Goal: Task Accomplishment & Management: Complete application form

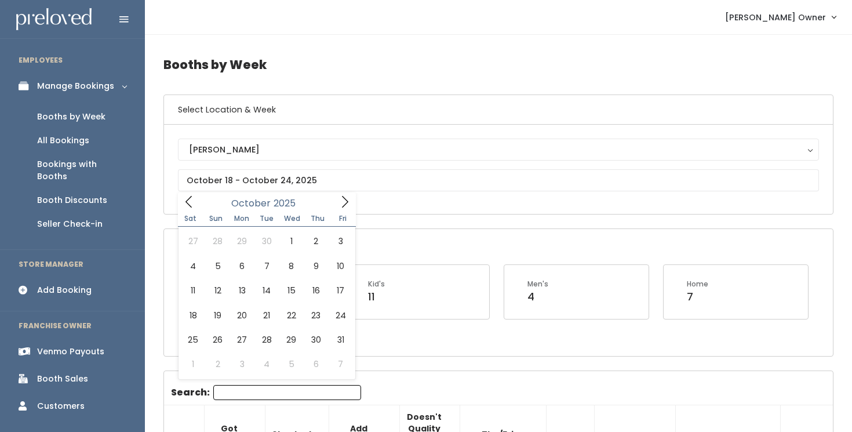
click at [337, 200] on span at bounding box center [345, 201] width 22 height 18
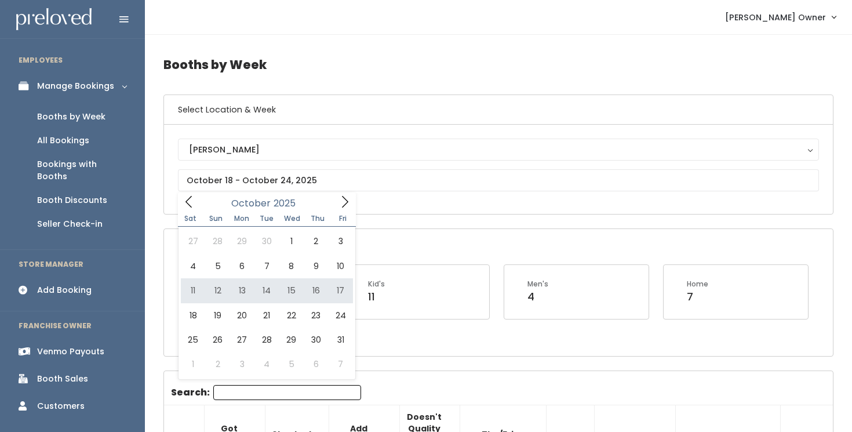
type input "October 11 to October 17"
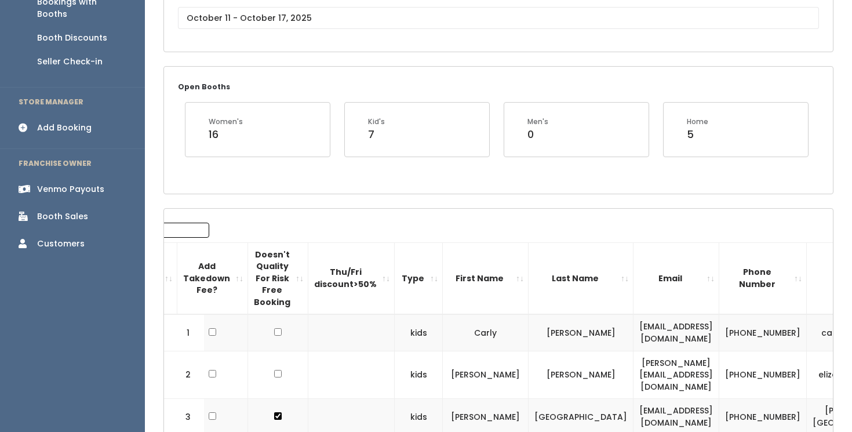
scroll to position [165, 0]
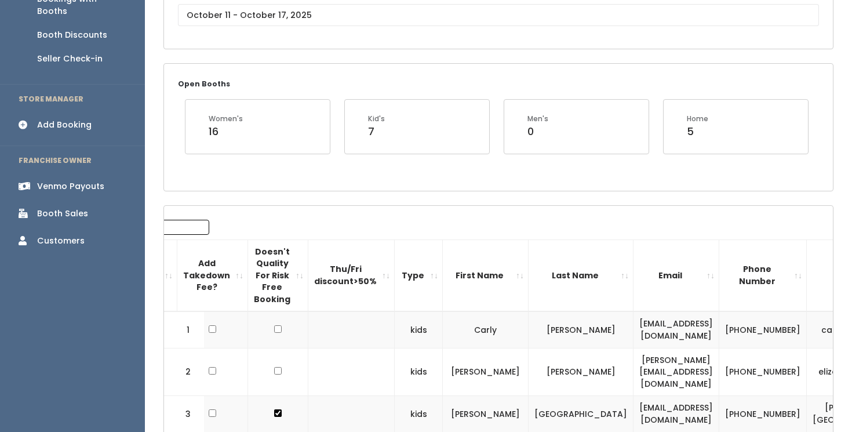
click at [81, 119] on div "Add Booking" at bounding box center [64, 125] width 54 height 12
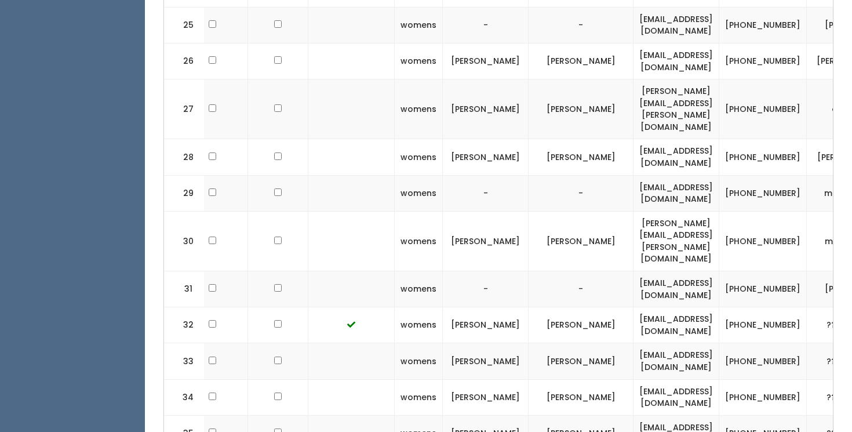
scroll to position [1345, 0]
drag, startPoint x: 629, startPoint y: 183, endPoint x: 764, endPoint y: 185, distance: 135.6
click at [719, 308] on td "[EMAIL_ADDRESS][DOMAIN_NAME]" at bounding box center [676, 326] width 86 height 36
copy td "[EMAIL_ADDRESS][DOMAIN_NAME]"
drag, startPoint x: 478, startPoint y: 182, endPoint x: 510, endPoint y: 182, distance: 31.9
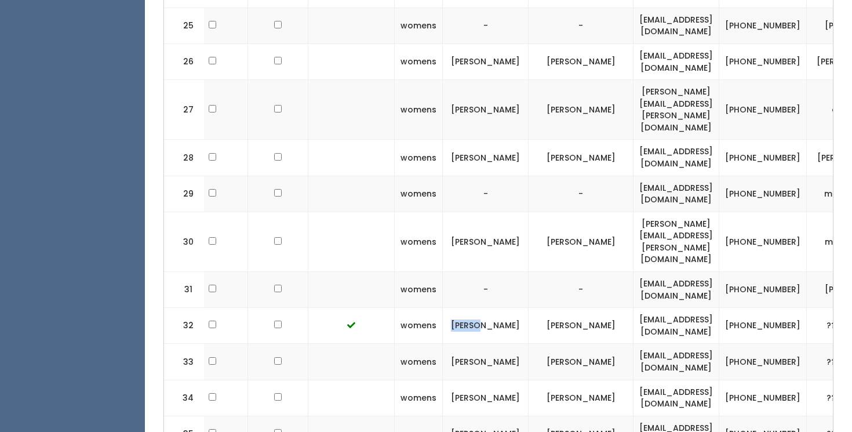
click at [510, 308] on td "[PERSON_NAME]" at bounding box center [486, 326] width 86 height 36
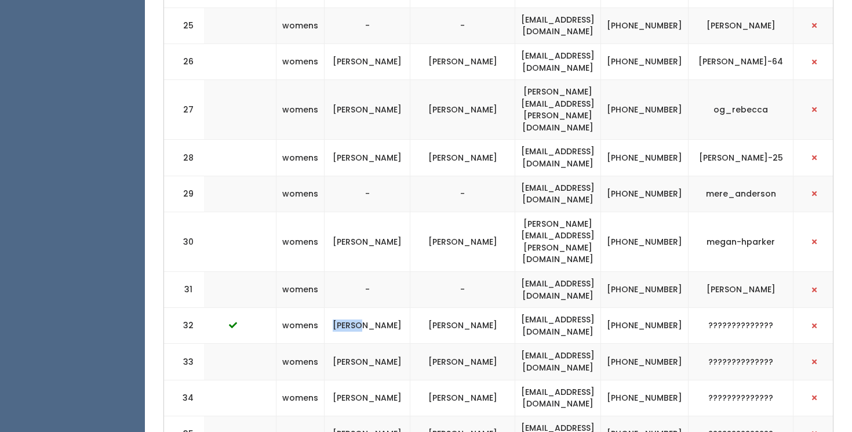
scroll to position [0, 285]
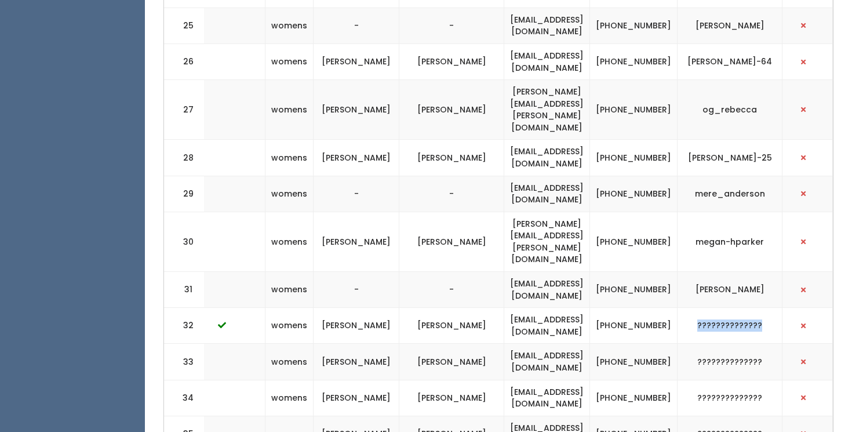
drag, startPoint x: 703, startPoint y: 181, endPoint x: 776, endPoint y: 183, distance: 73.0
click at [776, 308] on td "??????????????" at bounding box center [729, 326] width 105 height 36
copy td "??????????????"
drag, startPoint x: 678, startPoint y: 189, endPoint x: 647, endPoint y: 177, distance: 33.6
click at [647, 308] on td "[PHONE_NUMBER]" at bounding box center [633, 326] width 87 height 36
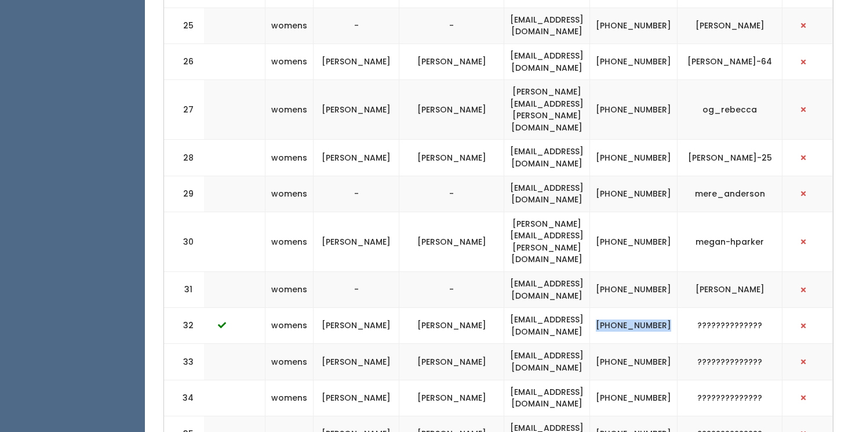
copy td "[PHONE_NUMBER]"
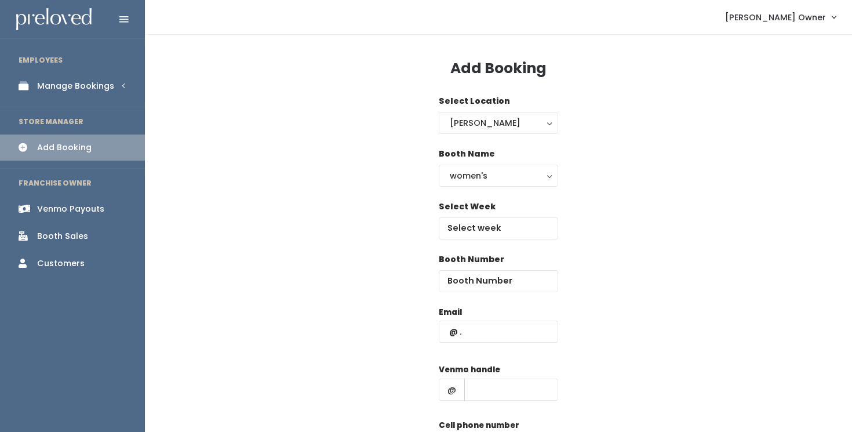
scroll to position [28, 0]
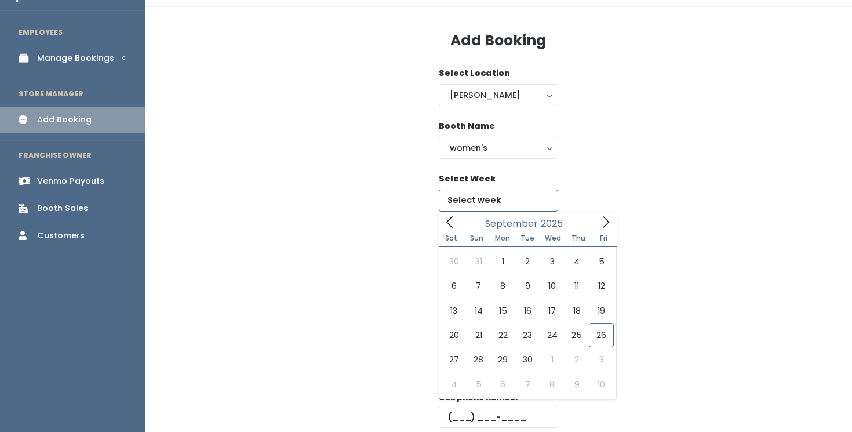
click at [541, 200] on input "text" at bounding box center [498, 200] width 119 height 22
click at [604, 223] on icon at bounding box center [605, 222] width 13 height 13
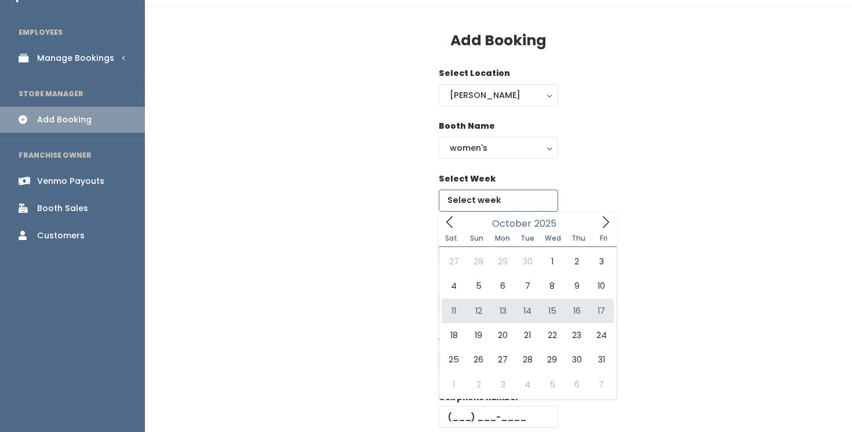
type input "October 11 to October 17"
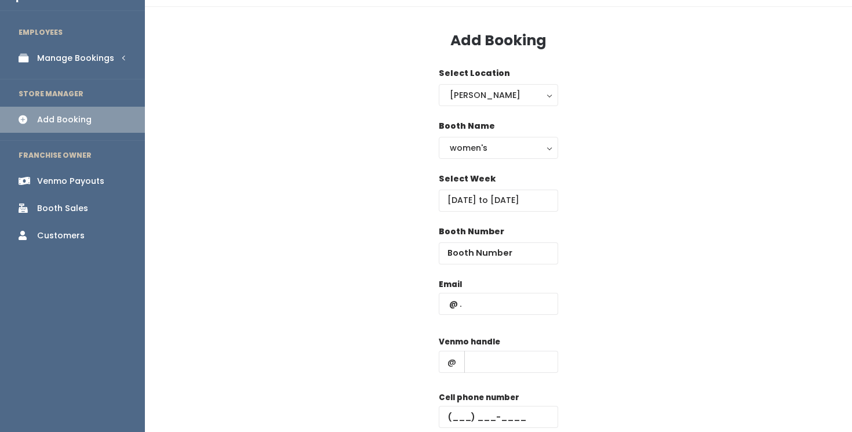
click at [730, 165] on div "Booth Name women's kid's home men's women's" at bounding box center [498, 146] width 670 height 53
click at [526, 239] on div "Booth Number" at bounding box center [498, 244] width 119 height 39
click at [515, 260] on input "number" at bounding box center [498, 253] width 119 height 22
type input "45"
click at [512, 309] on input "text" at bounding box center [498, 304] width 119 height 22
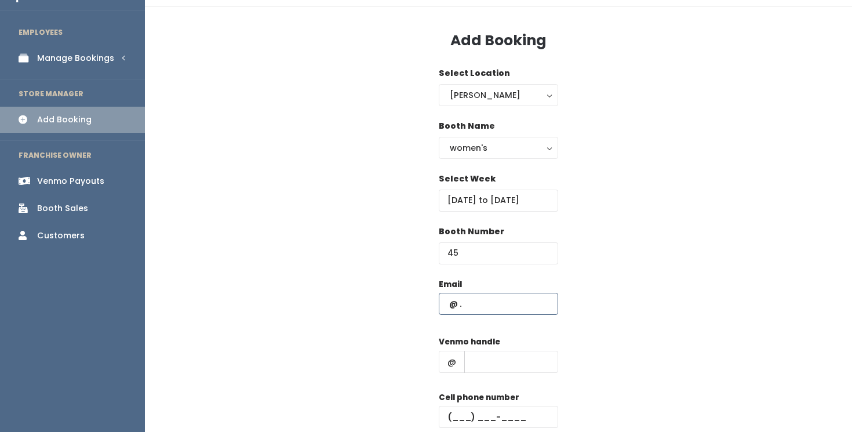
paste input "badasscorvettegirl@icloud.com"
type input "badasscorvettegirl@icloud.com"
click at [495, 366] on input "text" at bounding box center [511, 362] width 94 height 22
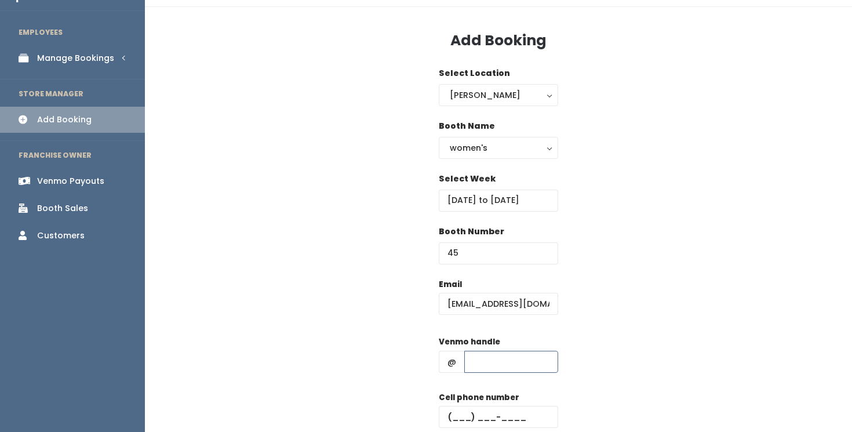
paste input "??????????????"
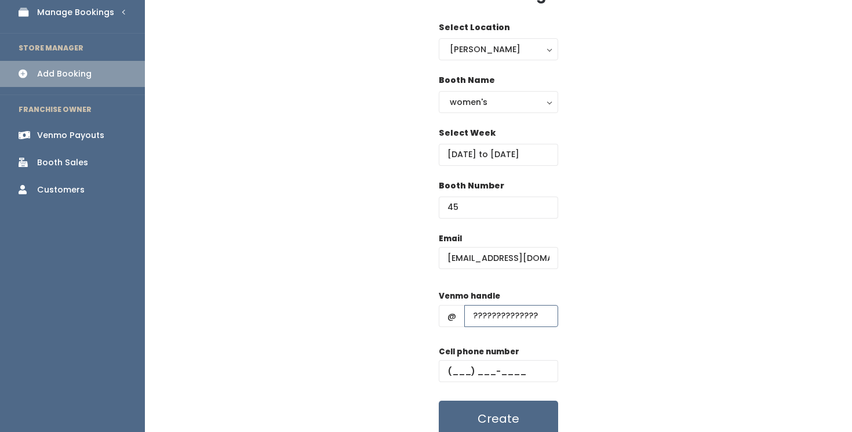
scroll to position [100, 0]
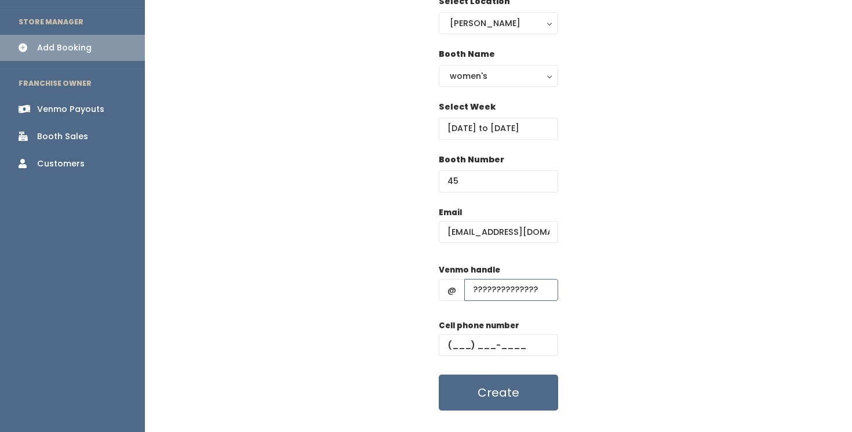
type input "??????????????"
click at [455, 341] on input "text" at bounding box center [498, 345] width 119 height 22
paste input "(801) 910-4625"
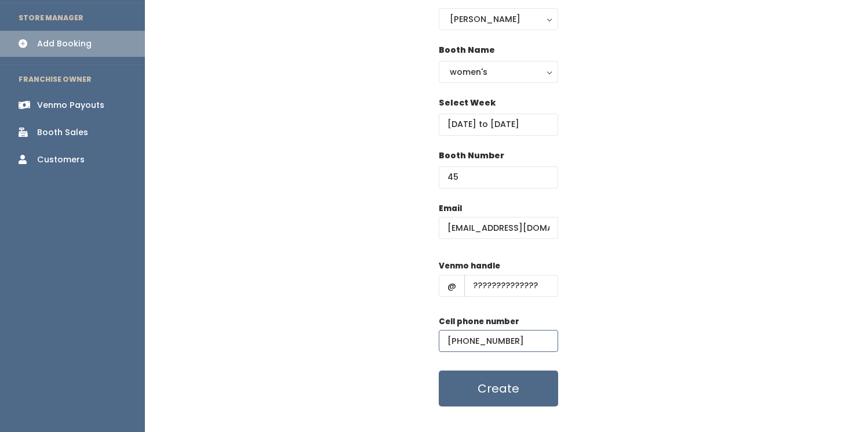
scroll to position [104, 0]
type input "(801) 910-4625"
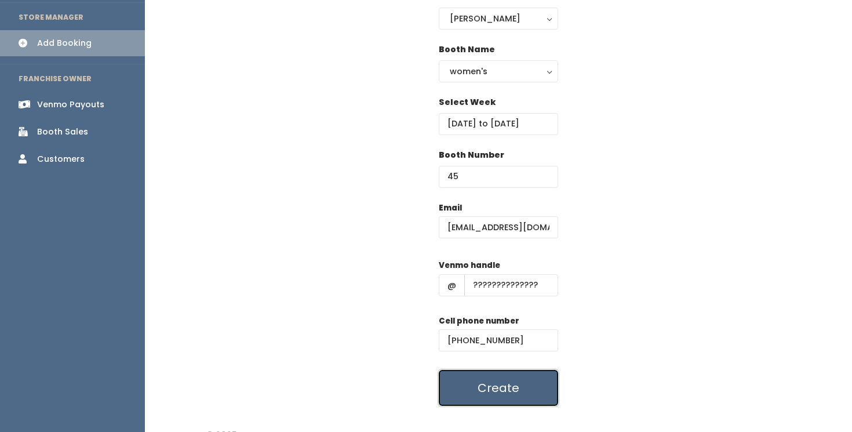
click at [528, 381] on button "Create" at bounding box center [498, 388] width 119 height 36
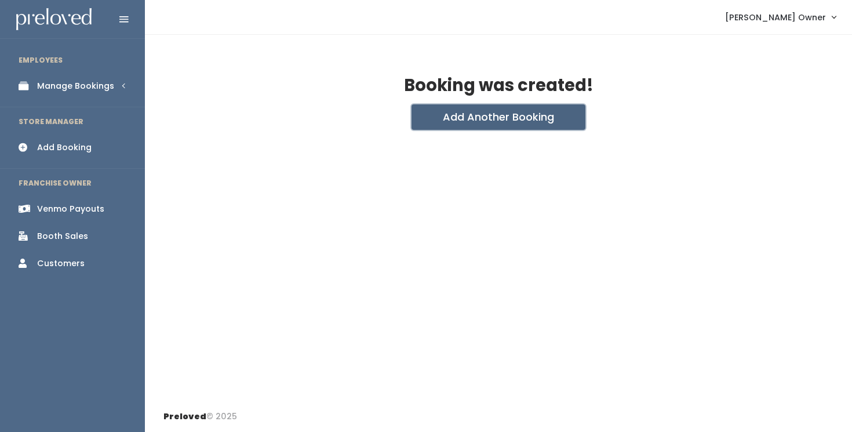
click at [486, 122] on button "Add Another Booking" at bounding box center [498, 116] width 174 height 25
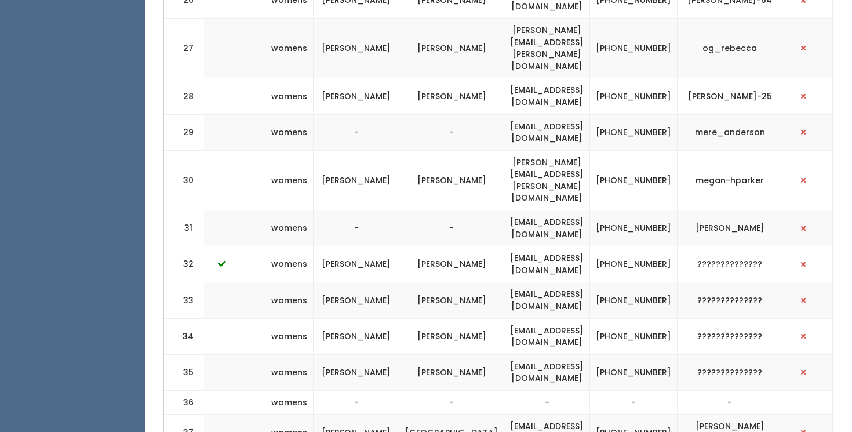
scroll to position [1400, 0]
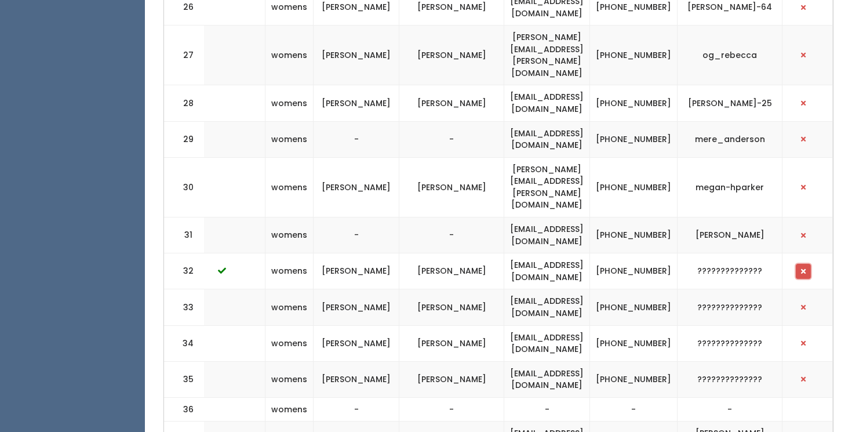
click at [804, 268] on span "button" at bounding box center [803, 271] width 5 height 7
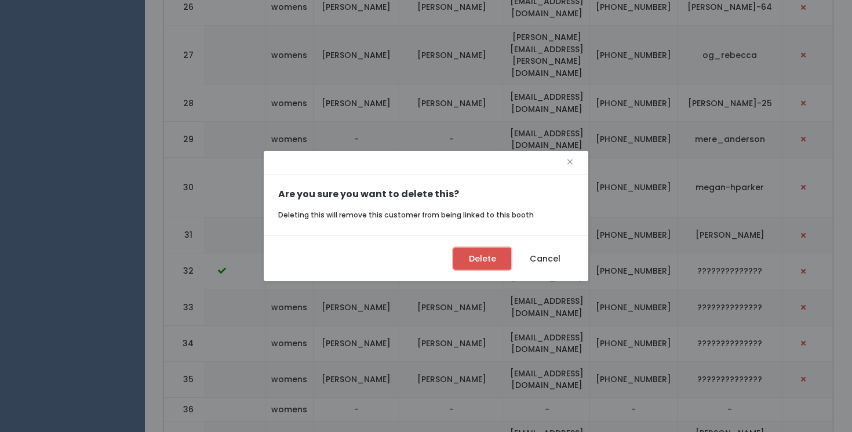
click at [490, 256] on button "Delete" at bounding box center [482, 258] width 58 height 22
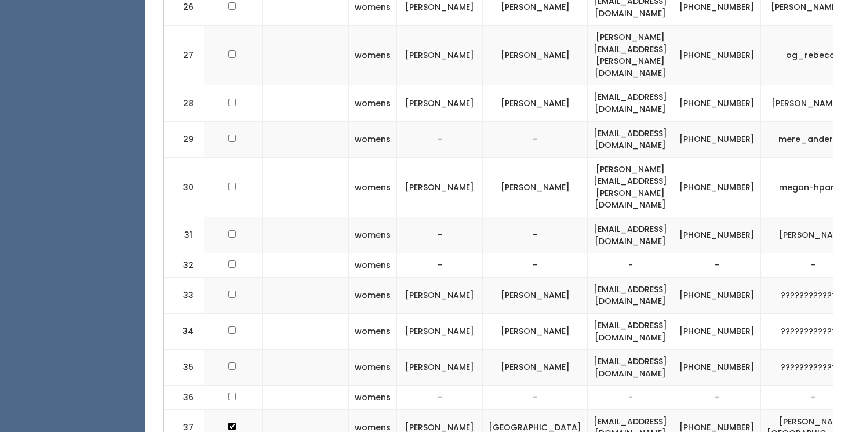
scroll to position [0, 201]
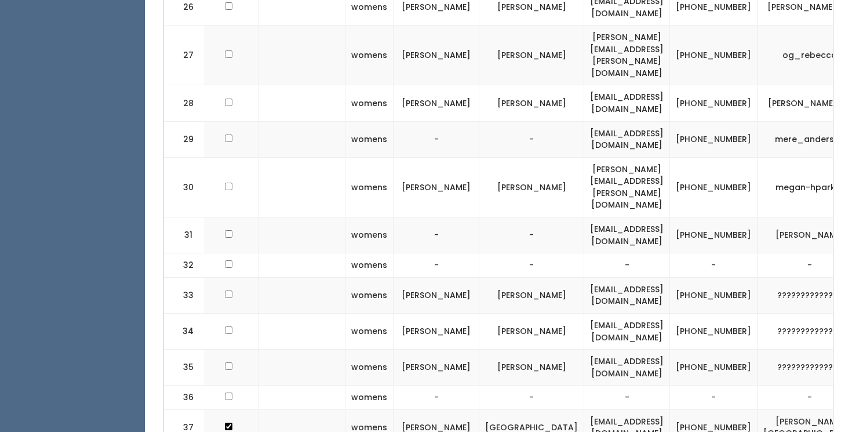
drag, startPoint x: 582, startPoint y: 225, endPoint x: 714, endPoint y: 227, distance: 131.5
click at [670, 349] on td "[EMAIL_ADDRESS][DOMAIN_NAME]" at bounding box center [627, 367] width 86 height 36
copy td "[EMAIL_ADDRESS][DOMAIN_NAME]"
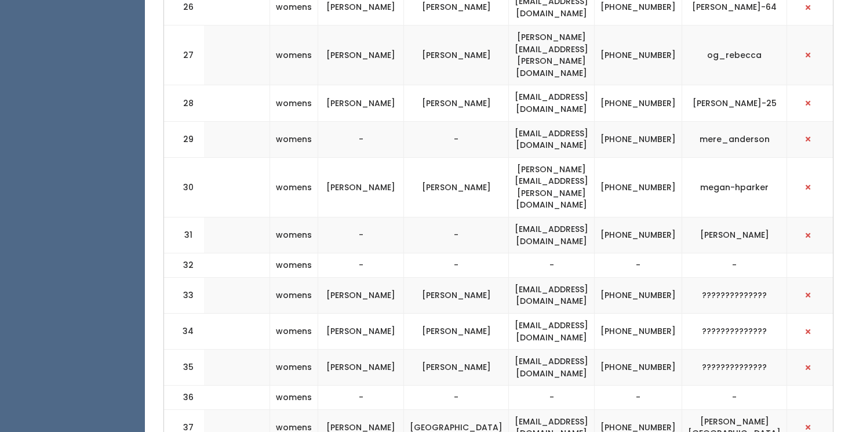
scroll to position [0, 287]
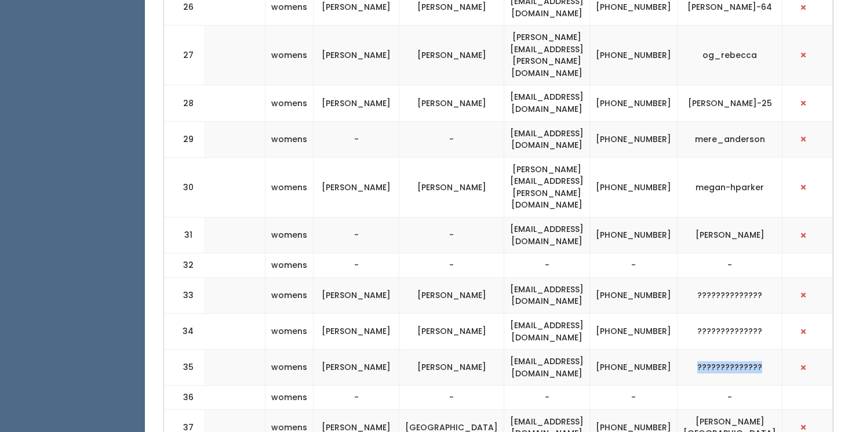
drag, startPoint x: 700, startPoint y: 221, endPoint x: 774, endPoint y: 220, distance: 74.2
click at [774, 349] on td "??????????????" at bounding box center [729, 367] width 105 height 36
copy td "??????????????"
drag, startPoint x: 678, startPoint y: 231, endPoint x: 639, endPoint y: 219, distance: 40.5
click at [639, 349] on td "[PHONE_NUMBER]" at bounding box center [633, 367] width 87 height 36
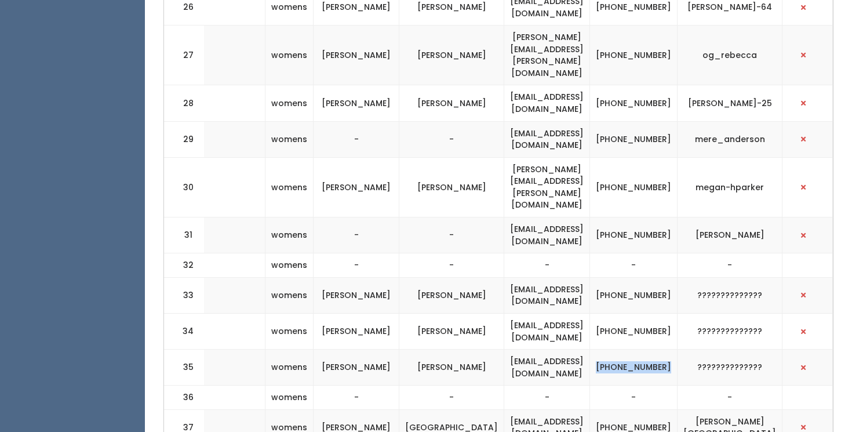
copy td "[PHONE_NUMBER]"
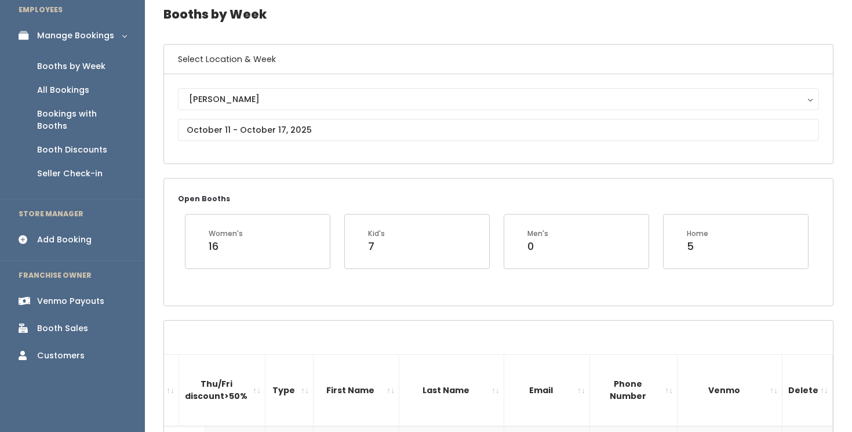
scroll to position [0, 0]
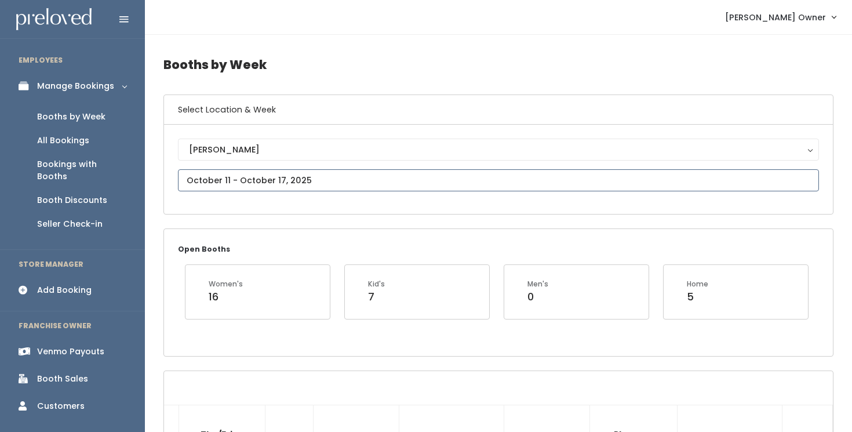
click at [316, 179] on input "text" at bounding box center [498, 180] width 641 height 22
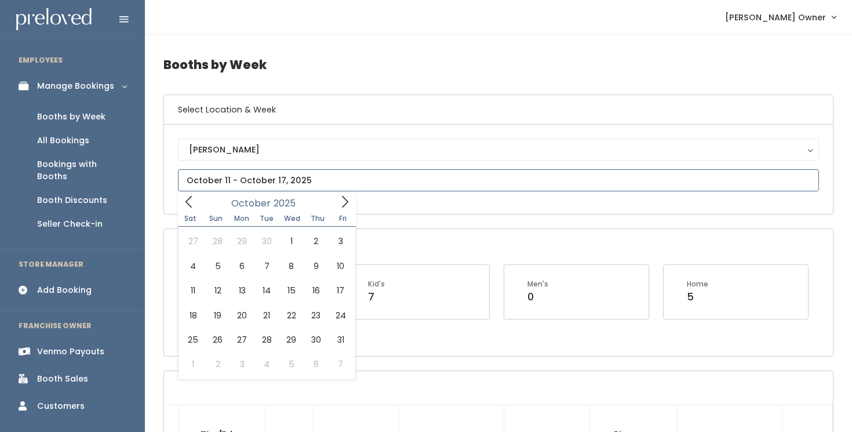
click at [345, 206] on icon at bounding box center [344, 201] width 13 height 13
type input "October 18 to October 24"
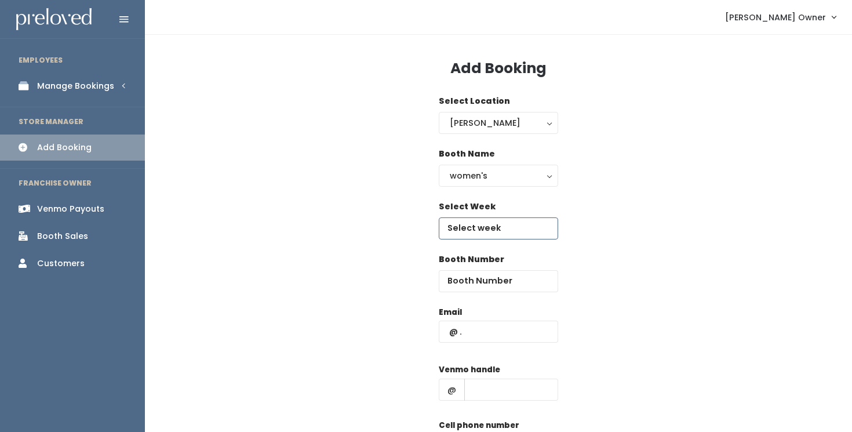
click at [479, 226] on input "text" at bounding box center [498, 228] width 119 height 22
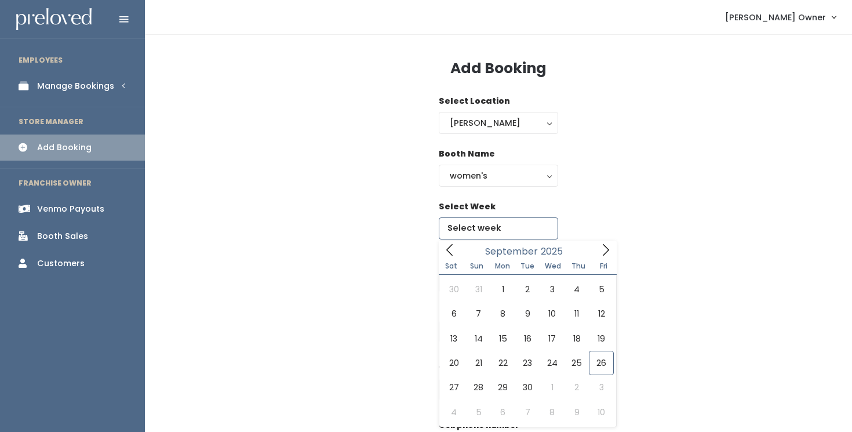
click at [608, 253] on icon at bounding box center [605, 249] width 13 height 13
type input "[DATE] to [DATE]"
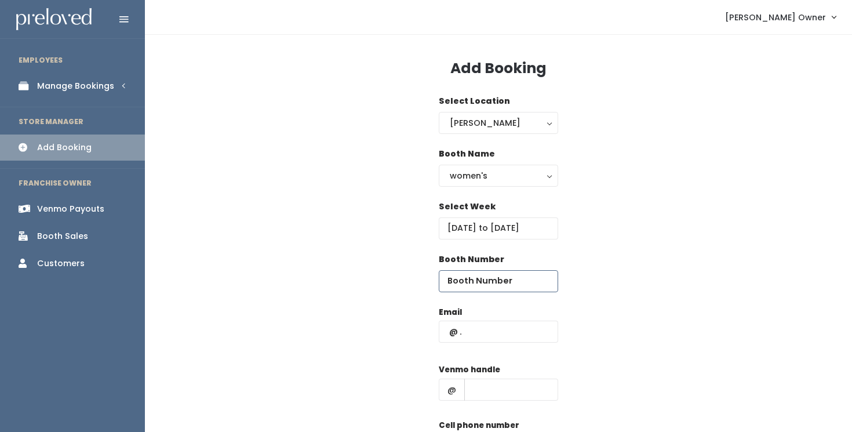
click at [505, 279] on input "number" at bounding box center [498, 281] width 119 height 22
type input "45"
click at [502, 339] on input "text" at bounding box center [498, 331] width 119 height 22
paste input "[EMAIL_ADDRESS][DOMAIN_NAME]"
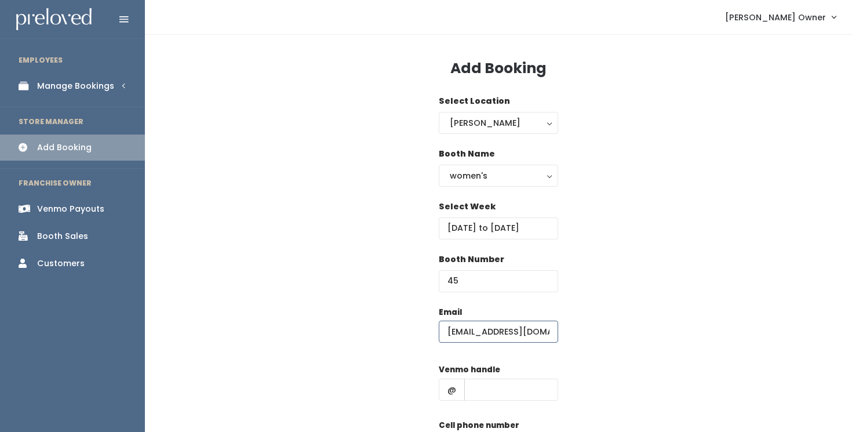
scroll to position [0, 32]
type input "[EMAIL_ADDRESS][DOMAIN_NAME]"
click at [395, 348] on div "Email badasscorvettegirl@icloud.com Venmo handle @ Cell phone number Create" at bounding box center [498, 408] width 670 height 205
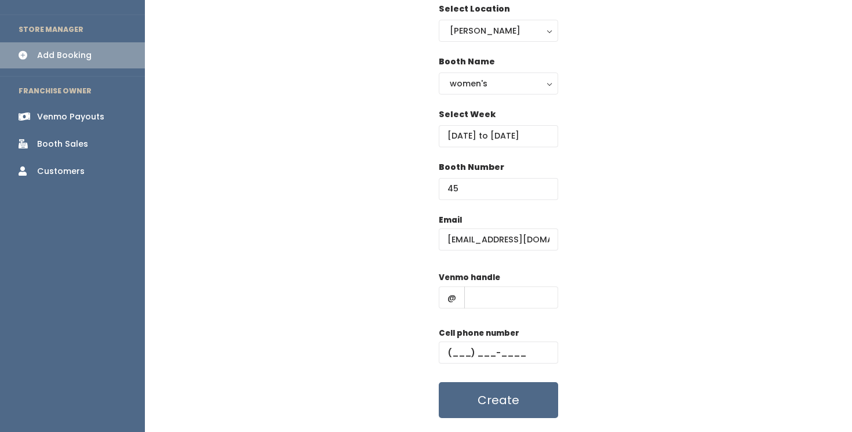
scroll to position [93, 0]
click at [487, 300] on input "text" at bounding box center [511, 296] width 94 height 22
paste input "??????????????"
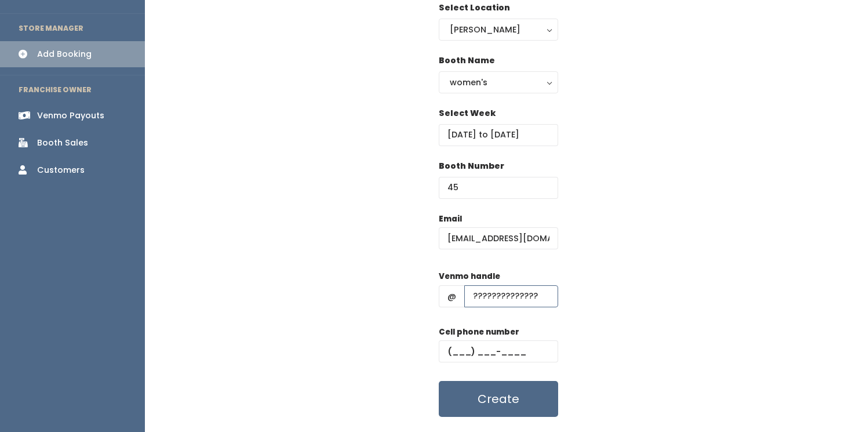
type input "??????????????"
click at [454, 347] on input "text" at bounding box center [498, 351] width 119 height 22
paste input "[PHONE_NUMBER]"
type input "[PHONE_NUMBER]"
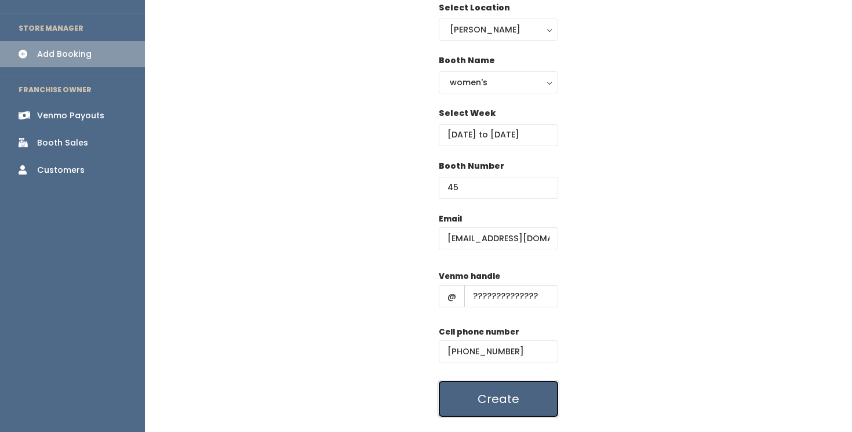
click at [530, 402] on button "Create" at bounding box center [498, 399] width 119 height 36
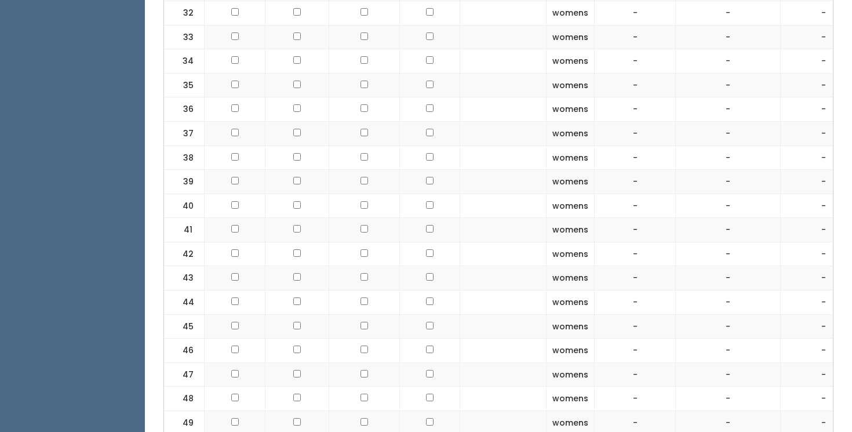
scroll to position [1388, 0]
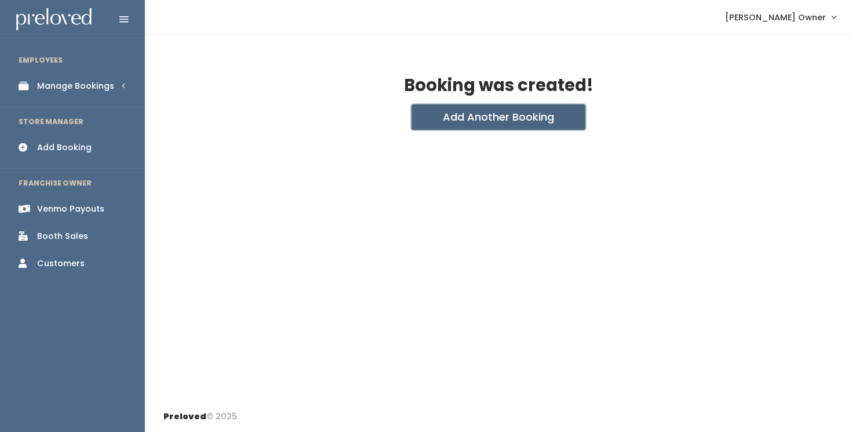
click at [514, 118] on button "Add Another Booking" at bounding box center [498, 116] width 174 height 25
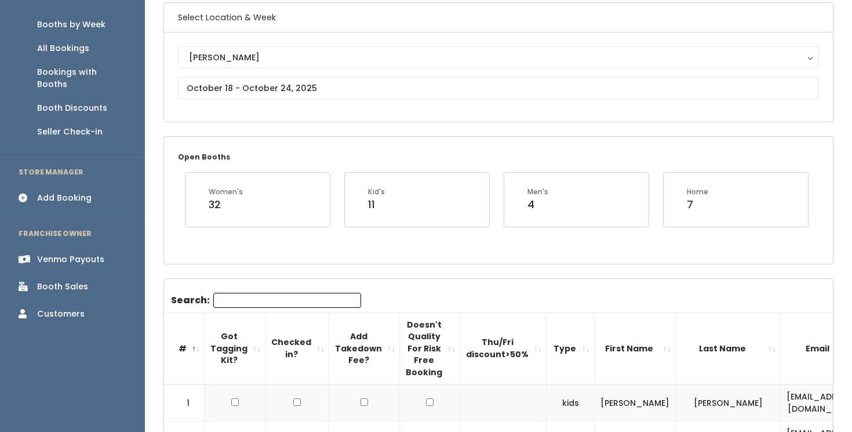
scroll to position [79, 0]
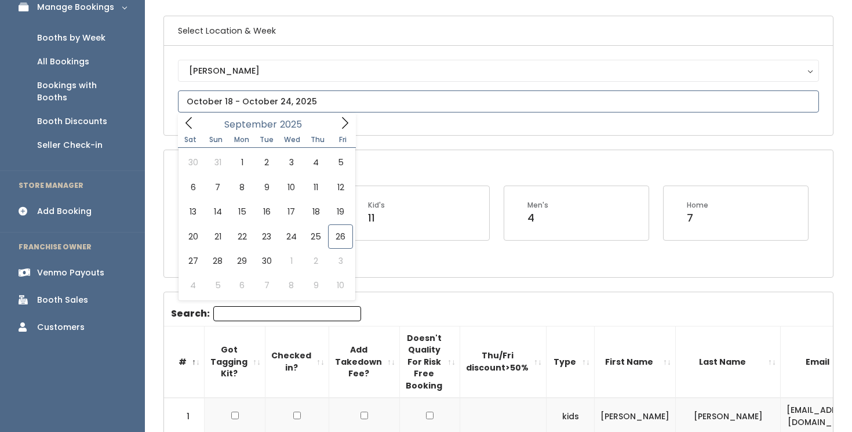
click at [309, 100] on input "text" at bounding box center [498, 101] width 641 height 22
click at [345, 129] on icon at bounding box center [344, 122] width 13 height 13
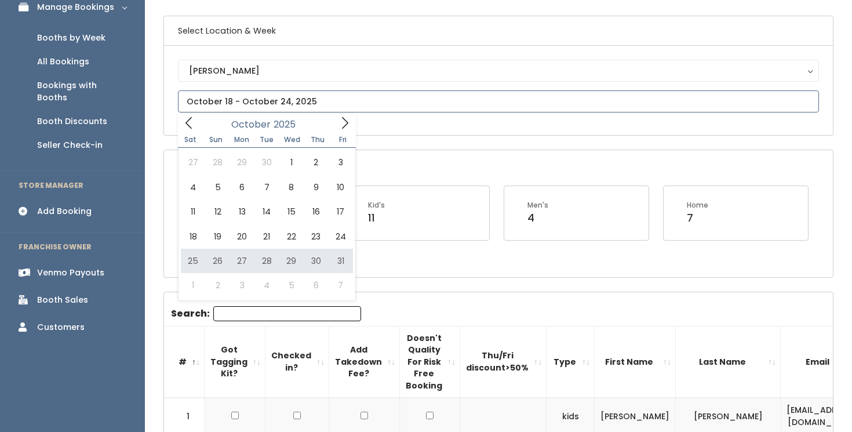
type input "October 25 to October 31"
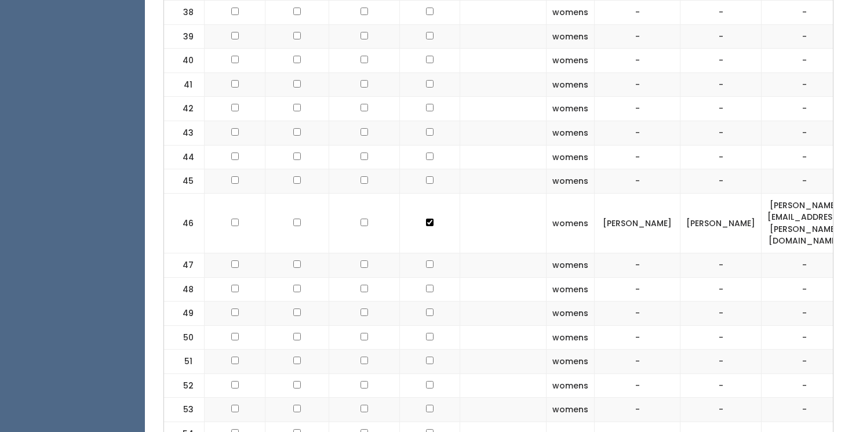
scroll to position [1494, 0]
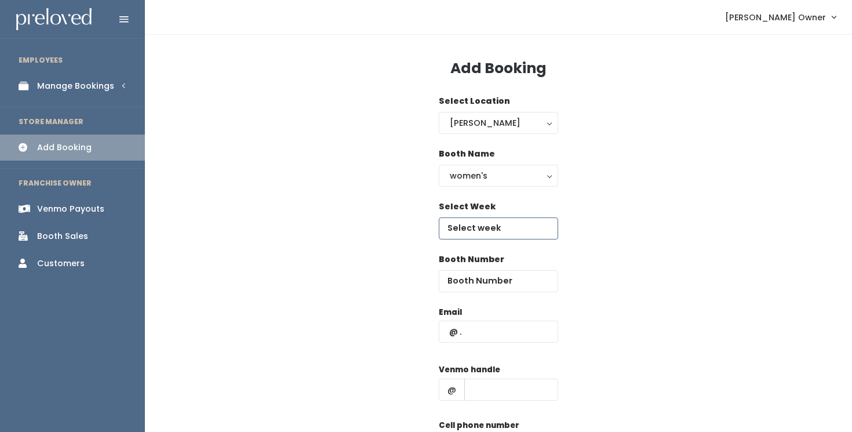
click at [483, 232] on input "text" at bounding box center [498, 228] width 119 height 22
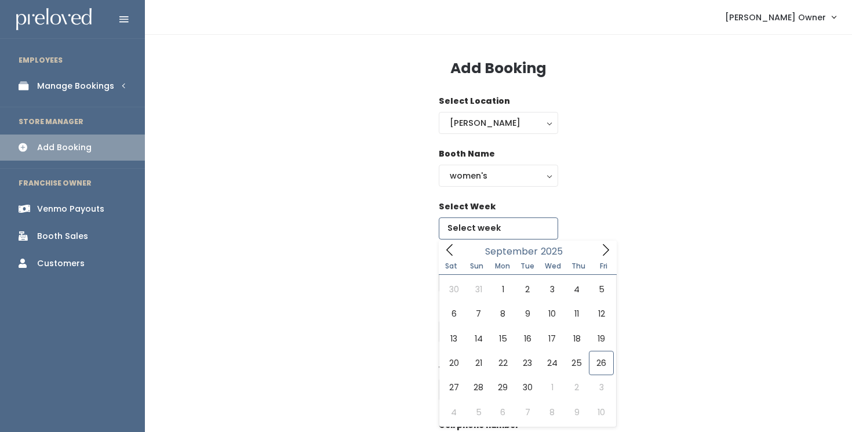
click at [604, 254] on icon at bounding box center [606, 250] width 6 height 12
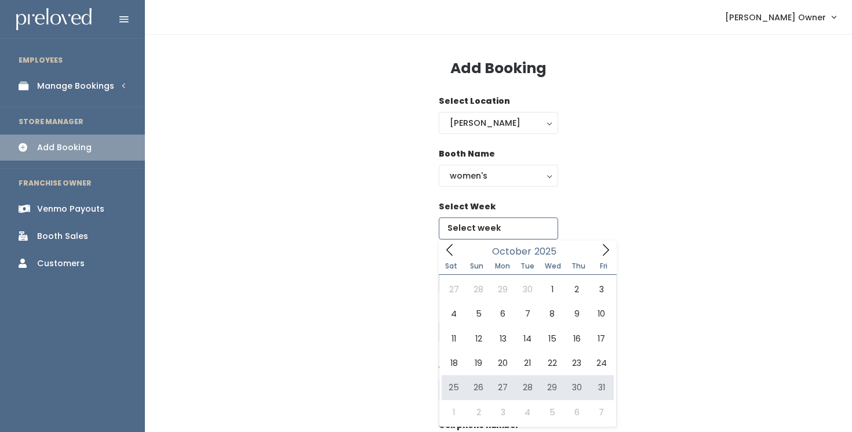
type input "[DATE] to [DATE]"
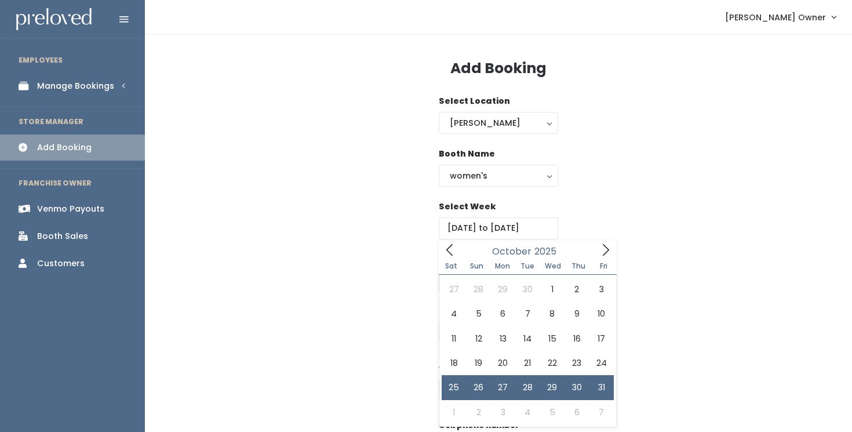
click at [639, 192] on div "Booth Name women's kid's home men's women's" at bounding box center [498, 174] width 670 height 53
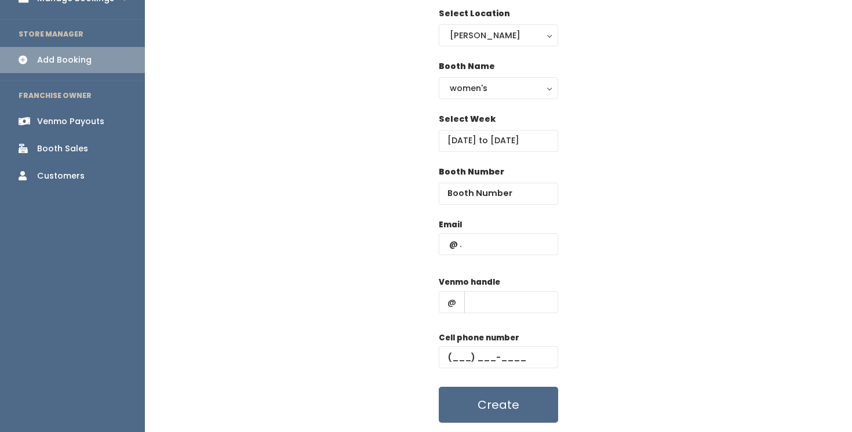
scroll to position [91, 0]
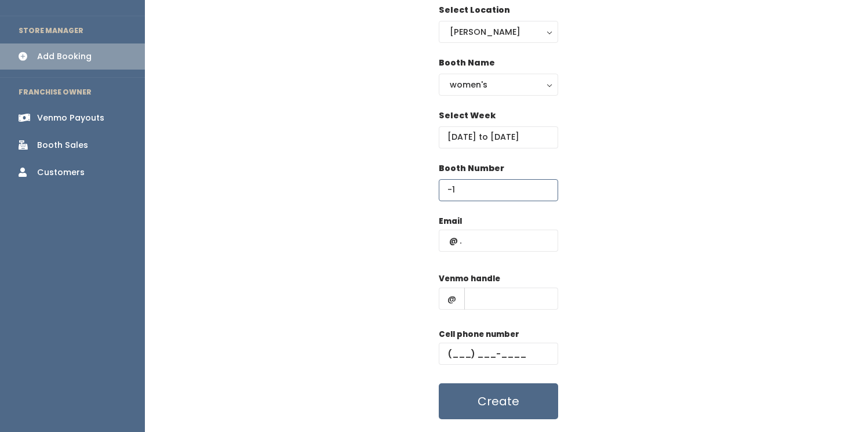
type input "-1"
click at [546, 193] on input "-1" at bounding box center [498, 190] width 119 height 22
type input "45"
click at [606, 178] on div "Booth Number 45" at bounding box center [498, 188] width 670 height 53
click at [533, 231] on input "text" at bounding box center [498, 240] width 119 height 22
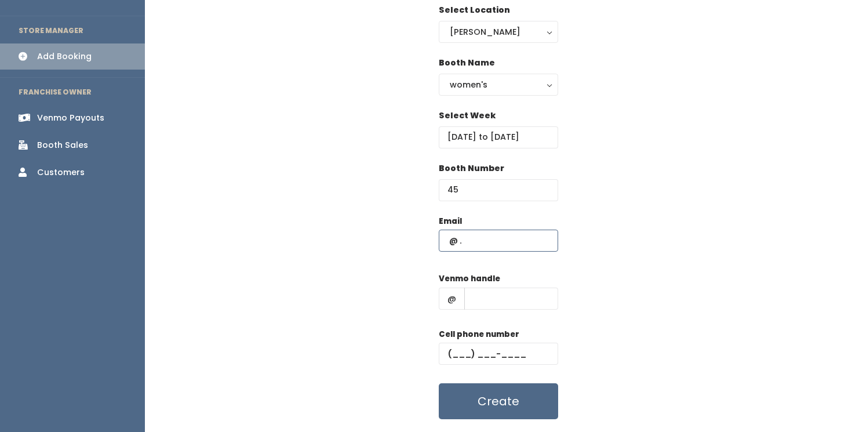
paste input "[PHONE_NUMBER]"
type input "[PHONE_NUMBER]"
click at [521, 249] on input "[PHONE_NUMBER]" at bounding box center [498, 240] width 119 height 22
drag, startPoint x: 521, startPoint y: 246, endPoint x: 396, endPoint y: 246, distance: 124.6
click at [396, 246] on div "Email [PHONE_NUMBER] Venmo handle @ Cell phone number Create" at bounding box center [498, 317] width 670 height 205
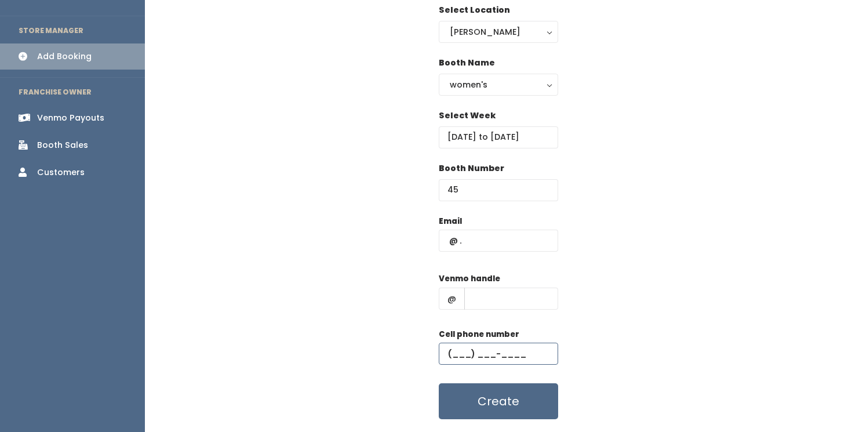
click at [468, 351] on input "text" at bounding box center [498, 353] width 119 height 22
paste input "[PHONE_NUMBER]"
type input "[PHONE_NUMBER]"
click at [494, 301] on input "text" at bounding box center [511, 298] width 94 height 22
type input "??????????????"
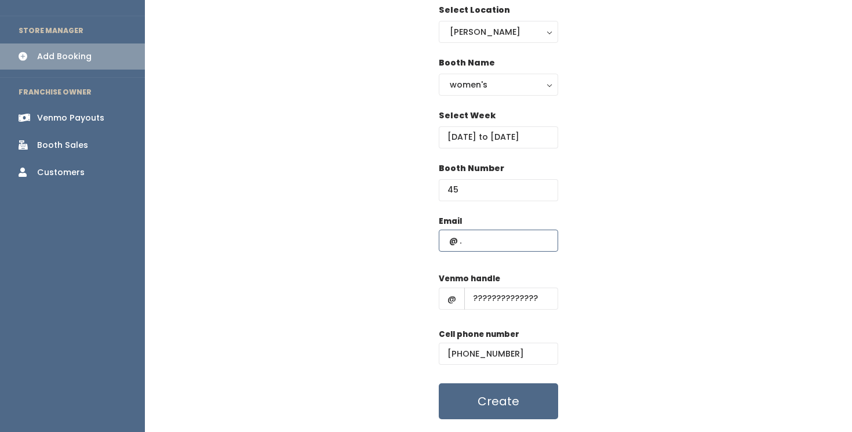
click at [516, 240] on input "text" at bounding box center [498, 240] width 119 height 22
type input "[EMAIL_ADDRESS][DOMAIN_NAME]"
click at [620, 299] on div "Email [EMAIL_ADDRESS][DOMAIN_NAME] Venmo handle @ ?????????????? Cell phone num…" at bounding box center [498, 317] width 670 height 205
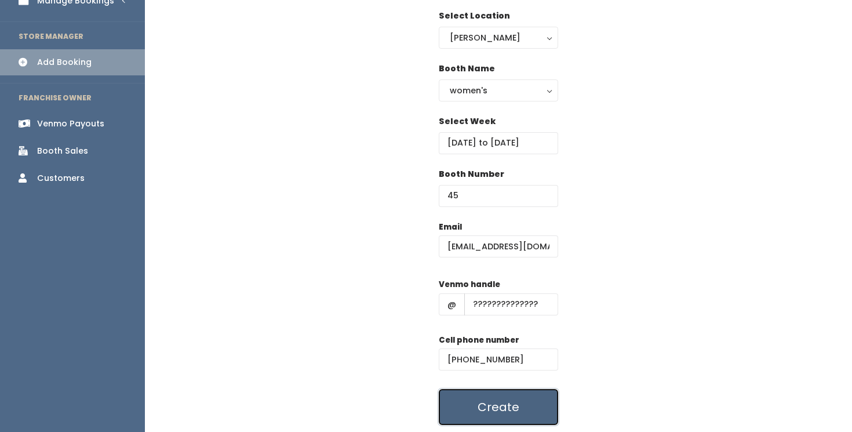
click at [512, 401] on button "Create" at bounding box center [498, 407] width 119 height 36
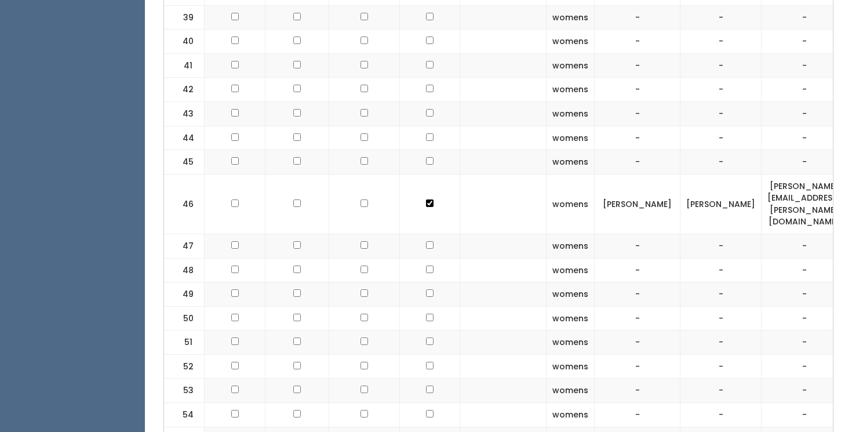
scroll to position [1504, 0]
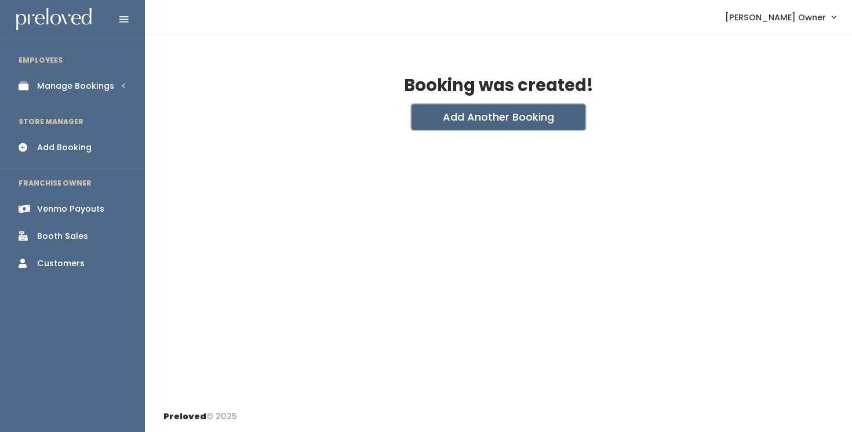
click at [482, 120] on button "Add Another Booking" at bounding box center [498, 116] width 174 height 25
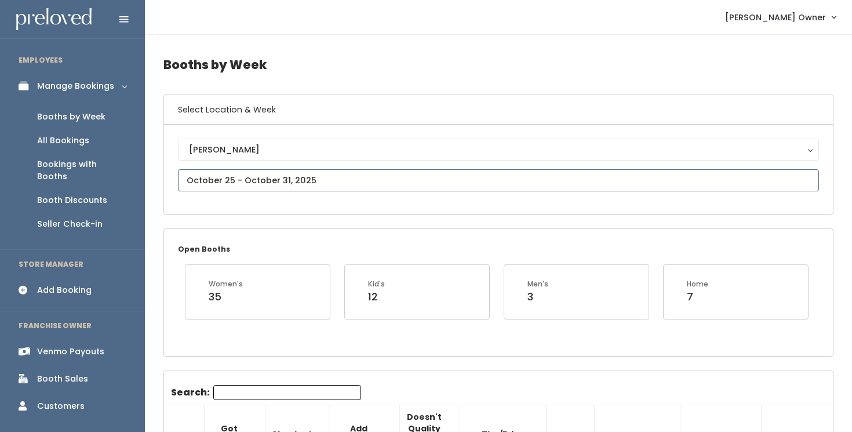
click at [194, 176] on input "text" at bounding box center [498, 180] width 641 height 22
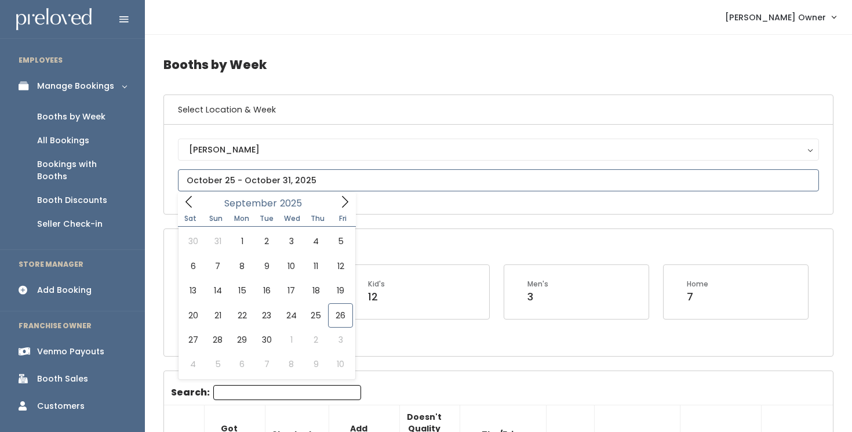
click at [344, 207] on icon at bounding box center [344, 201] width 13 height 13
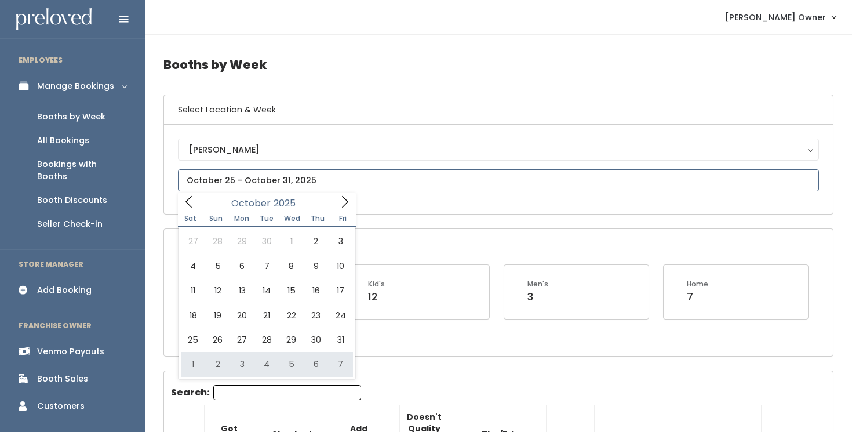
type input "[DATE] to [DATE]"
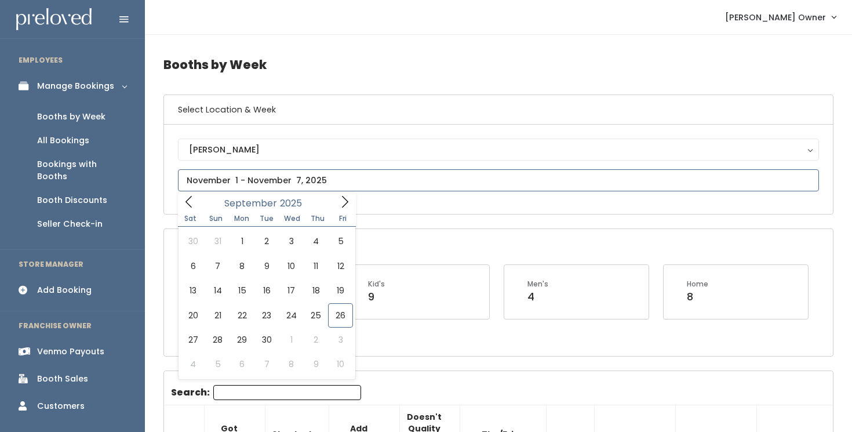
click at [392, 187] on input "text" at bounding box center [498, 180] width 641 height 22
click at [345, 204] on icon at bounding box center [345, 202] width 6 height 12
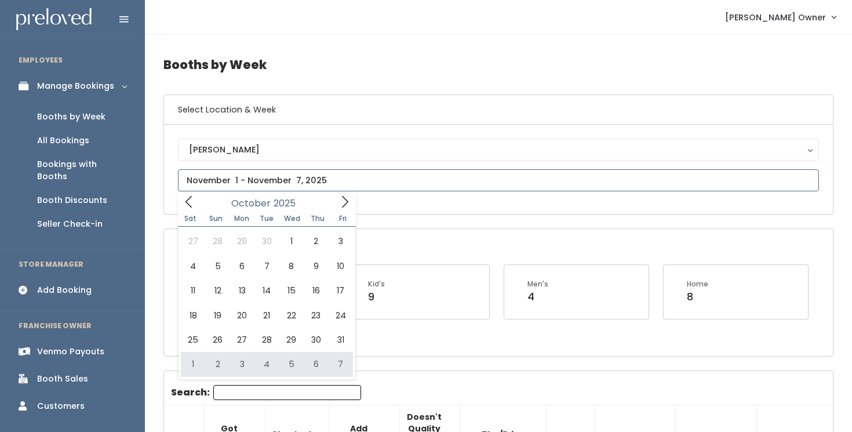
type input "[DATE] to [DATE]"
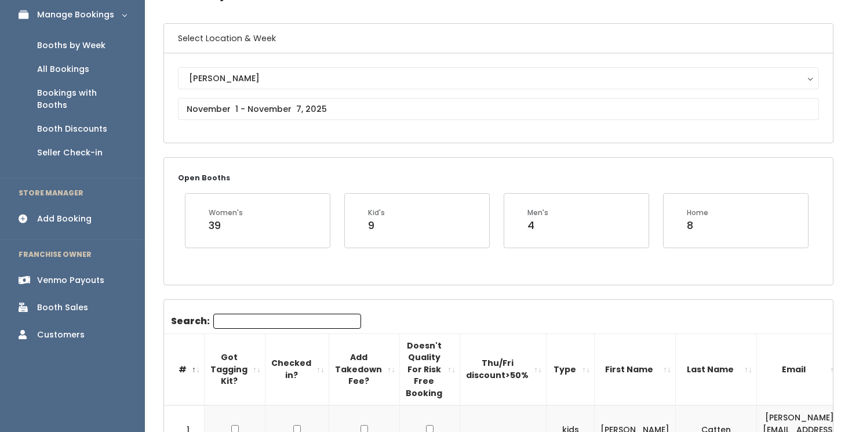
scroll to position [52, 0]
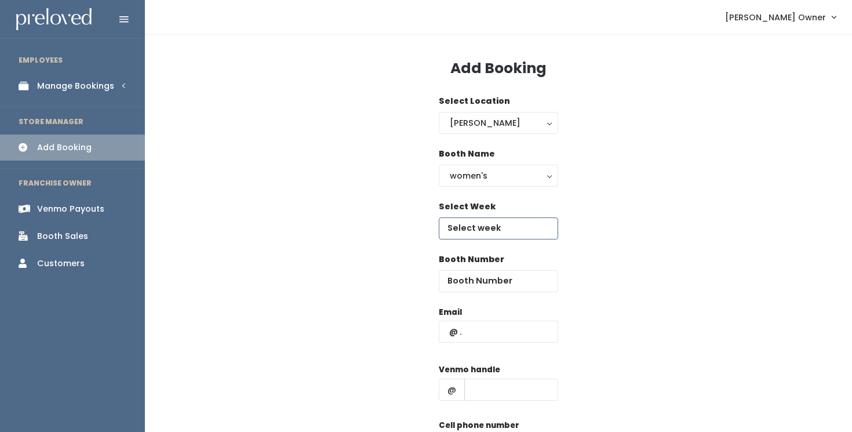
click at [469, 231] on input "text" at bounding box center [498, 228] width 119 height 22
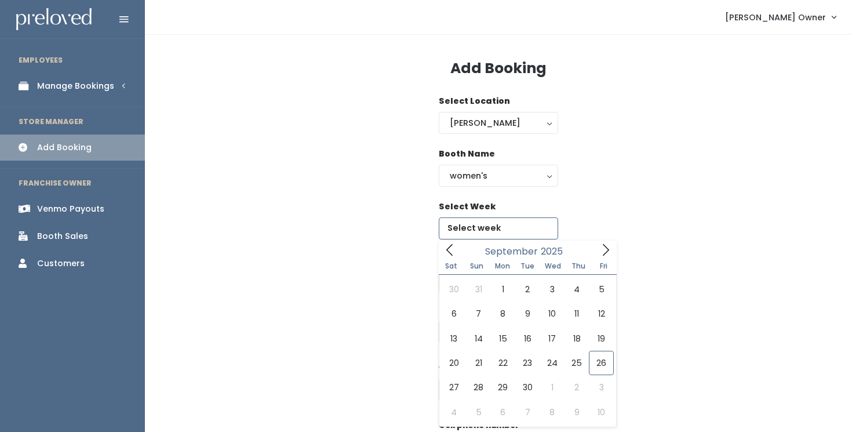
click at [613, 249] on span at bounding box center [606, 249] width 22 height 18
type input "[DATE] to [DATE]"
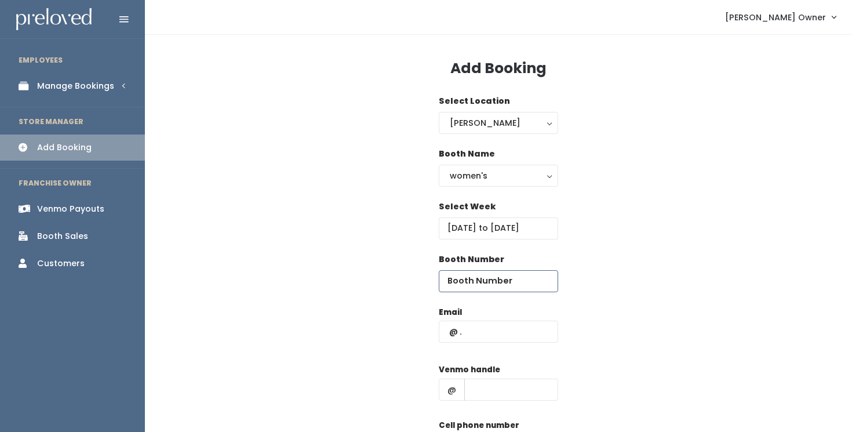
click at [527, 286] on input "number" at bounding box center [498, 281] width 119 height 22
type input "45"
click at [521, 331] on input "text" at bounding box center [498, 331] width 119 height 22
type input "[EMAIL_ADDRESS][DOMAIN_NAME]"
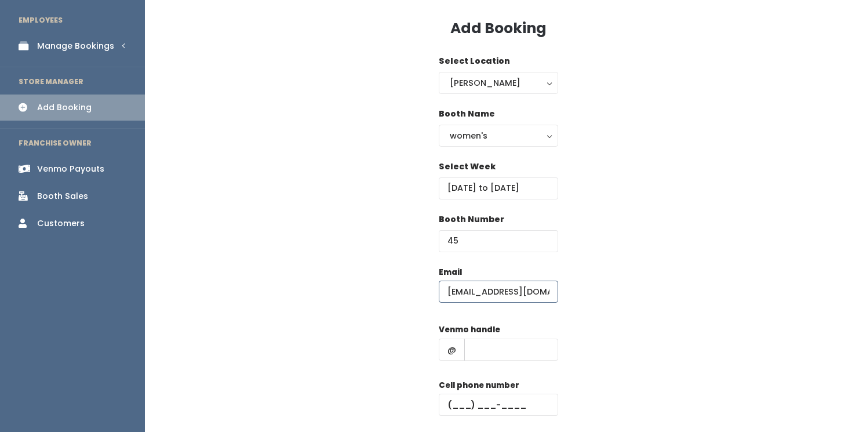
scroll to position [48, 0]
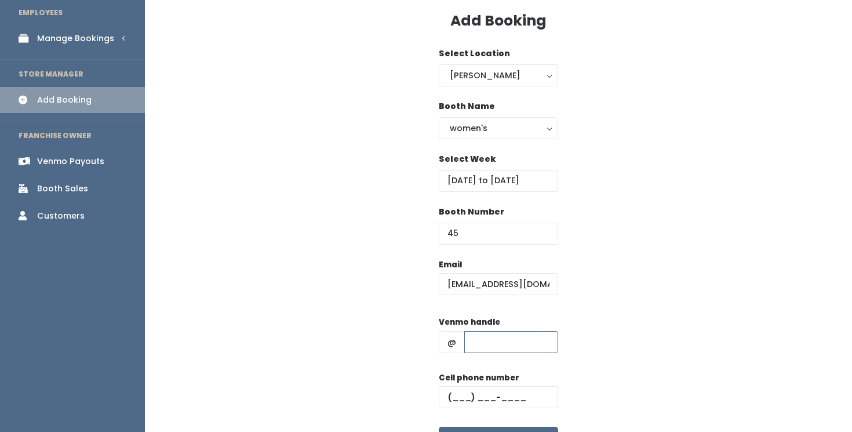
click at [528, 345] on input "text" at bounding box center [511, 342] width 94 height 22
type input "??????????????"
click at [515, 399] on input "text" at bounding box center [498, 397] width 119 height 22
paste input "[PHONE_NUMBER]"
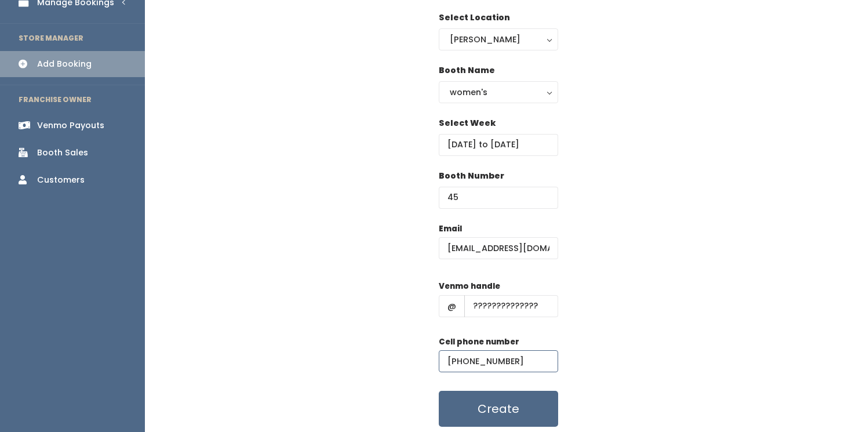
scroll to position [86, 0]
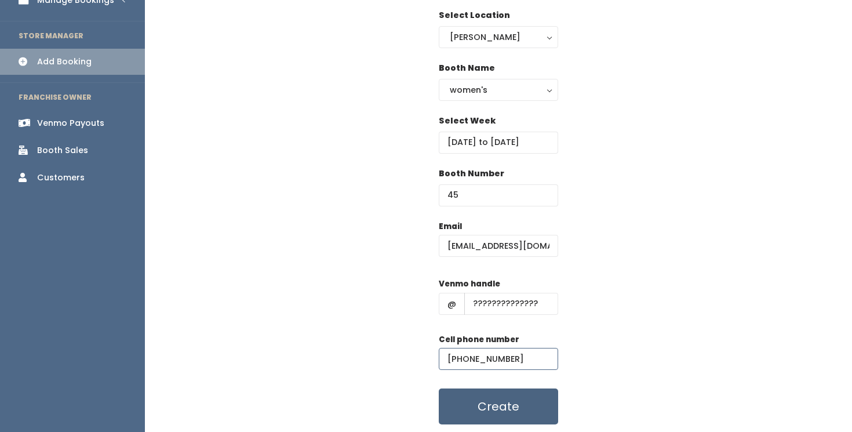
type input "[PHONE_NUMBER]"
click at [517, 411] on button "Create" at bounding box center [498, 406] width 119 height 36
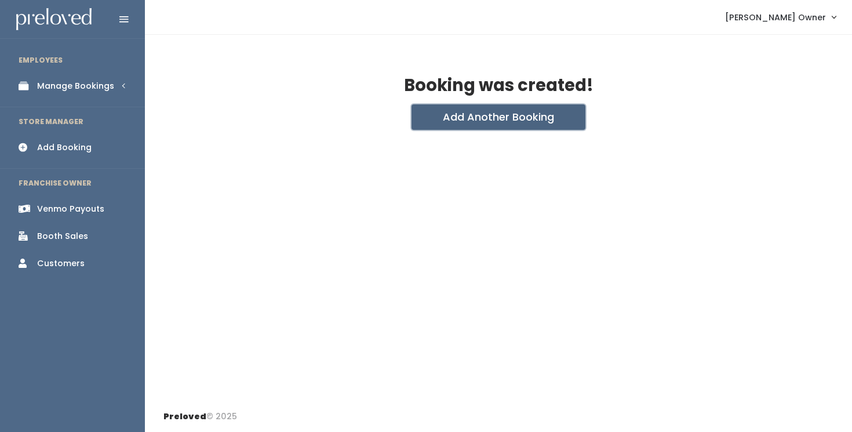
click at [510, 112] on button "Add Another Booking" at bounding box center [498, 116] width 174 height 25
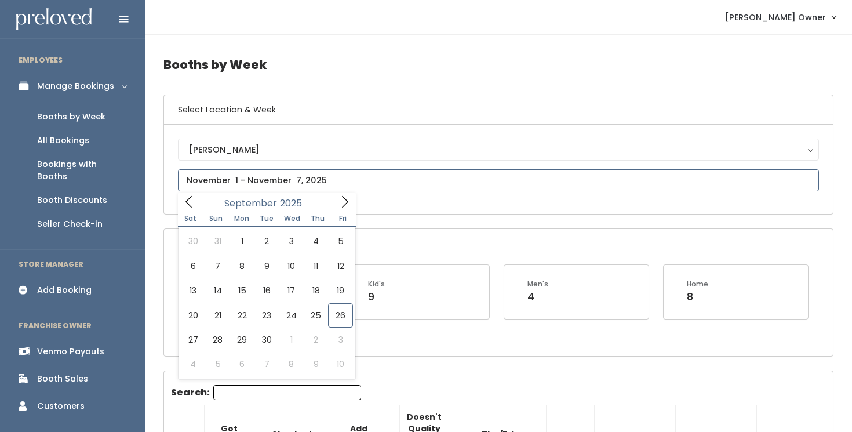
click at [338, 180] on input "text" at bounding box center [498, 180] width 641 height 22
click at [183, 203] on icon at bounding box center [189, 204] width 13 height 13
click at [341, 200] on icon at bounding box center [344, 201] width 13 height 13
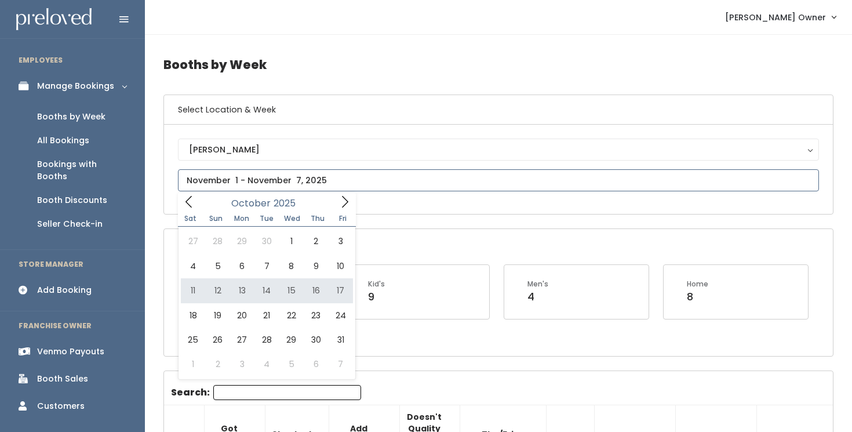
type input "October 11 to October 17"
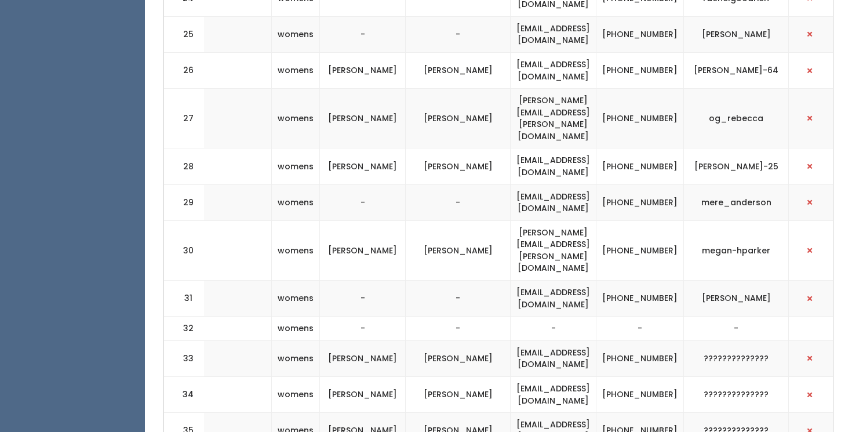
scroll to position [0, 277]
click at [809, 355] on span "button" at bounding box center [807, 358] width 5 height 7
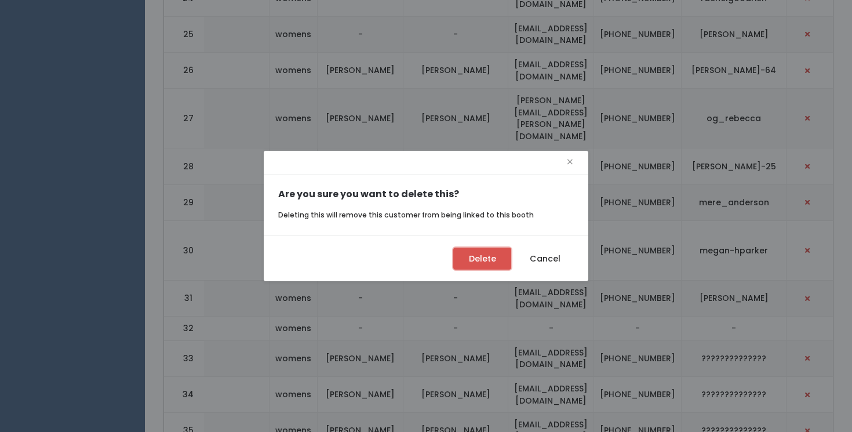
click at [486, 260] on button "Delete" at bounding box center [482, 258] width 58 height 22
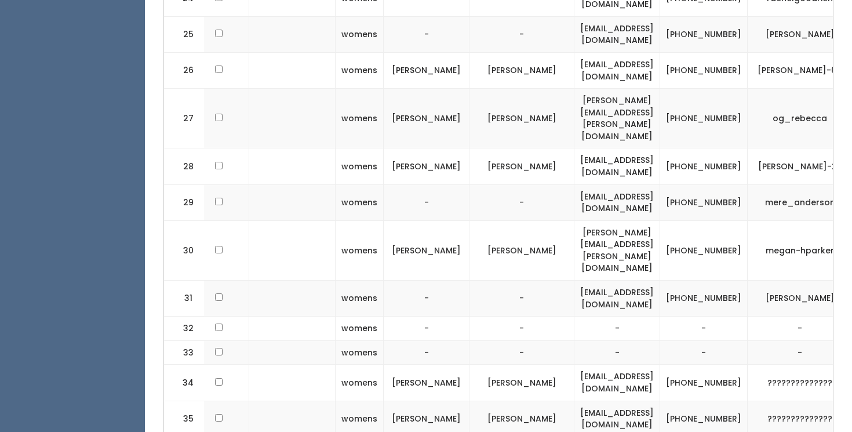
scroll to position [0, 287]
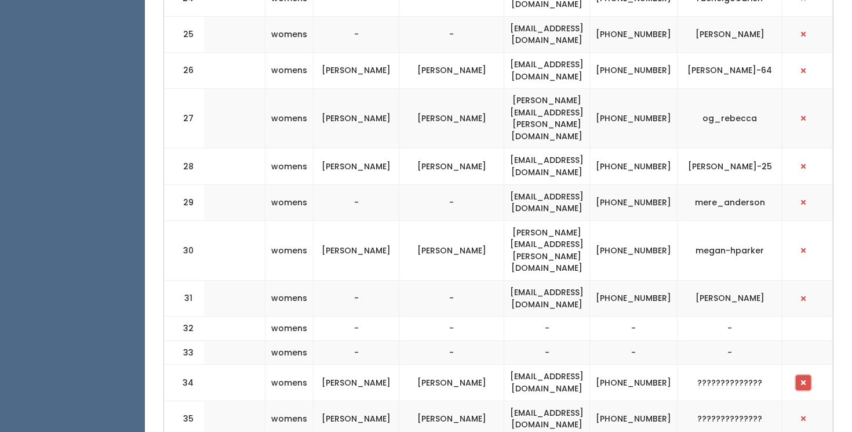
click at [809, 375] on button "button" at bounding box center [803, 382] width 15 height 15
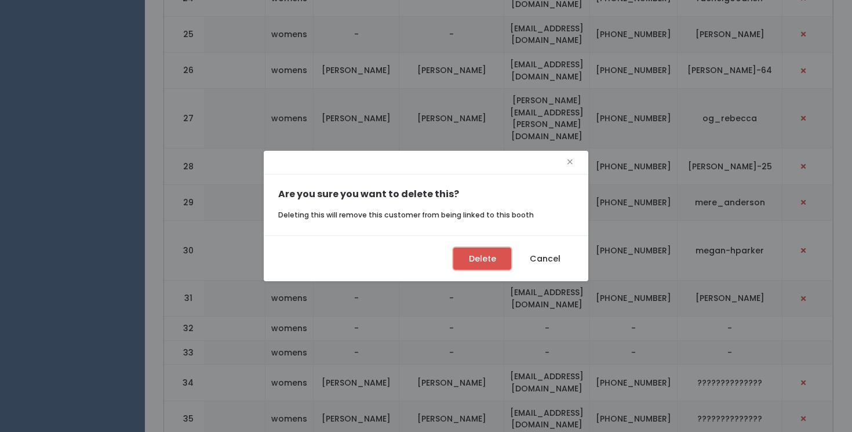
click at [490, 266] on button "Delete" at bounding box center [482, 258] width 58 height 22
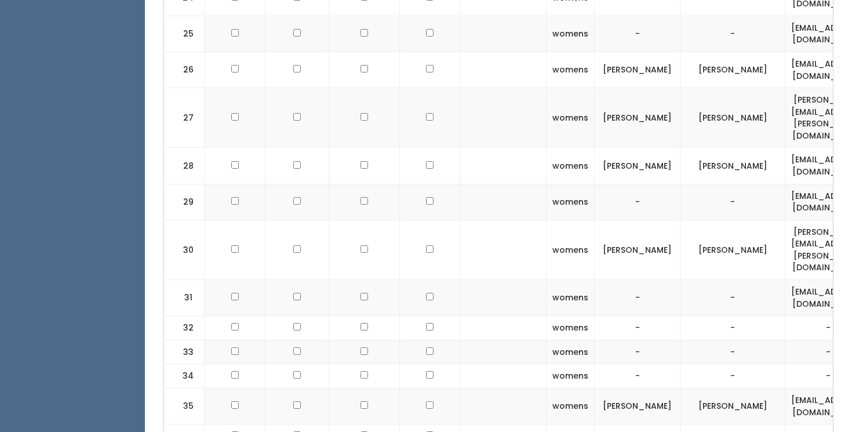
scroll to position [0, 287]
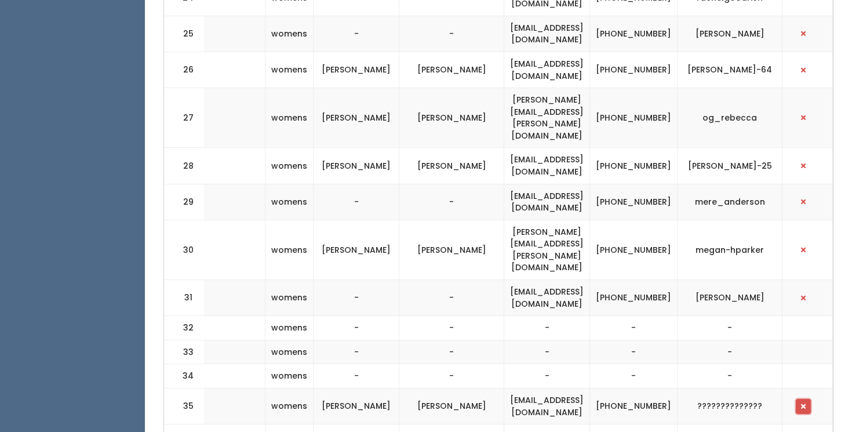
click at [804, 403] on span "button" at bounding box center [803, 406] width 5 height 7
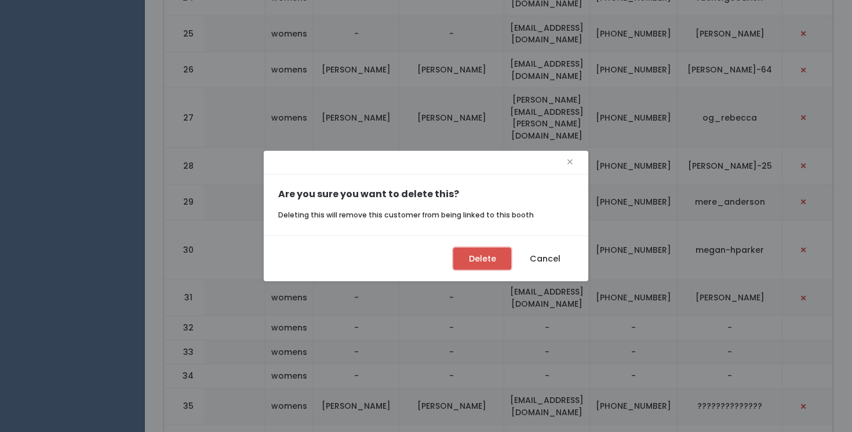
click at [482, 258] on button "Delete" at bounding box center [482, 258] width 58 height 22
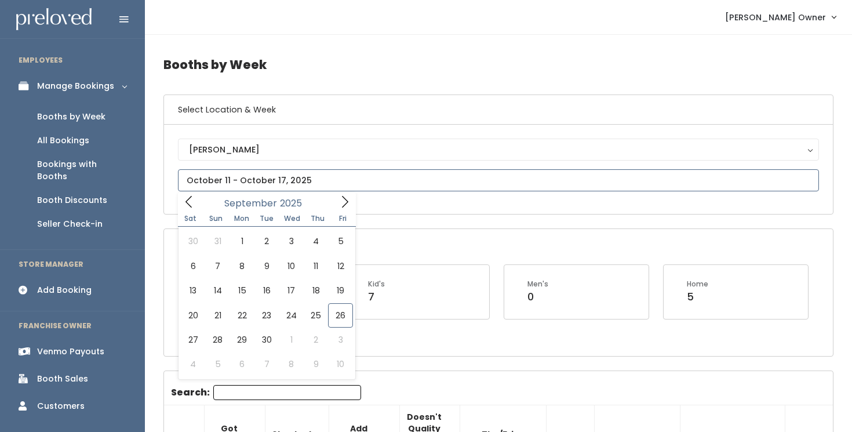
click at [399, 184] on input "text" at bounding box center [498, 180] width 641 height 22
click at [342, 205] on icon at bounding box center [344, 201] width 13 height 13
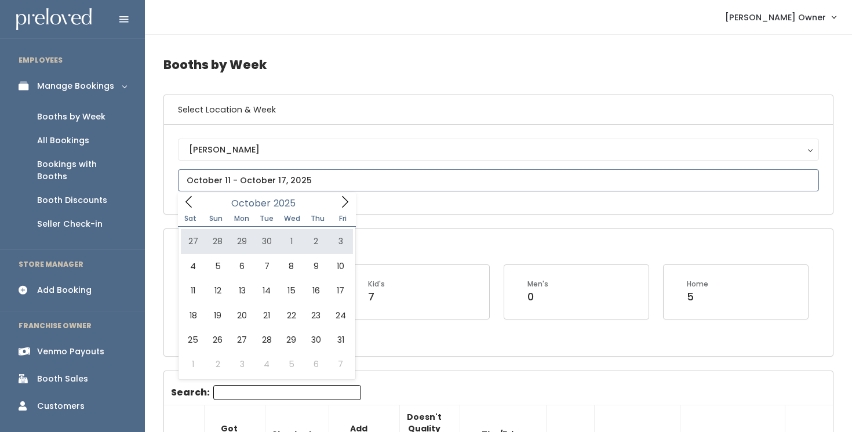
click at [342, 203] on icon at bounding box center [344, 201] width 13 height 13
type input "[DATE] to [DATE]"
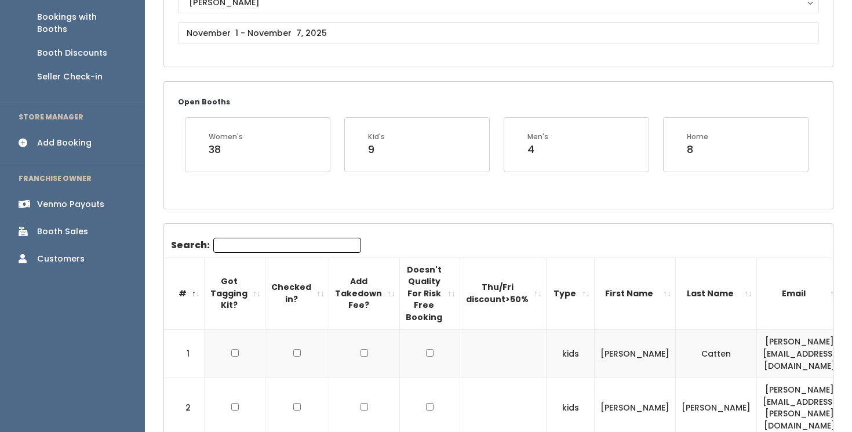
scroll to position [99, 0]
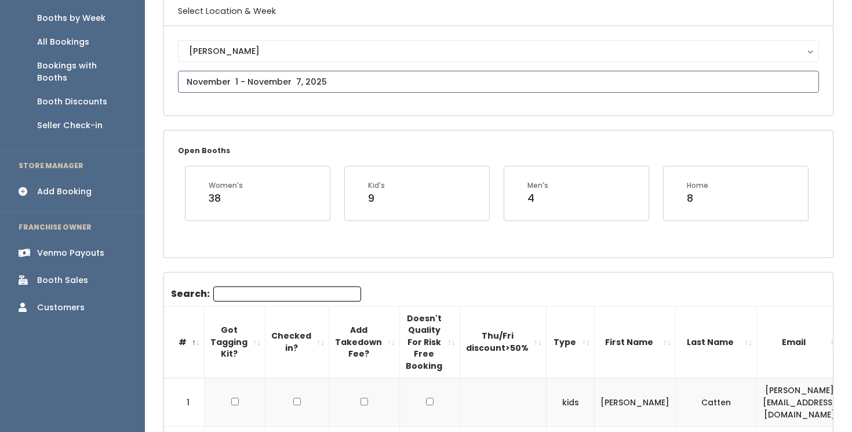
click at [345, 82] on input "text" at bounding box center [498, 82] width 641 height 22
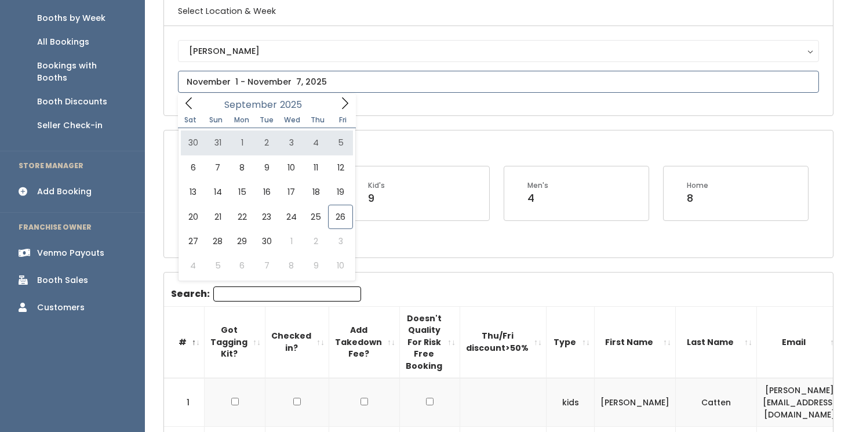
click at [342, 103] on icon at bounding box center [344, 103] width 13 height 13
click at [342, 105] on icon at bounding box center [344, 103] width 13 height 13
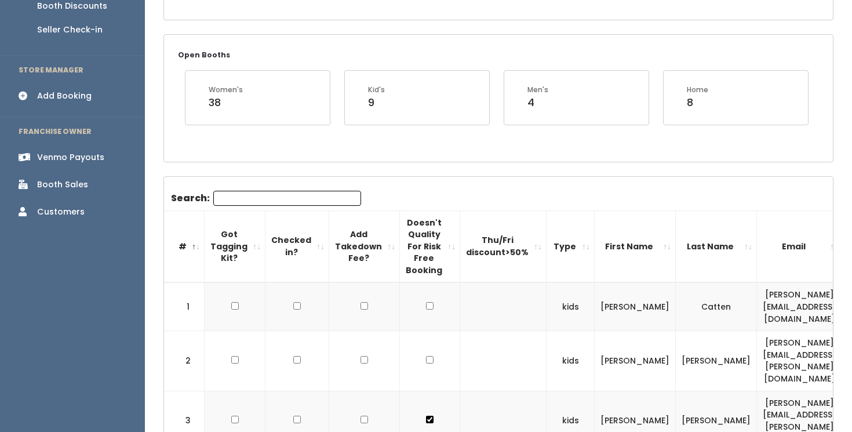
scroll to position [0, 0]
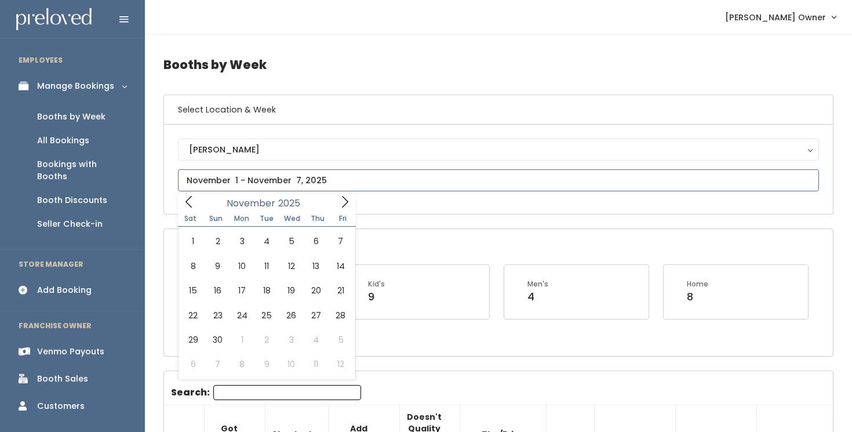
click at [355, 183] on input "text" at bounding box center [498, 180] width 641 height 22
click at [344, 203] on icon at bounding box center [344, 201] width 13 height 13
click at [191, 202] on icon at bounding box center [189, 201] width 13 height 13
type input "[DATE] to [DATE]"
click at [386, 175] on input "text" at bounding box center [498, 180] width 641 height 22
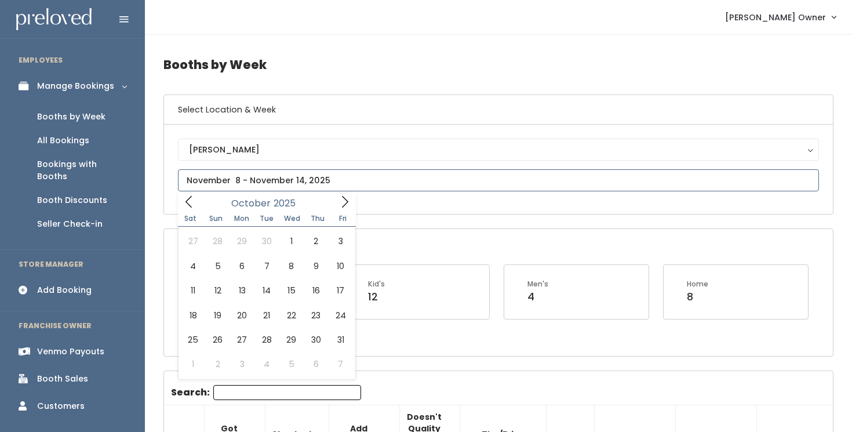
click at [345, 210] on span at bounding box center [345, 201] width 22 height 18
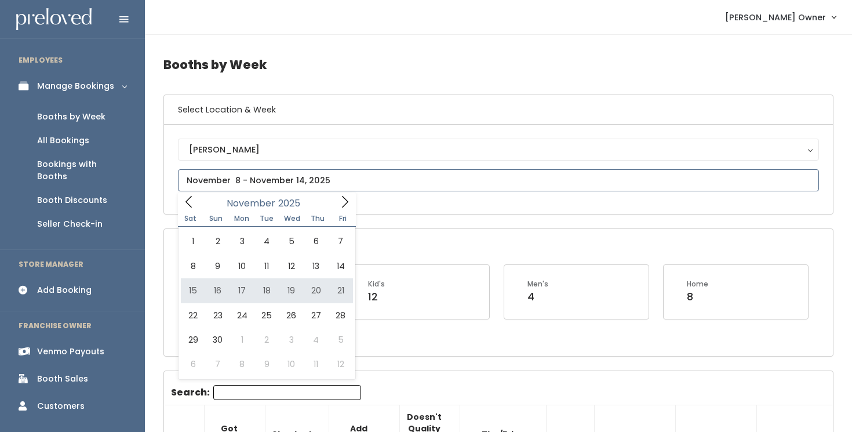
type input "November 15 to November 21"
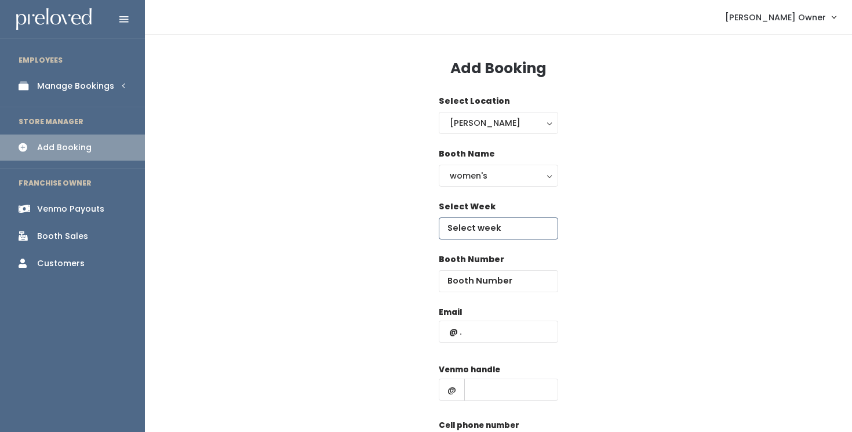
click at [493, 226] on input "text" at bounding box center [498, 228] width 119 height 22
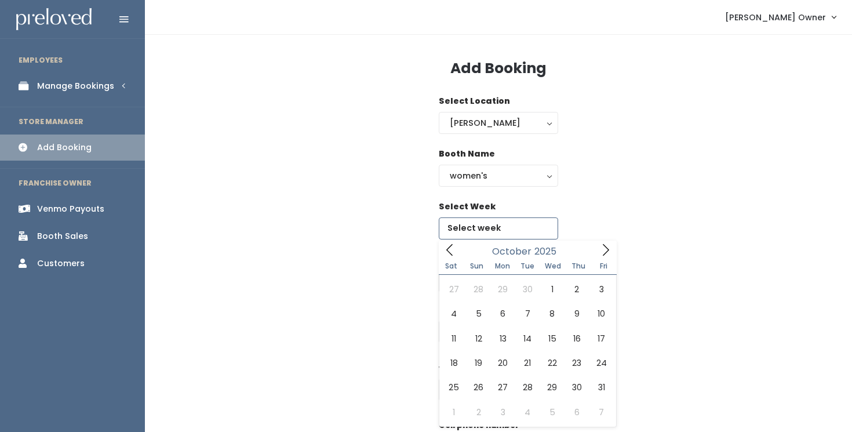
click at [604, 251] on icon at bounding box center [605, 249] width 13 height 13
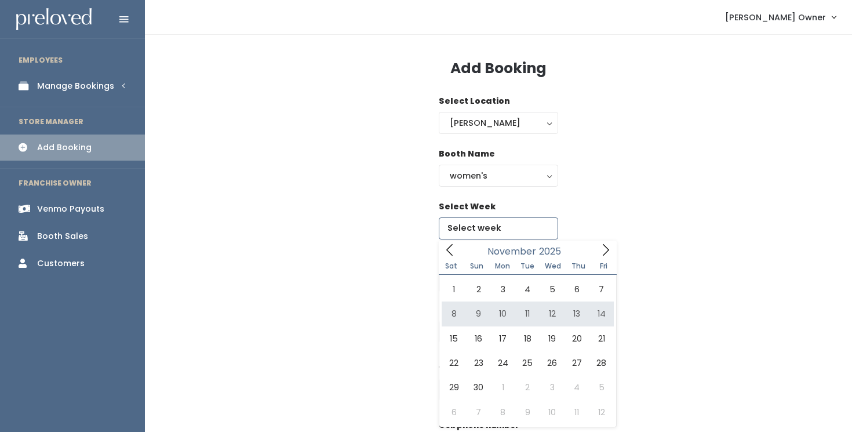
type input "November 8 to November 14"
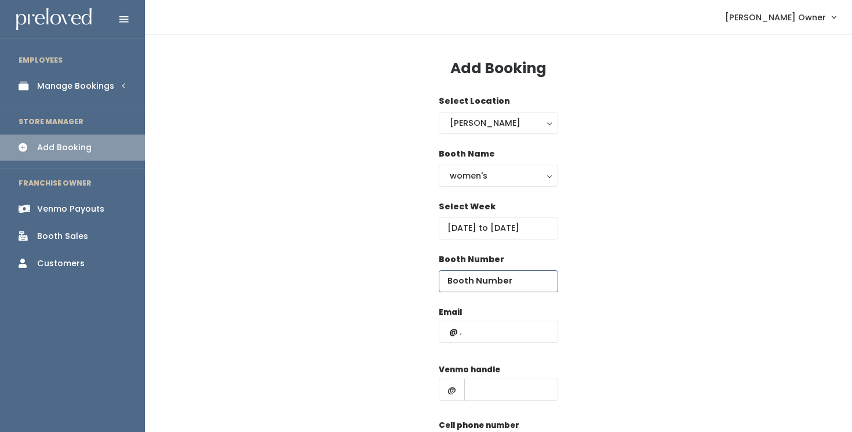
click at [532, 280] on input "number" at bounding box center [498, 281] width 119 height 22
type input "45"
click at [526, 331] on input "text" at bounding box center [498, 331] width 119 height 22
type input "badasscorvettegirl@icloud.com"
click at [520, 388] on input "text" at bounding box center [511, 389] width 94 height 22
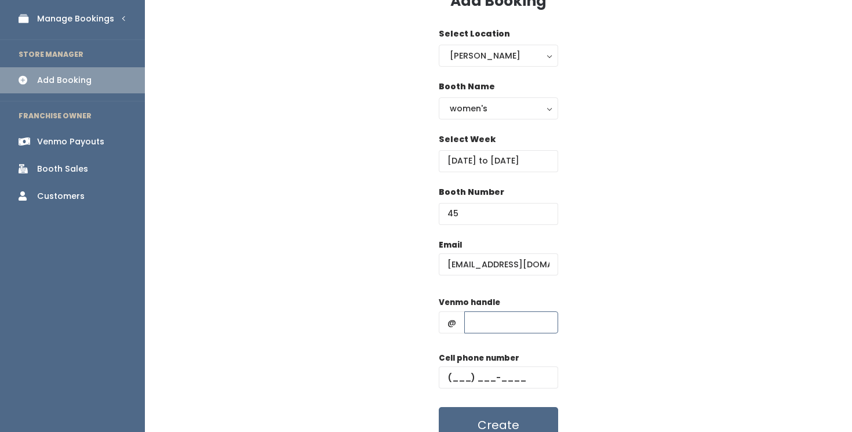
scroll to position [101, 0]
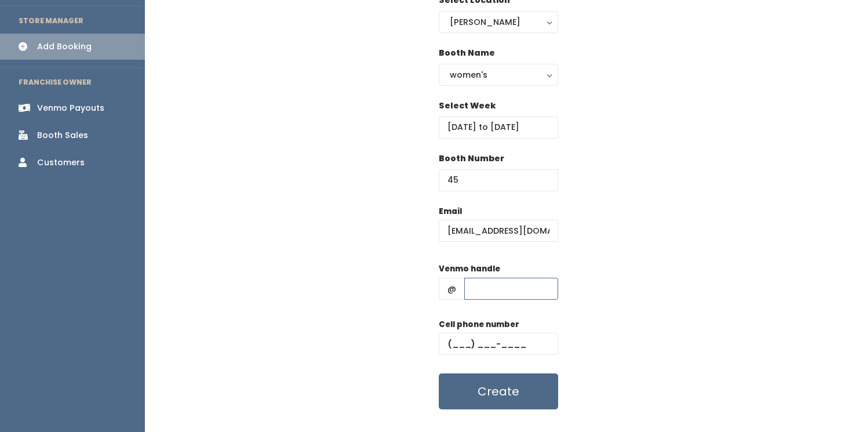
click at [518, 291] on input "text" at bounding box center [511, 289] width 94 height 22
type input "??????????????"
click at [517, 346] on input "text" at bounding box center [498, 344] width 119 height 22
paste input "801) 910-4625"
type input "[PHONE_NUMBER]"
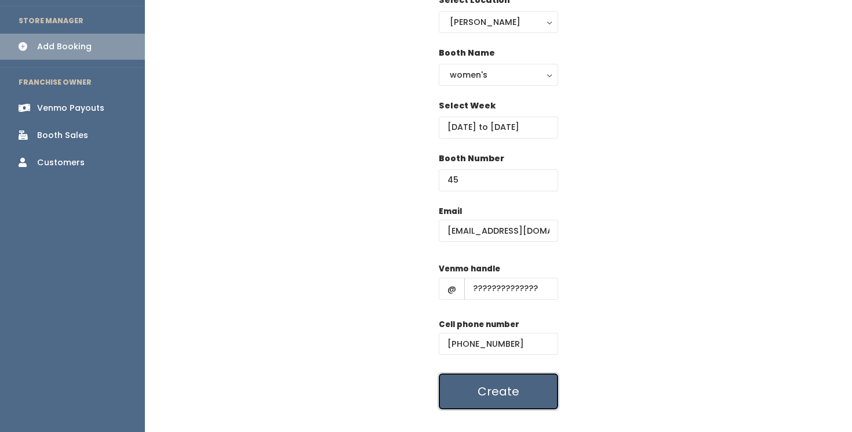
click at [497, 395] on button "Create" at bounding box center [498, 391] width 119 height 36
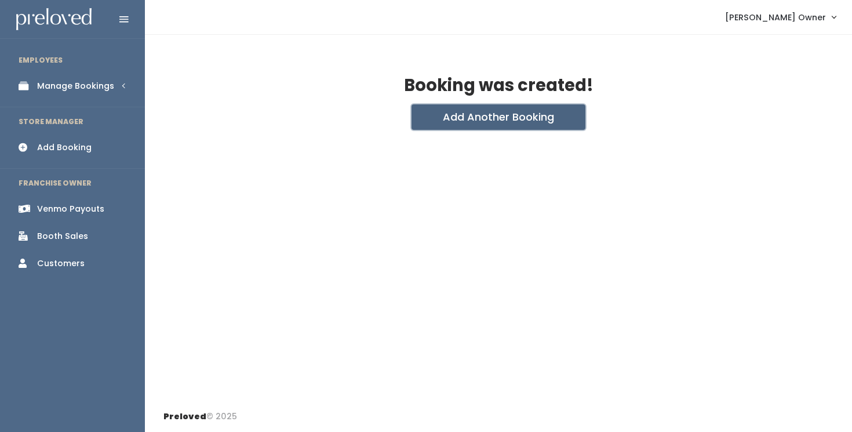
click at [479, 119] on button "Add Another Booking" at bounding box center [498, 116] width 174 height 25
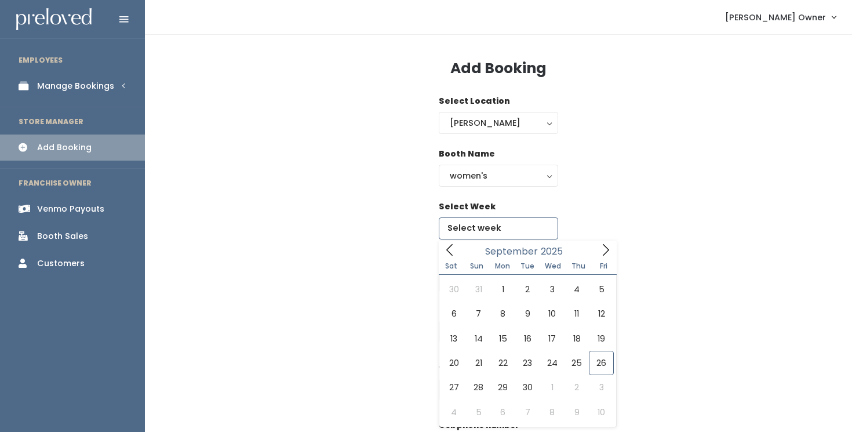
click at [510, 232] on input "text" at bounding box center [498, 228] width 119 height 22
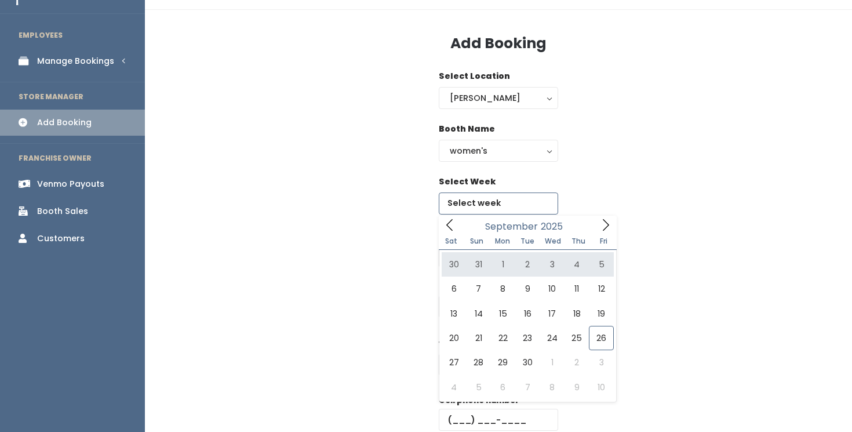
scroll to position [28, 0]
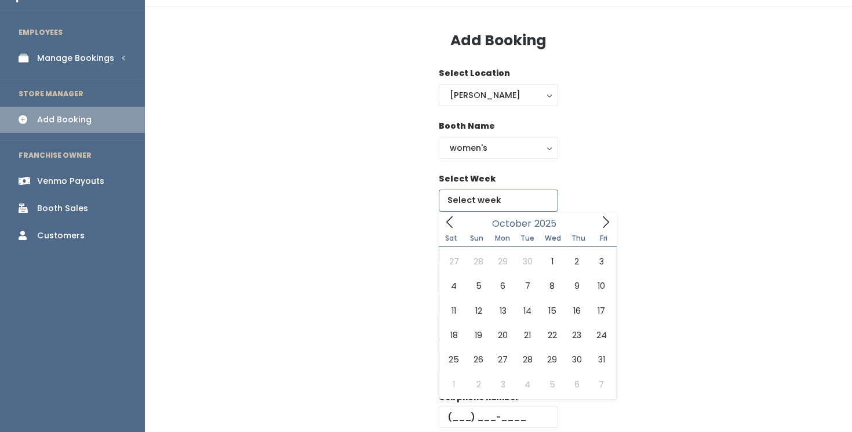
click at [607, 224] on icon at bounding box center [605, 222] width 13 height 13
click at [606, 225] on icon at bounding box center [606, 222] width 6 height 12
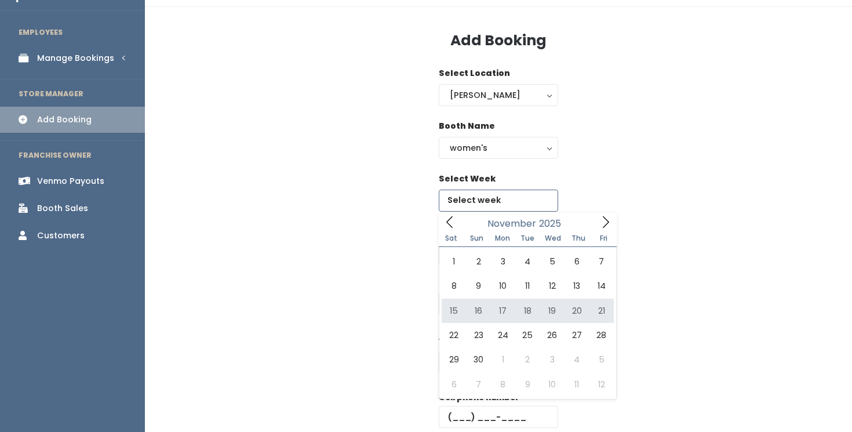
type input "[DATE] to [DATE]"
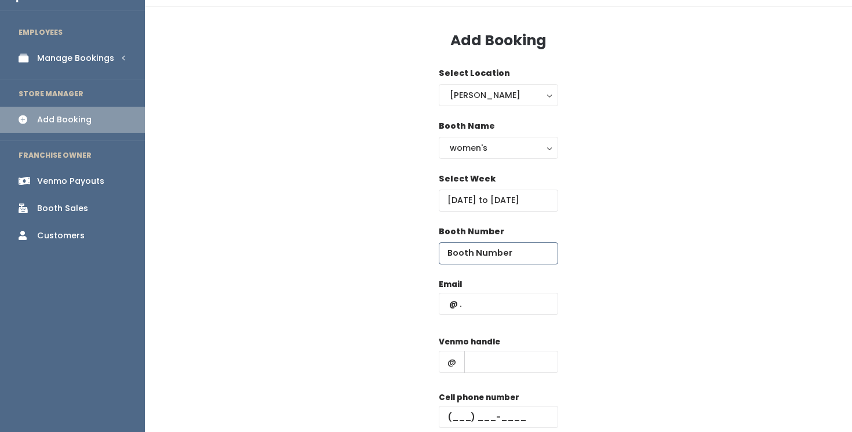
click at [520, 256] on input "number" at bounding box center [498, 253] width 119 height 22
type input "45"
click at [523, 300] on input "text" at bounding box center [498, 304] width 119 height 22
type input "[EMAIL_ADDRESS][DOMAIN_NAME]"
click at [516, 359] on input "text" at bounding box center [511, 362] width 94 height 22
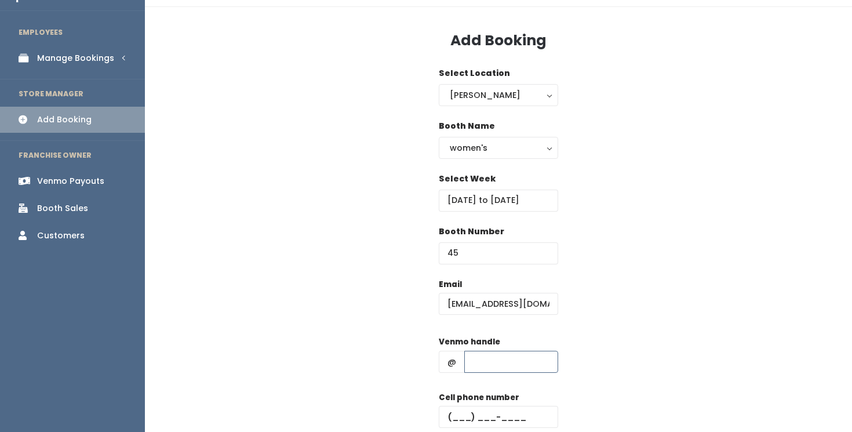
type input "??????????????"
click at [513, 418] on input "text" at bounding box center [498, 417] width 119 height 22
paste input "(801) 910-4625"
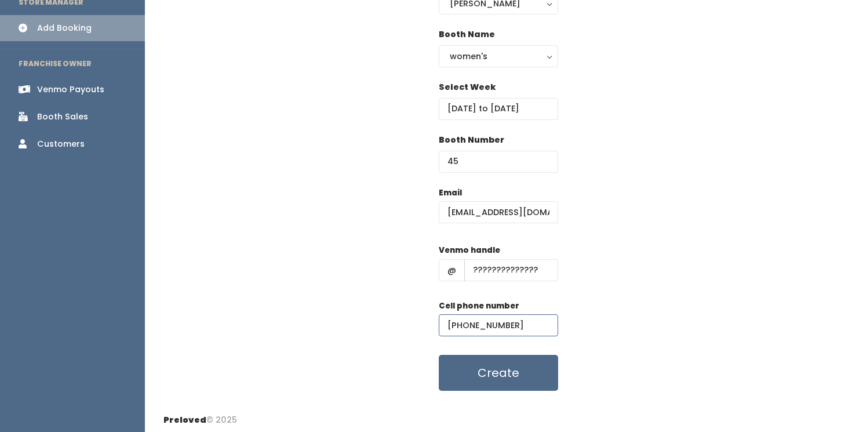
scroll to position [123, 0]
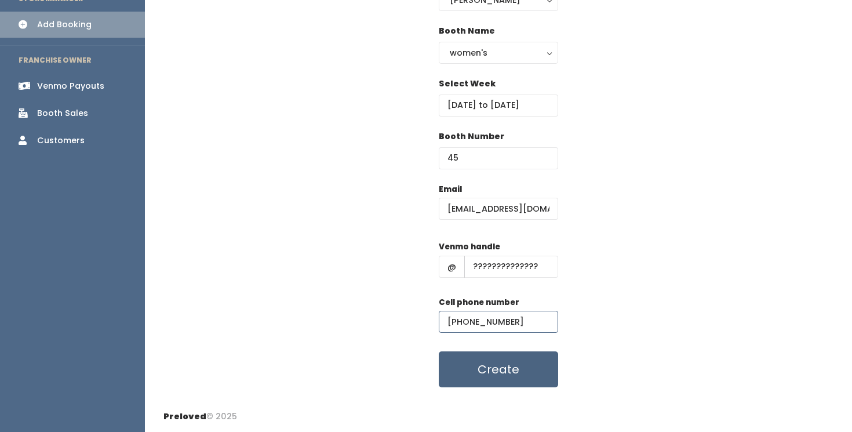
type input "(801) 910-4625"
click at [518, 371] on button "Create" at bounding box center [498, 369] width 119 height 36
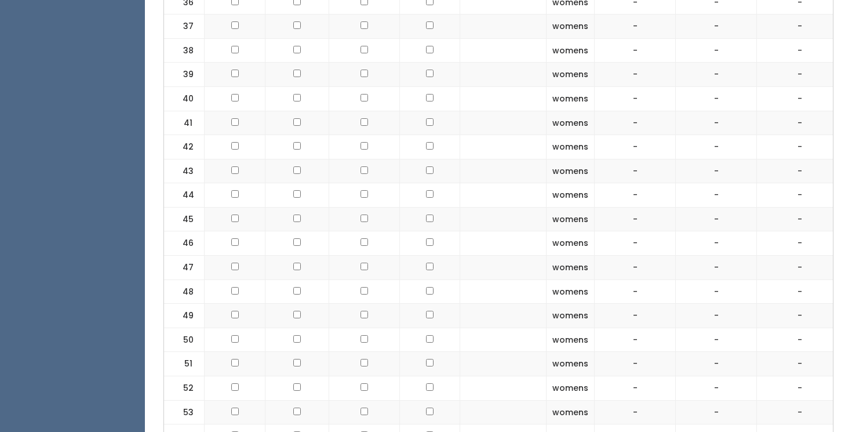
scroll to position [1340, 0]
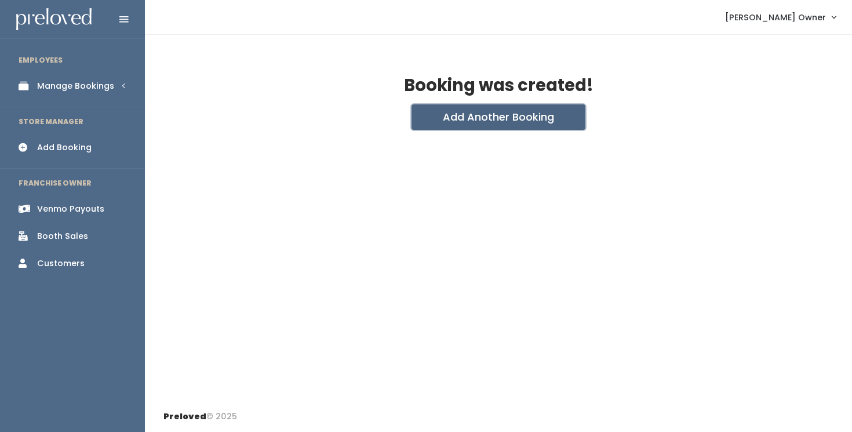
click at [532, 125] on button "Add Another Booking" at bounding box center [498, 116] width 174 height 25
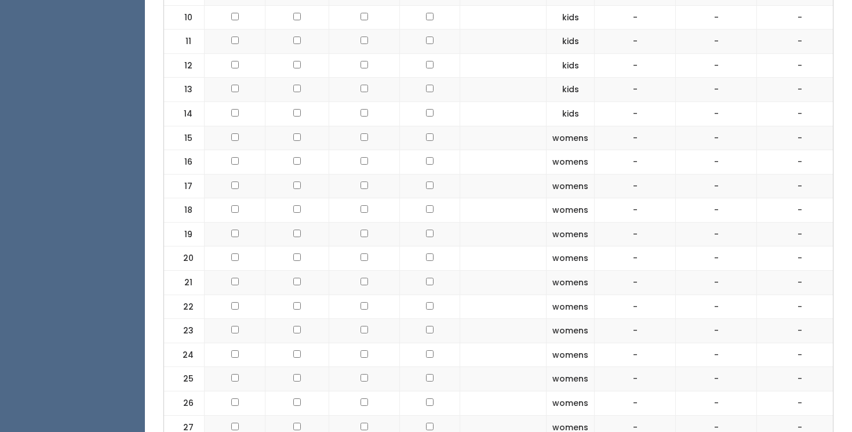
scroll to position [108, 0]
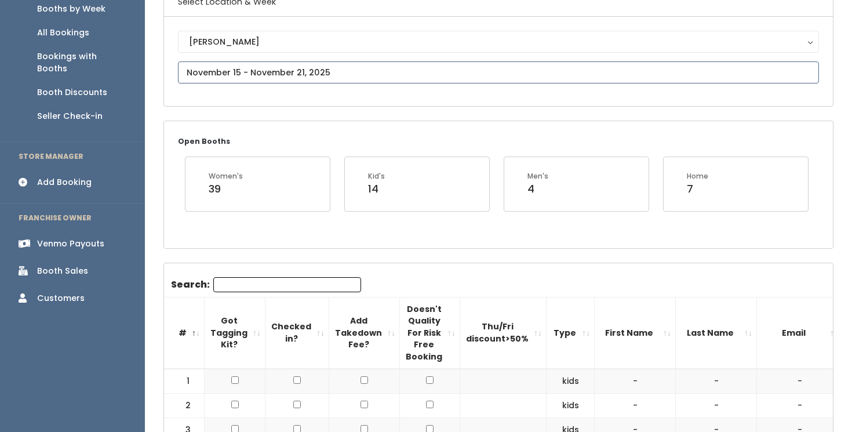
click at [370, 76] on input "text" at bounding box center [498, 72] width 641 height 22
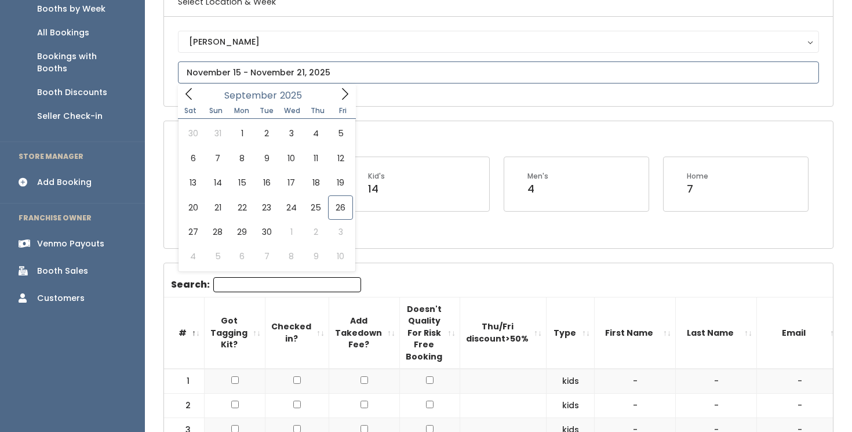
click at [345, 97] on icon at bounding box center [344, 93] width 13 height 13
type input "November 22 to November 28"
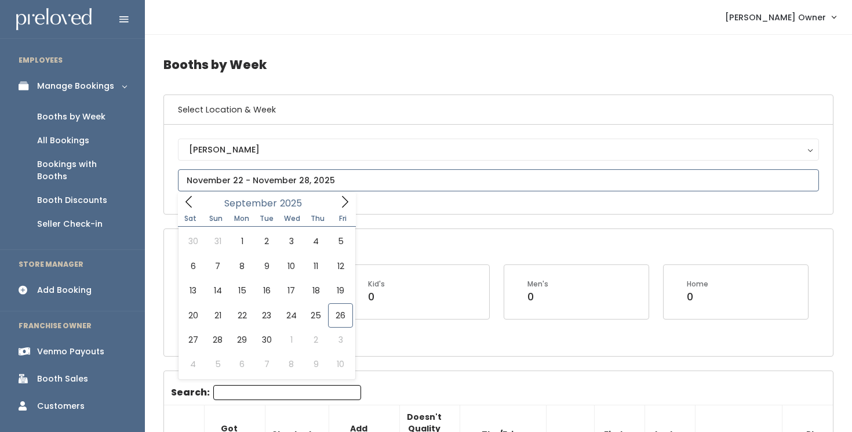
click at [334, 179] on input "text" at bounding box center [498, 180] width 641 height 22
click at [341, 198] on icon at bounding box center [344, 201] width 13 height 13
type input "[DATE] to [DATE]"
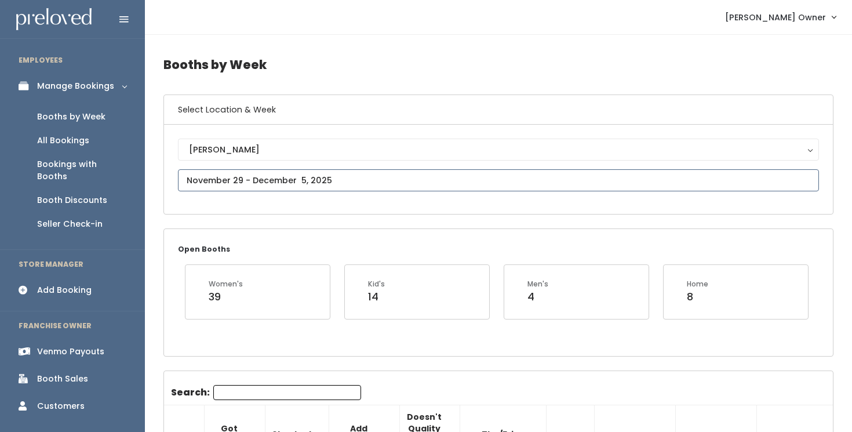
click at [344, 176] on input "text" at bounding box center [498, 180] width 641 height 22
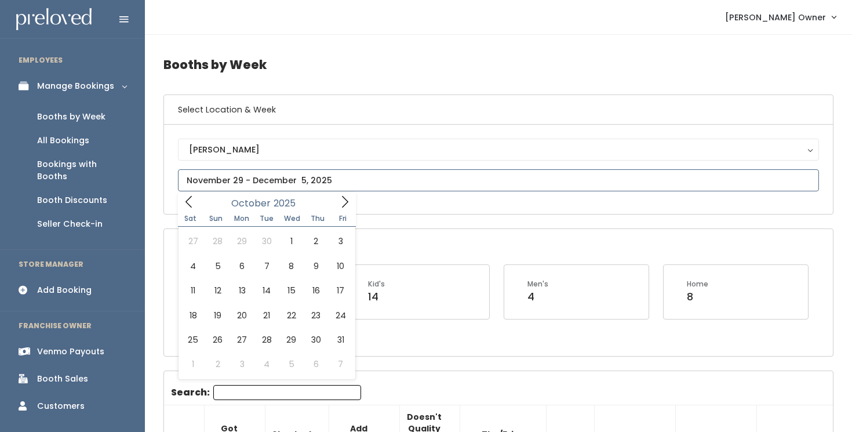
click at [345, 200] on icon at bounding box center [344, 201] width 13 height 13
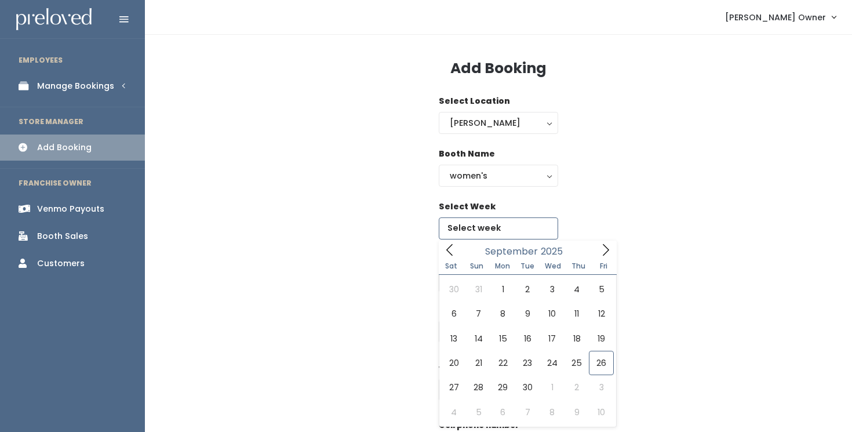
click at [488, 231] on input "text" at bounding box center [498, 228] width 119 height 22
click at [611, 249] on icon at bounding box center [605, 249] width 13 height 13
type input "November 29 to December 5"
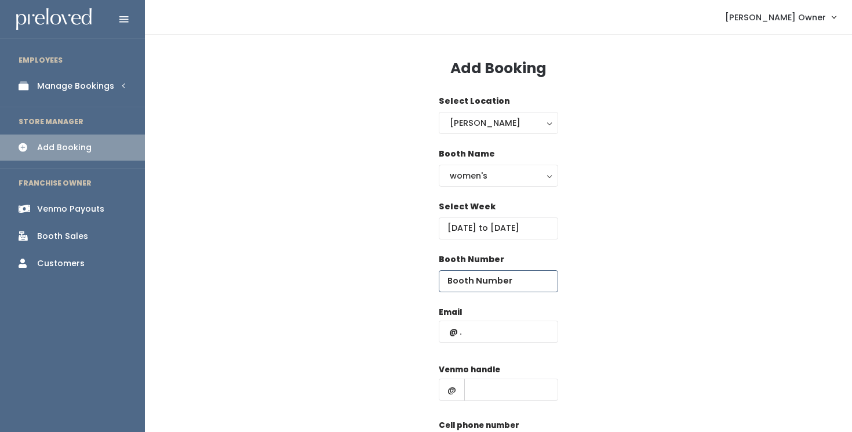
click at [516, 280] on input "number" at bounding box center [498, 281] width 119 height 22
type input "45"
click at [515, 333] on input "text" at bounding box center [498, 331] width 119 height 22
type input "[EMAIL_ADDRESS][DOMAIN_NAME]"
click at [523, 388] on input "text" at bounding box center [511, 389] width 94 height 22
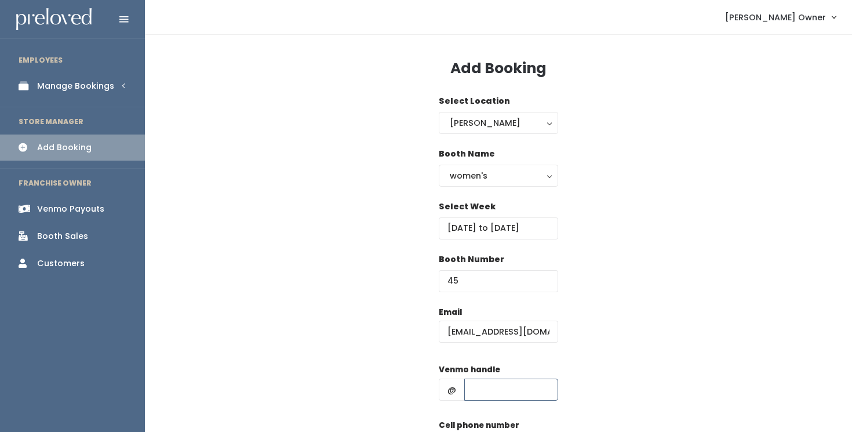
type input "??????????????"
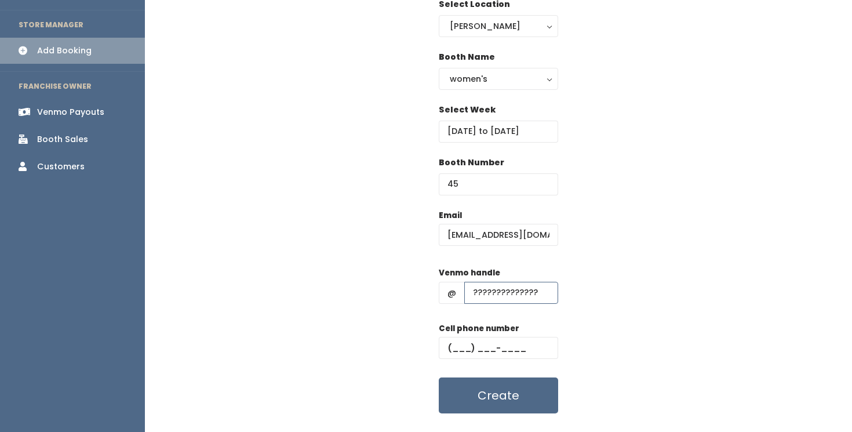
scroll to position [117, 0]
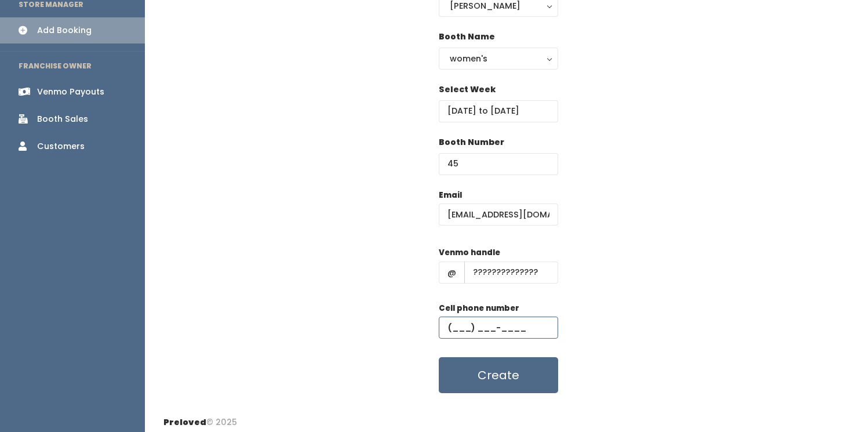
click at [514, 329] on input "text" at bounding box center [498, 327] width 119 height 22
paste input "[PHONE_NUMBER]"
type input "[PHONE_NUMBER]"
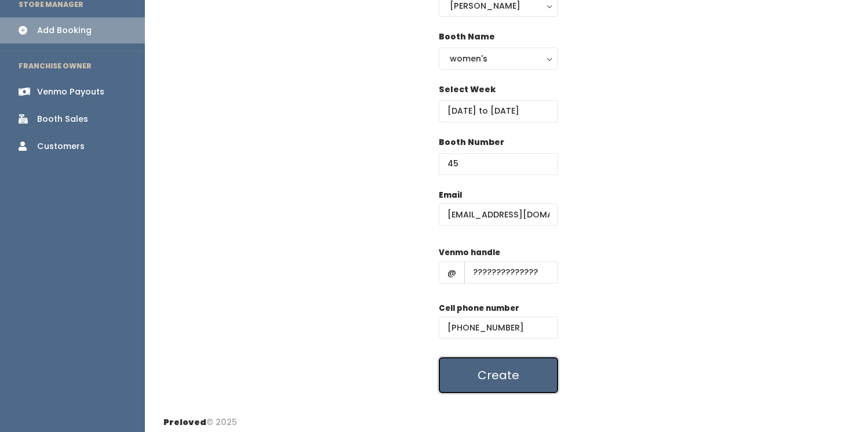
click at [507, 384] on button "Create" at bounding box center [498, 375] width 119 height 36
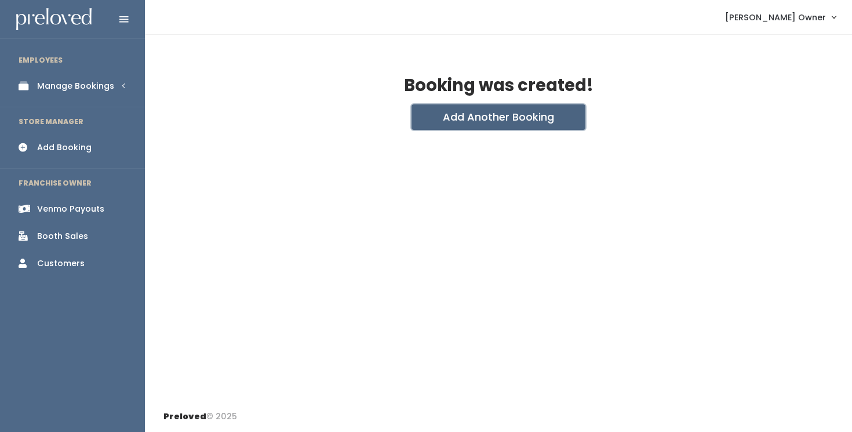
click at [499, 123] on button "Add Another Booking" at bounding box center [498, 116] width 174 height 25
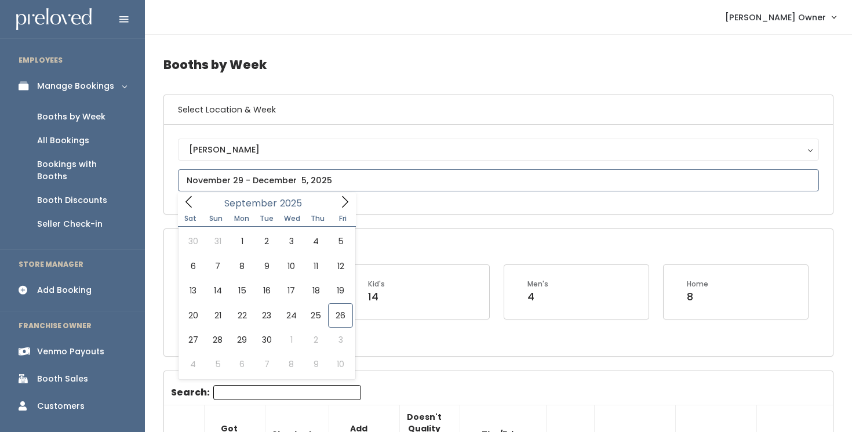
click at [315, 180] on input "text" at bounding box center [498, 180] width 641 height 22
click at [341, 202] on icon at bounding box center [344, 201] width 13 height 13
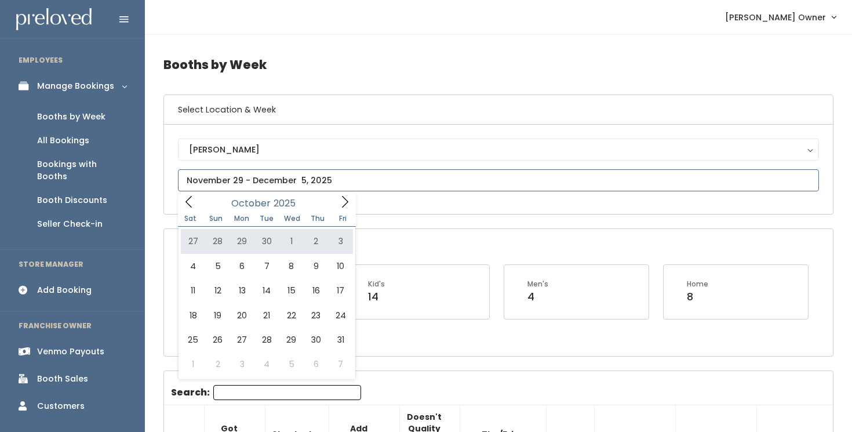
click at [345, 202] on icon at bounding box center [344, 201] width 13 height 13
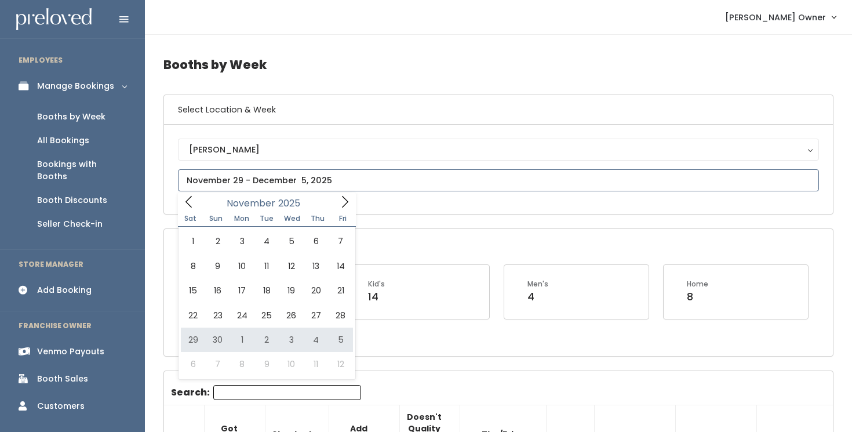
type input "[DATE] to [DATE]"
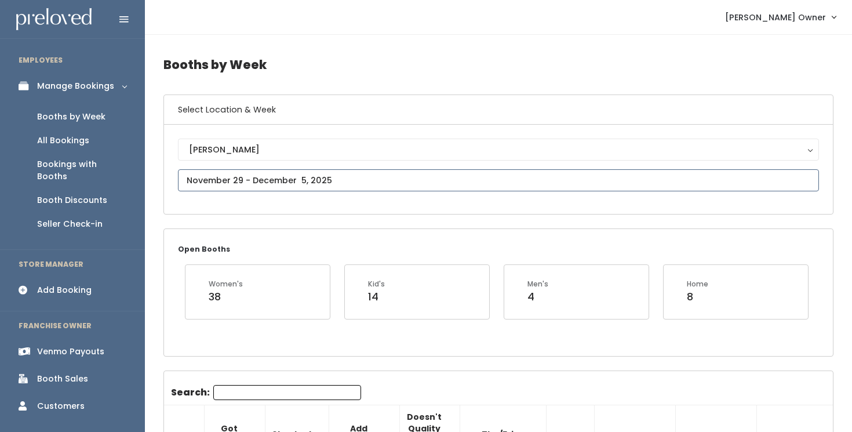
click at [337, 181] on input "text" at bounding box center [498, 180] width 641 height 22
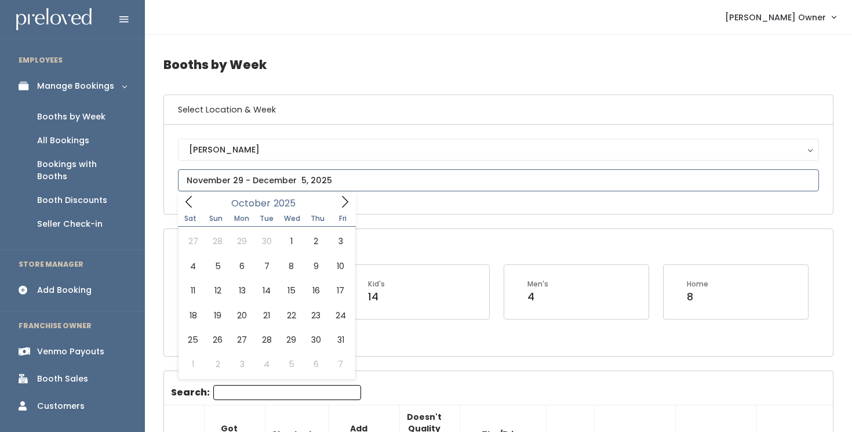
click at [338, 201] on icon at bounding box center [344, 201] width 13 height 13
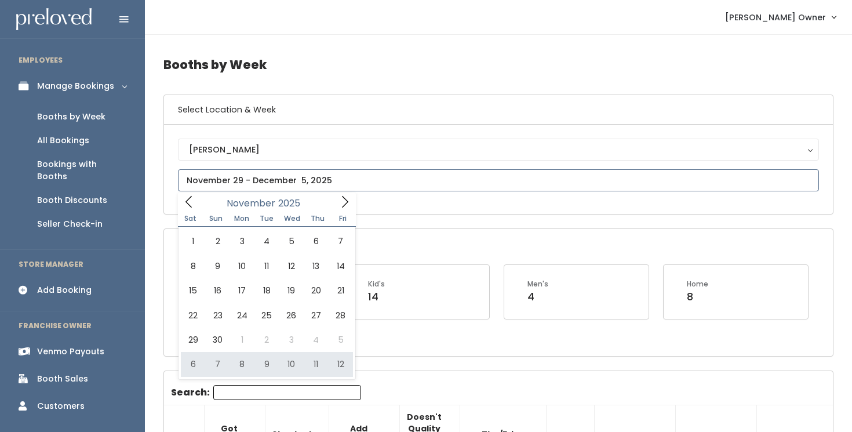
type input "[DATE] to [DATE]"
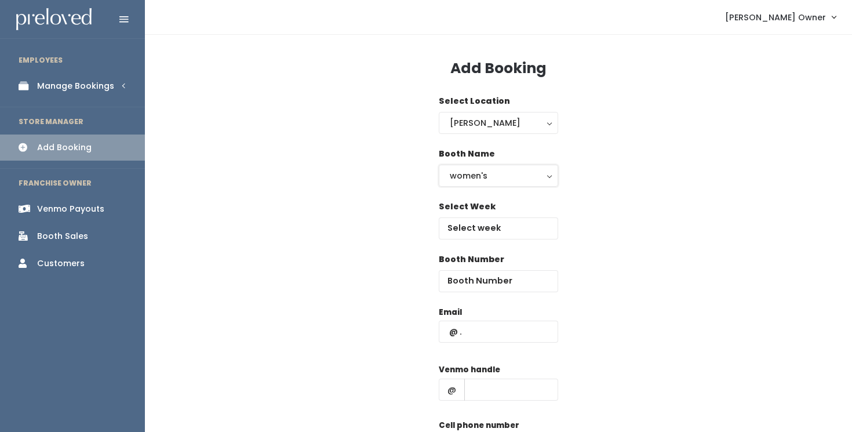
click at [482, 183] on button "women's" at bounding box center [498, 176] width 119 height 22
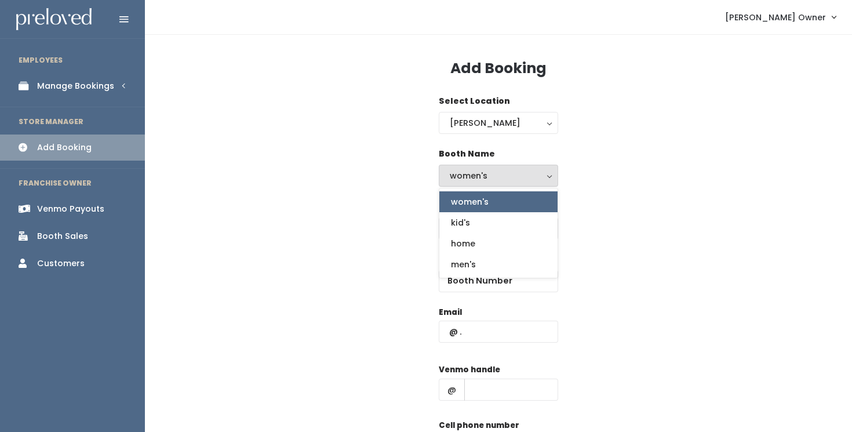
click at [356, 202] on div "Select Week" at bounding box center [498, 226] width 670 height 53
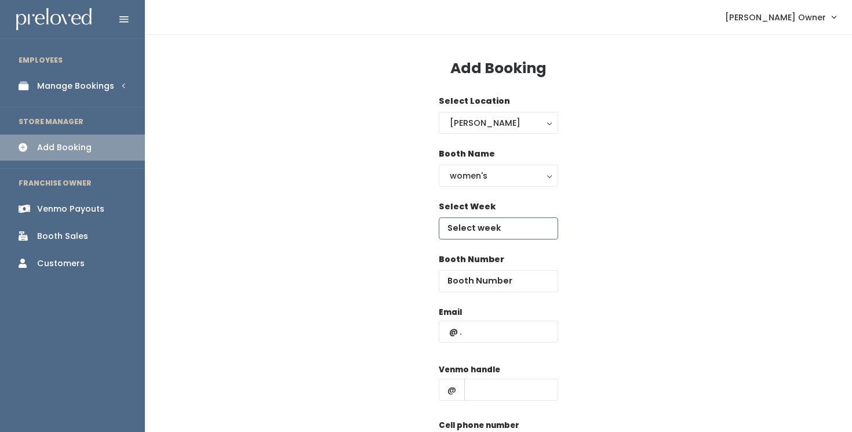
click at [466, 227] on input "text" at bounding box center [498, 228] width 119 height 22
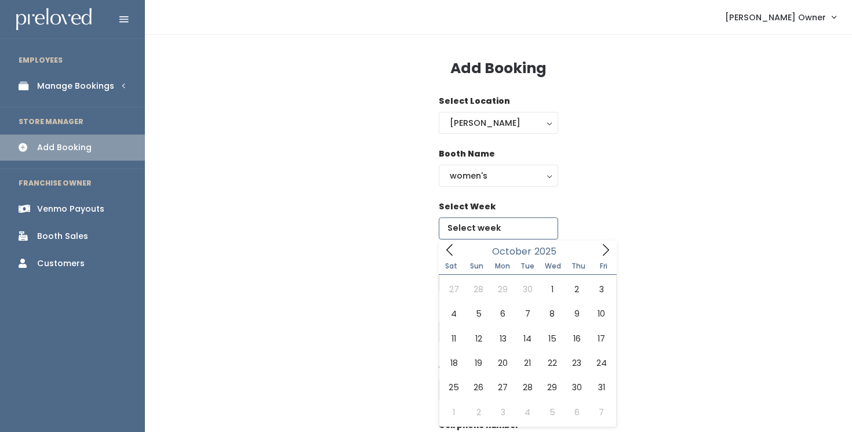
click at [610, 249] on icon at bounding box center [605, 249] width 13 height 13
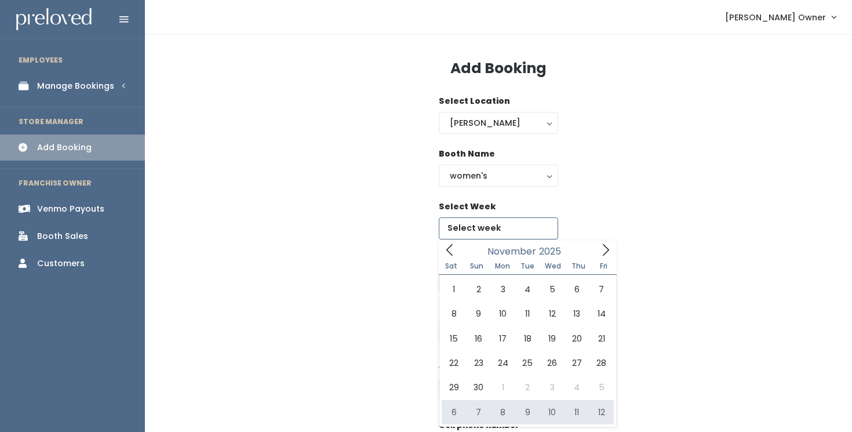
type input "[DATE] to [DATE]"
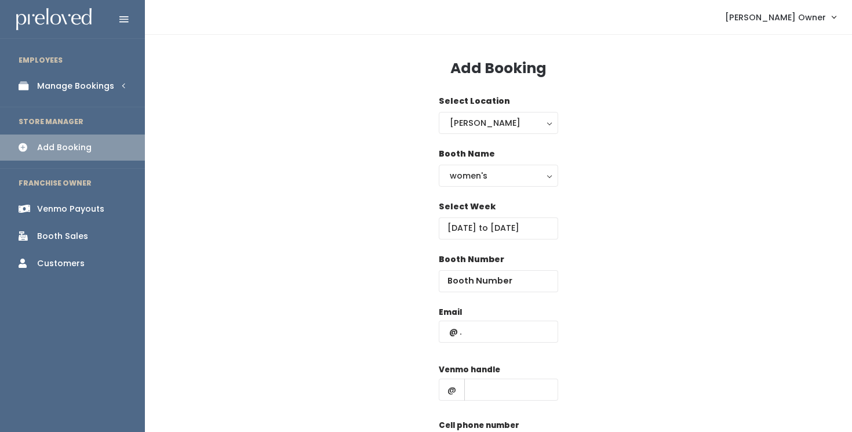
click at [633, 185] on div "Booth Name women's kid's home men's women's women's kid's home men's" at bounding box center [498, 174] width 670 height 53
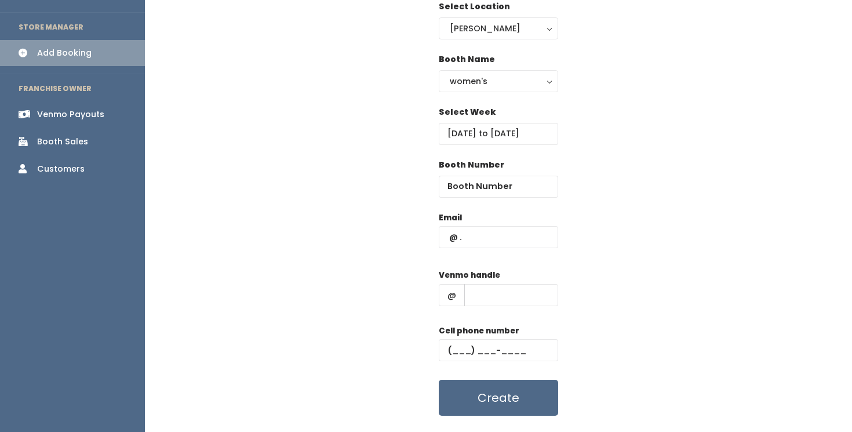
scroll to position [98, 0]
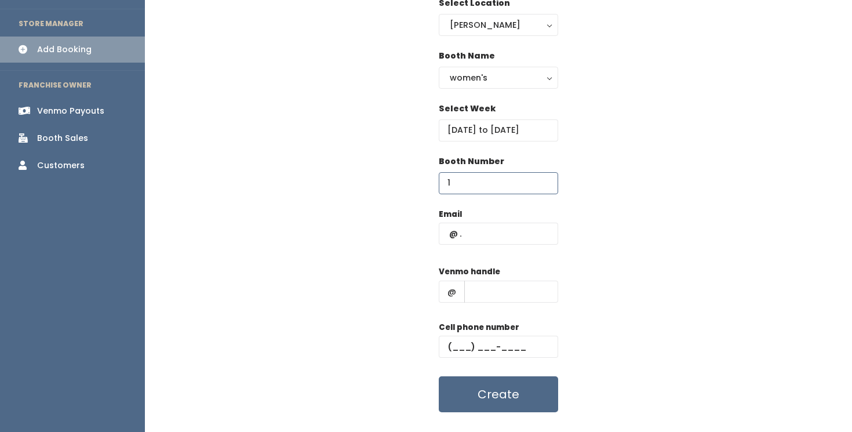
type input "1"
click at [548, 177] on input "1" at bounding box center [498, 183] width 119 height 22
type input "45"
click at [516, 238] on input "text" at bounding box center [498, 234] width 119 height 22
type input "[EMAIL_ADDRESS][DOMAIN_NAME]"
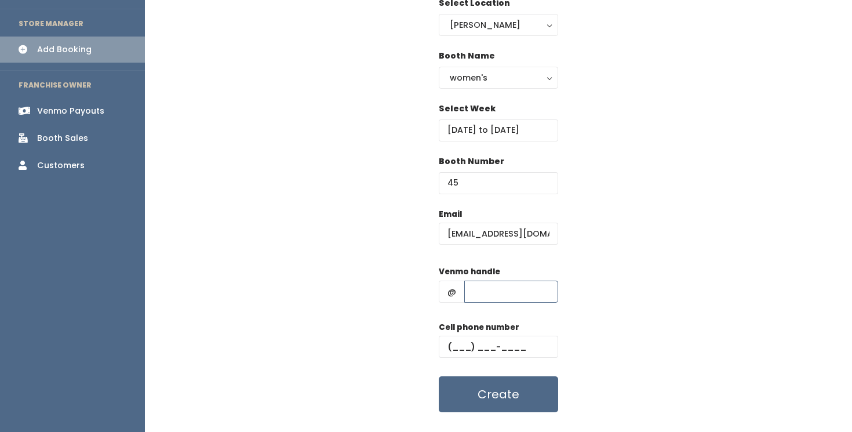
click at [509, 290] on input "text" at bounding box center [511, 291] width 94 height 22
type input "??????????????"
click at [482, 346] on input "text" at bounding box center [498, 346] width 119 height 22
paste input "[PHONE_NUMBER]"
type input "(801) 910-4625"
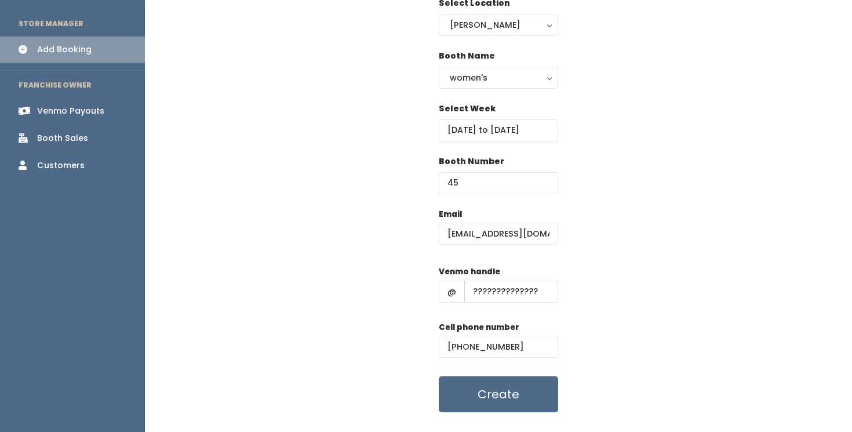
click at [620, 307] on div "Email badasscorvettegirl@icloud.com Venmo handle @ ?????????????? Cell phone nu…" at bounding box center [498, 310] width 670 height 205
click at [546, 403] on button "Create" at bounding box center [498, 394] width 119 height 36
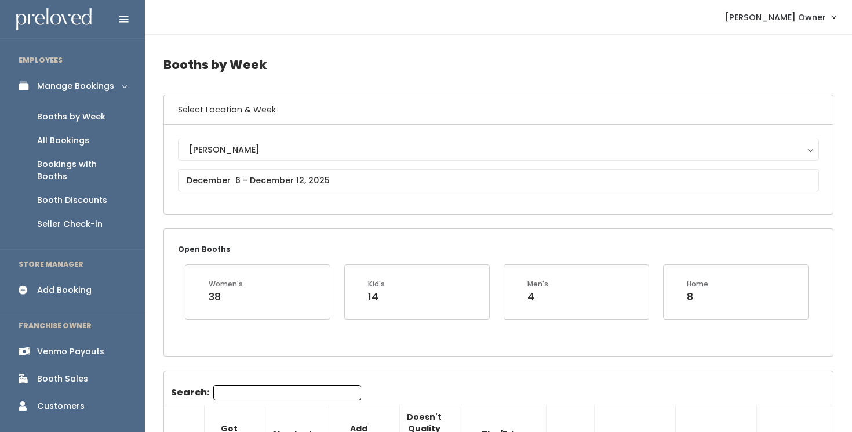
click at [83, 141] on div "All Bookings" at bounding box center [63, 140] width 52 height 12
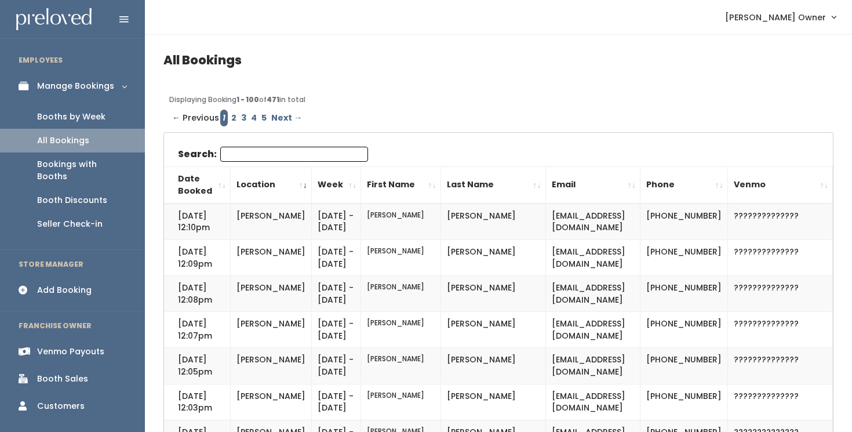
click at [103, 116] on div "Booths by Week" at bounding box center [71, 117] width 68 height 12
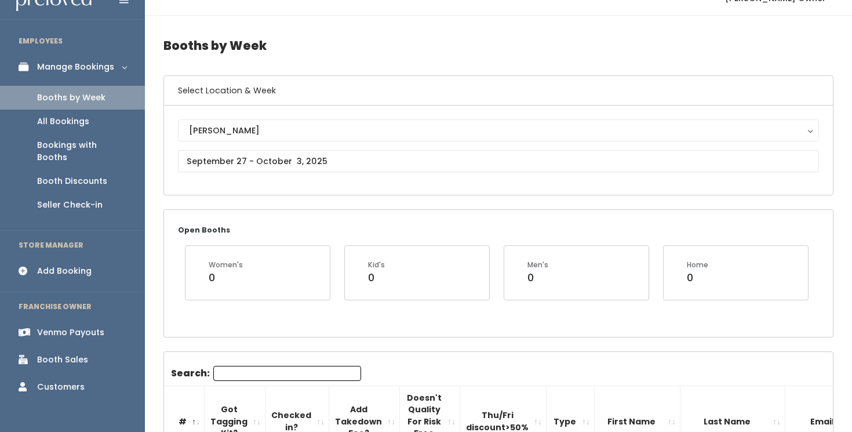
scroll to position [20, 0]
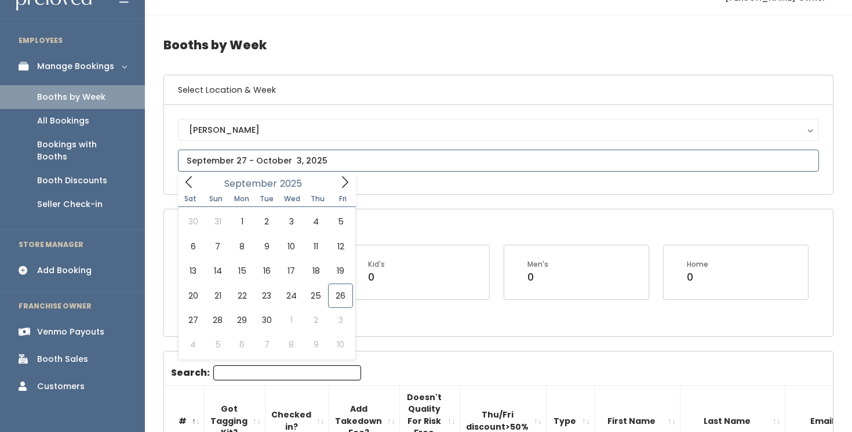
click at [433, 162] on input "text" at bounding box center [498, 160] width 641 height 22
click at [340, 182] on icon at bounding box center [344, 182] width 13 height 13
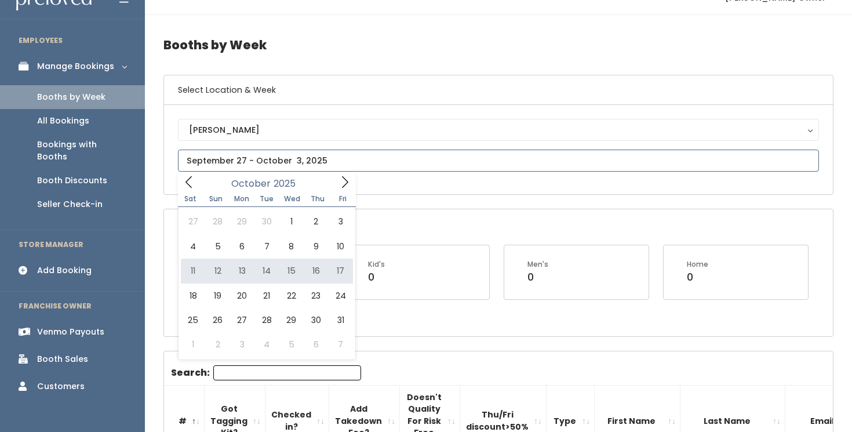
type input "[DATE] to [DATE]"
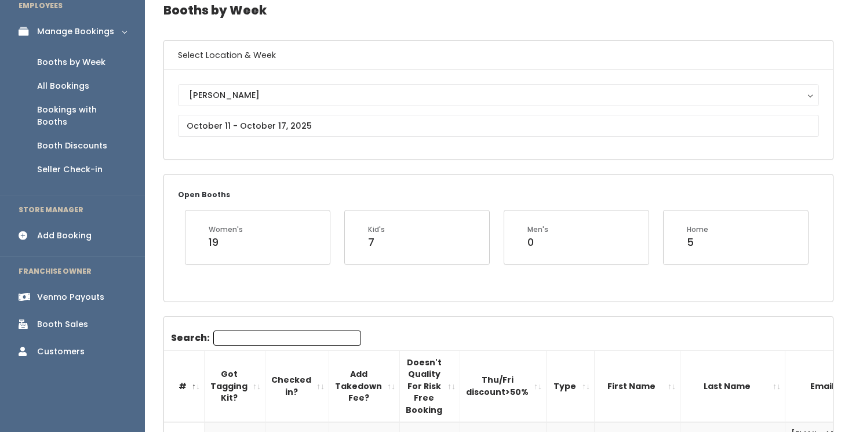
scroll to position [45, 0]
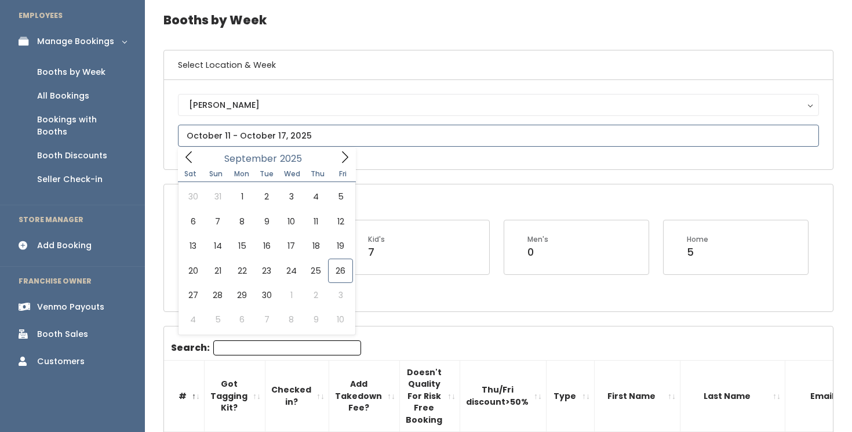
click at [498, 132] on input "text" at bounding box center [498, 136] width 641 height 22
click at [344, 161] on icon at bounding box center [345, 157] width 6 height 12
type input "October 18 to October 24"
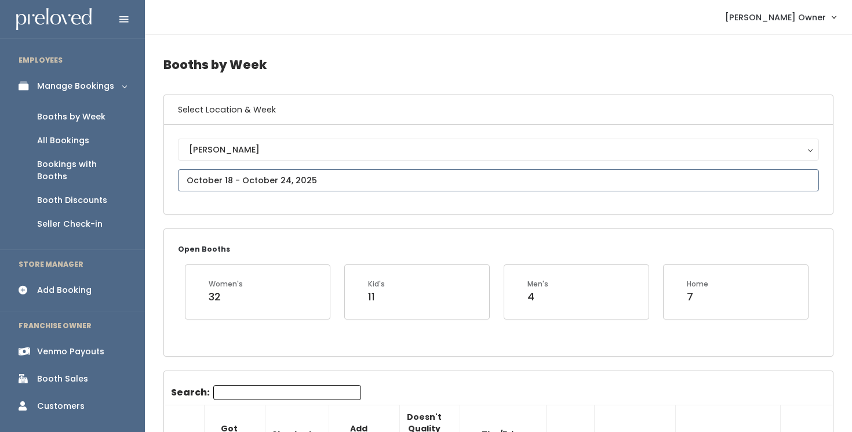
click at [327, 185] on input "text" at bounding box center [498, 180] width 641 height 22
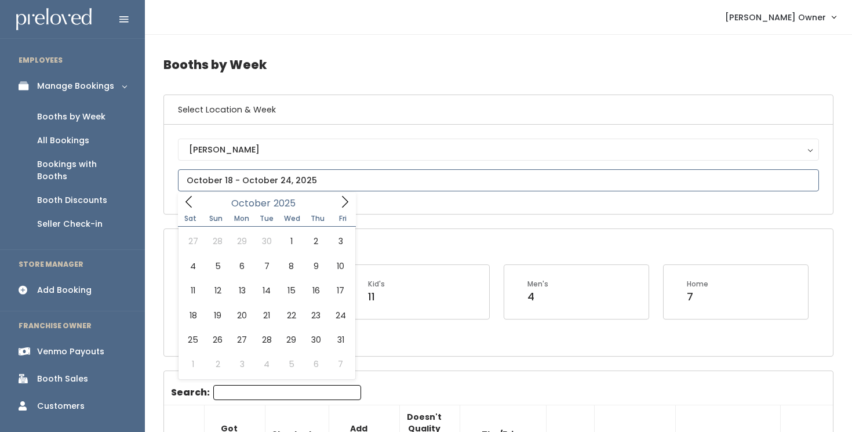
click at [341, 205] on icon at bounding box center [344, 201] width 13 height 13
type input "[DATE] to [DATE]"
click at [413, 181] on input "text" at bounding box center [498, 180] width 641 height 22
click at [344, 207] on icon at bounding box center [344, 201] width 13 height 13
type input "[DATE] to [DATE]"
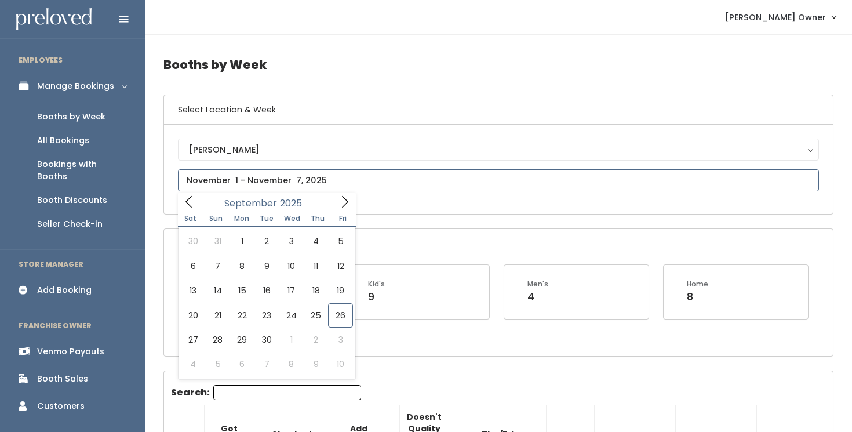
click at [422, 184] on input "text" at bounding box center [498, 180] width 641 height 22
click at [344, 199] on icon at bounding box center [344, 201] width 13 height 13
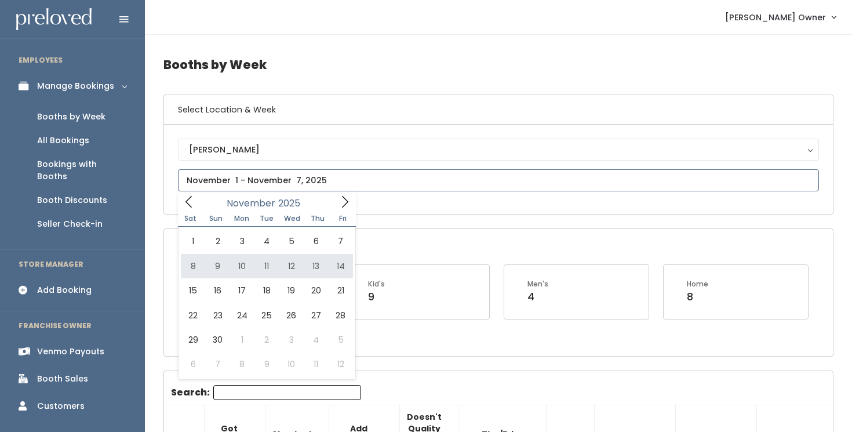
type input "[DATE] to [DATE]"
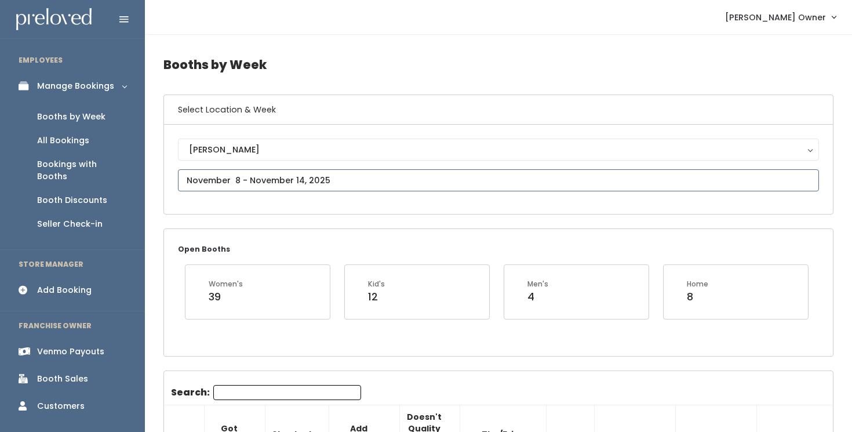
click at [425, 186] on input "text" at bounding box center [498, 180] width 641 height 22
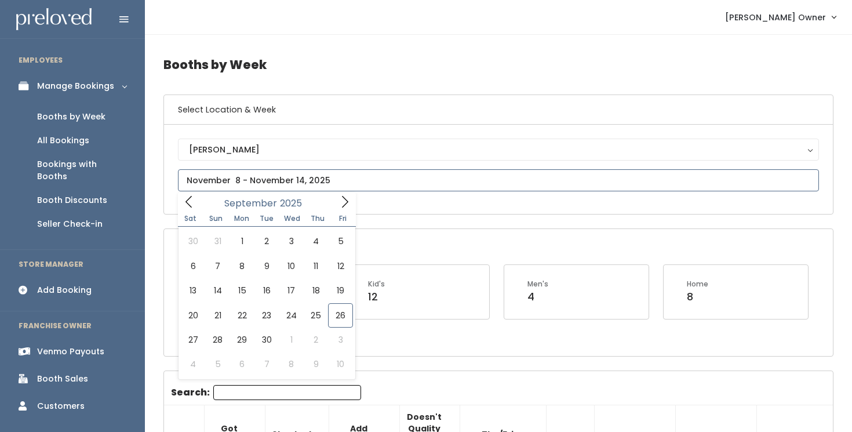
click at [341, 203] on icon at bounding box center [344, 201] width 13 height 13
click at [341, 209] on span at bounding box center [345, 201] width 22 height 18
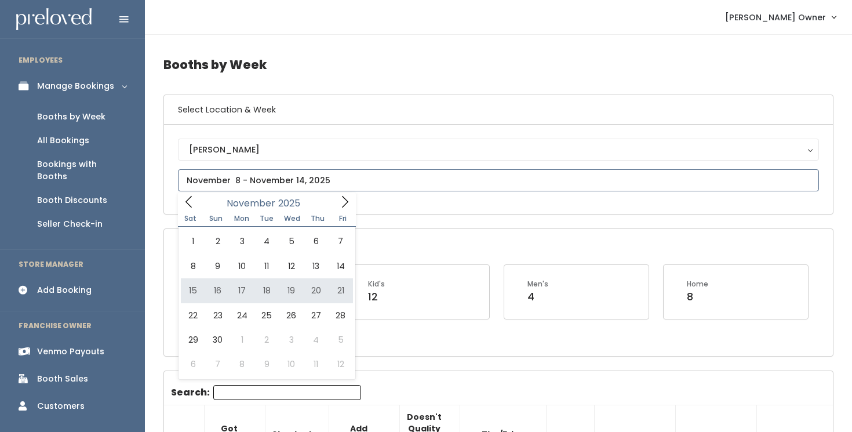
type input "[DATE] to [DATE]"
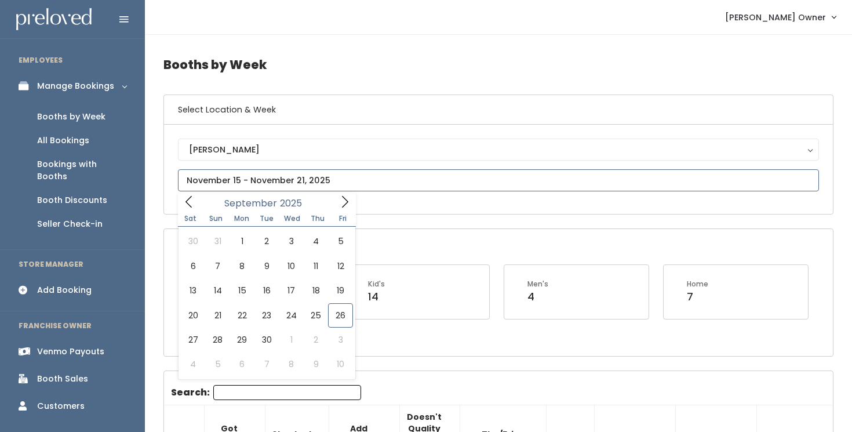
click at [405, 180] on input "text" at bounding box center [498, 180] width 641 height 22
click at [345, 202] on icon at bounding box center [344, 201] width 13 height 13
type input "November 22 to November 28"
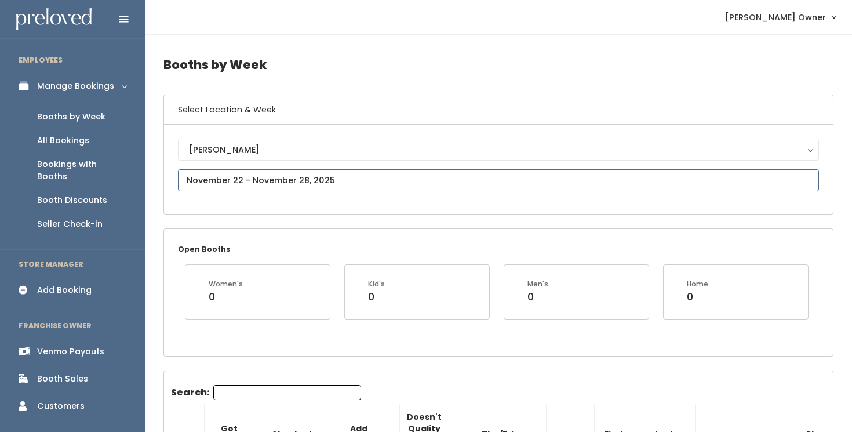
click at [406, 181] on input "text" at bounding box center [498, 180] width 641 height 22
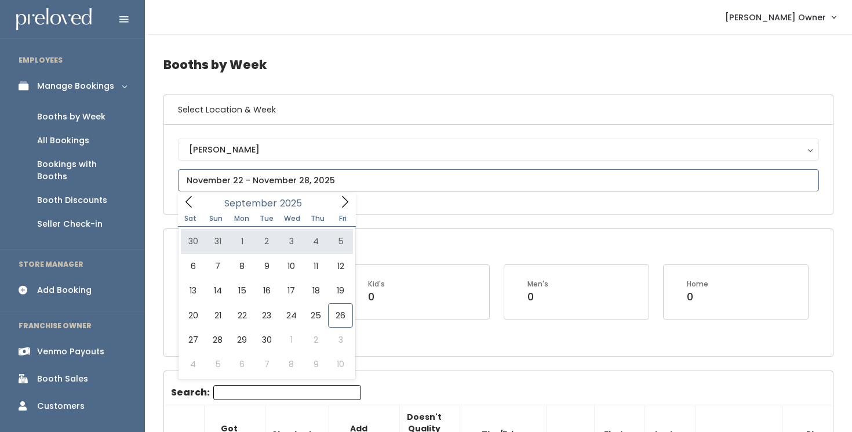
click at [340, 204] on icon at bounding box center [344, 201] width 13 height 13
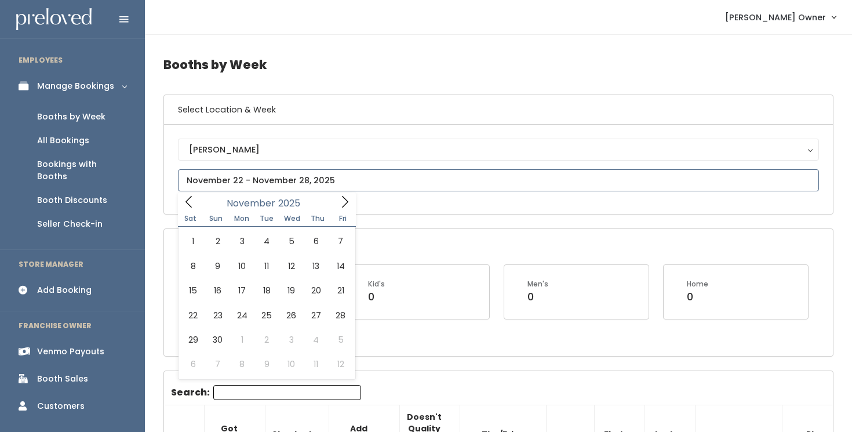
click at [340, 204] on icon at bounding box center [344, 201] width 13 height 13
type input "November 29 to December 5"
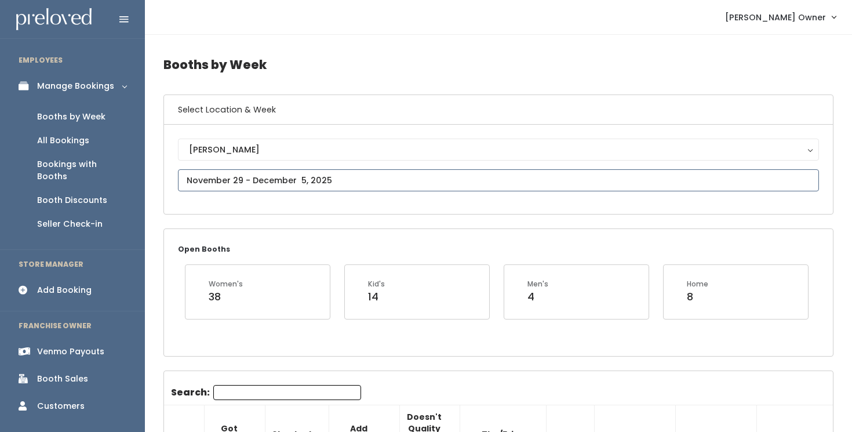
click at [371, 186] on input "text" at bounding box center [498, 180] width 641 height 22
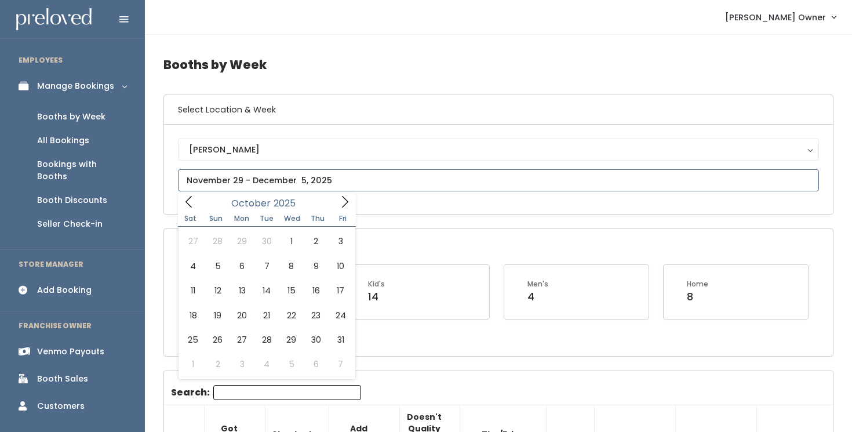
click at [346, 206] on icon at bounding box center [344, 201] width 13 height 13
type input "[DATE] to [DATE]"
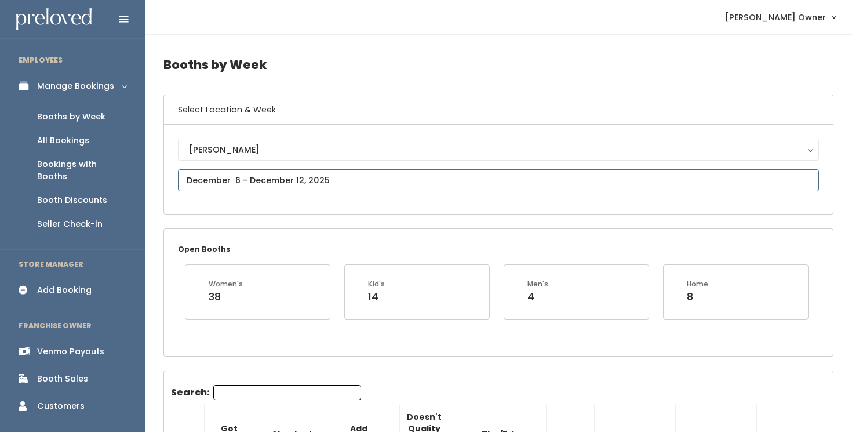
click at [402, 175] on input "text" at bounding box center [498, 180] width 641 height 22
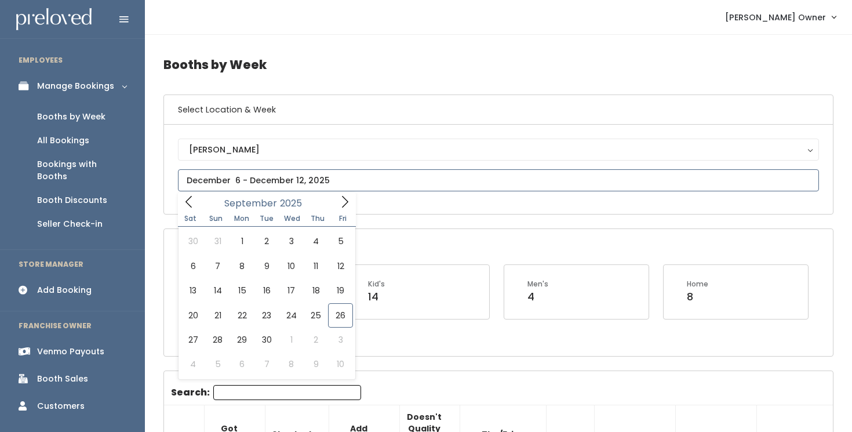
click at [344, 203] on icon at bounding box center [344, 201] width 13 height 13
type input "[DATE] to [DATE]"
click at [495, 186] on input "text" at bounding box center [498, 180] width 641 height 22
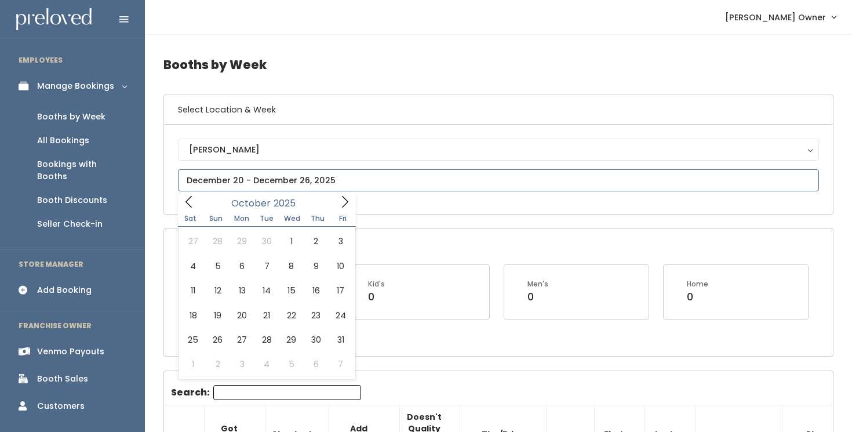
click at [346, 203] on icon at bounding box center [345, 202] width 6 height 12
type input "2026"
click at [346, 203] on icon at bounding box center [345, 202] width 6 height 12
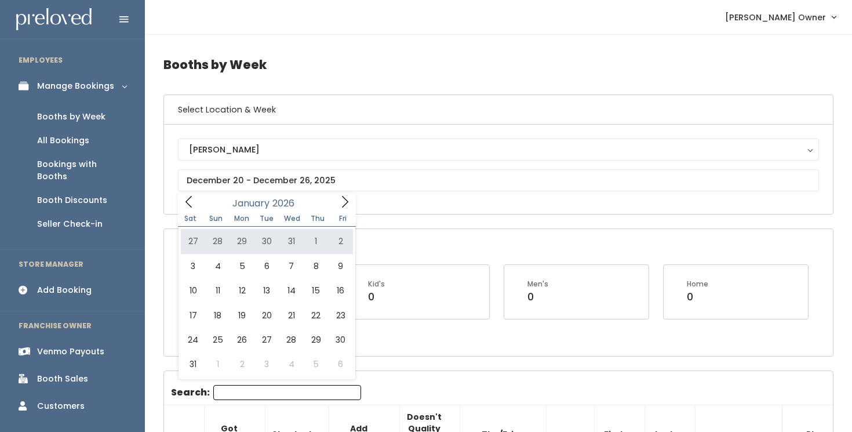
click at [403, 126] on div "[PERSON_NAME] [GEOGRAPHIC_DATA]" at bounding box center [498, 169] width 669 height 89
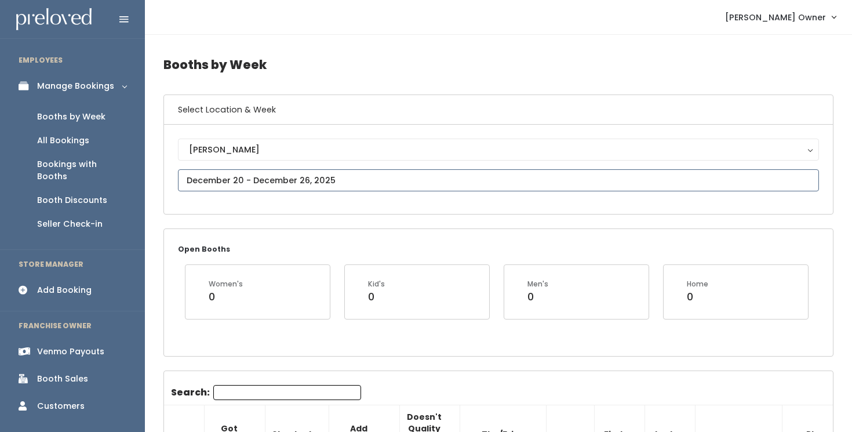
click at [360, 188] on input "text" at bounding box center [498, 180] width 641 height 22
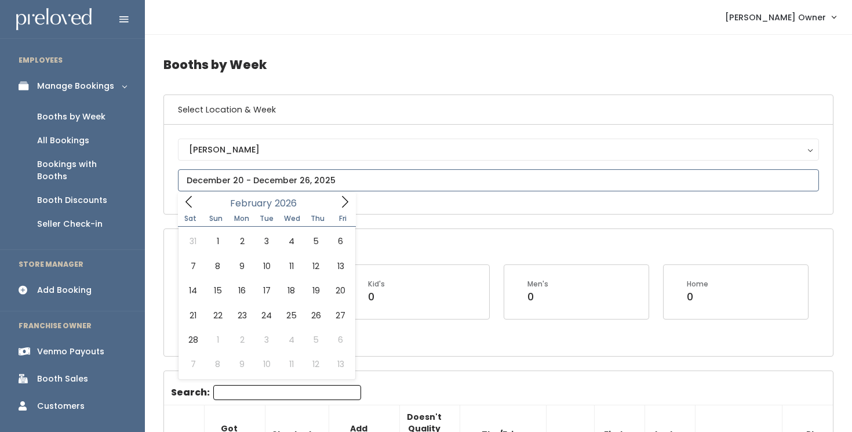
click at [348, 203] on icon at bounding box center [344, 201] width 13 height 13
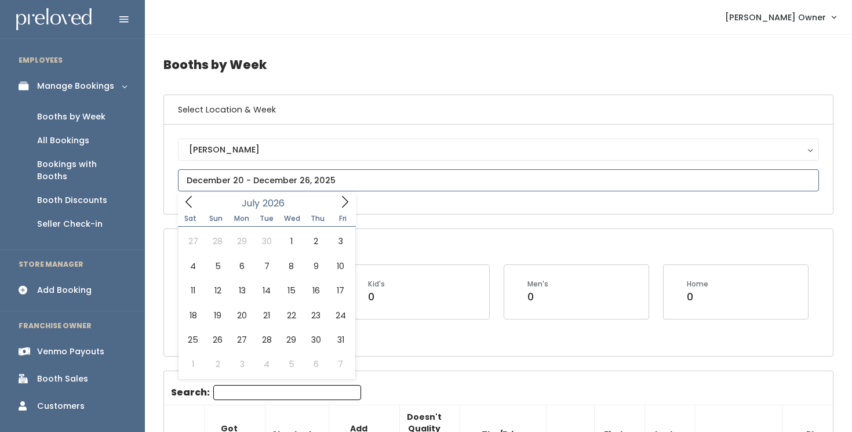
click at [348, 203] on icon at bounding box center [344, 201] width 13 height 13
click at [191, 205] on icon at bounding box center [189, 201] width 13 height 13
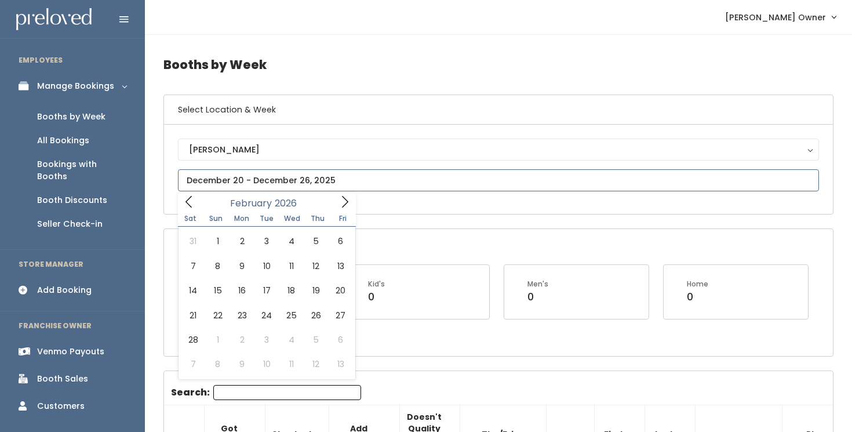
click at [191, 205] on icon at bounding box center [189, 201] width 13 height 13
click at [200, 177] on input "text" at bounding box center [498, 180] width 641 height 22
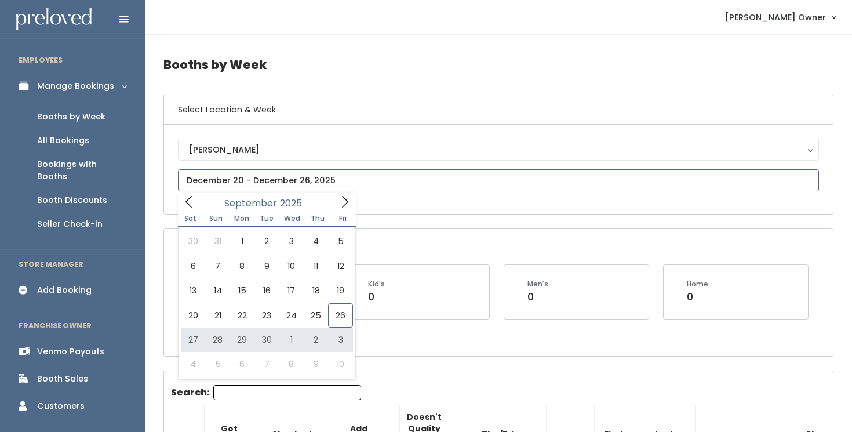
type input "September 27 to October 3"
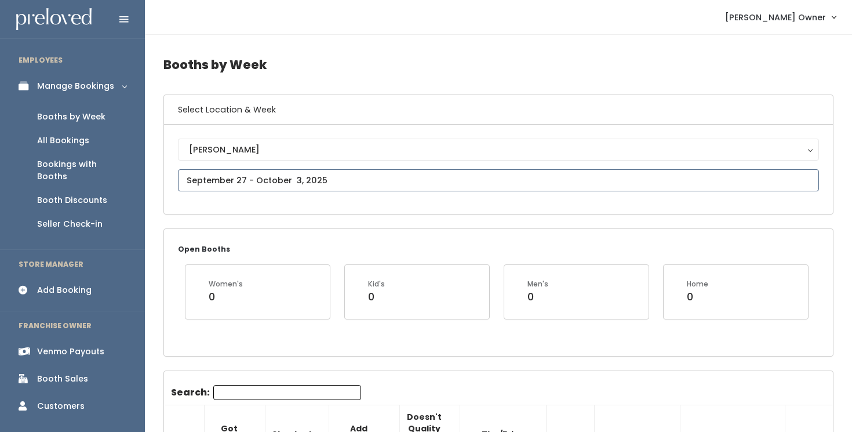
click at [302, 185] on input "text" at bounding box center [498, 180] width 641 height 22
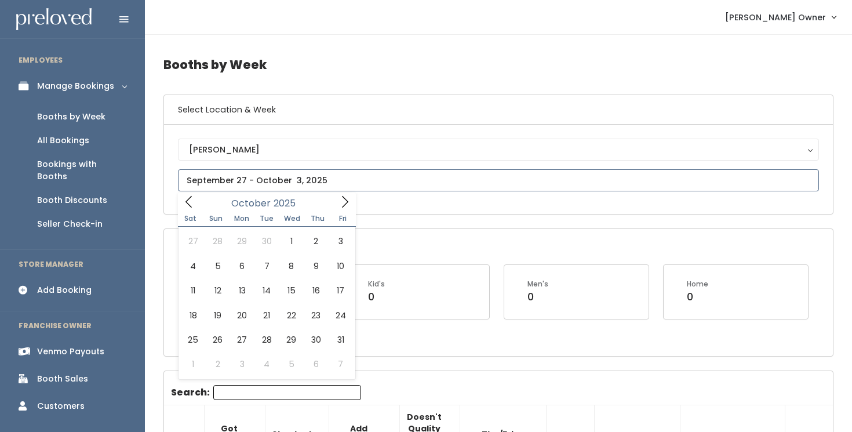
click at [344, 207] on icon at bounding box center [344, 201] width 13 height 13
type input "October 4 to October 10"
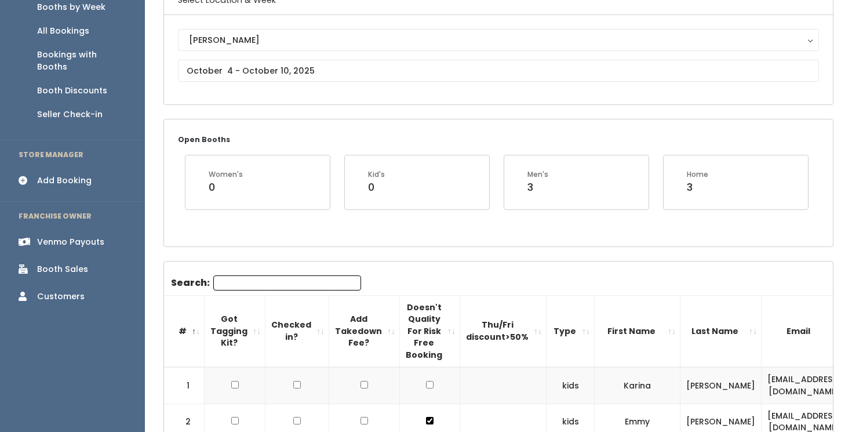
scroll to position [109, 0]
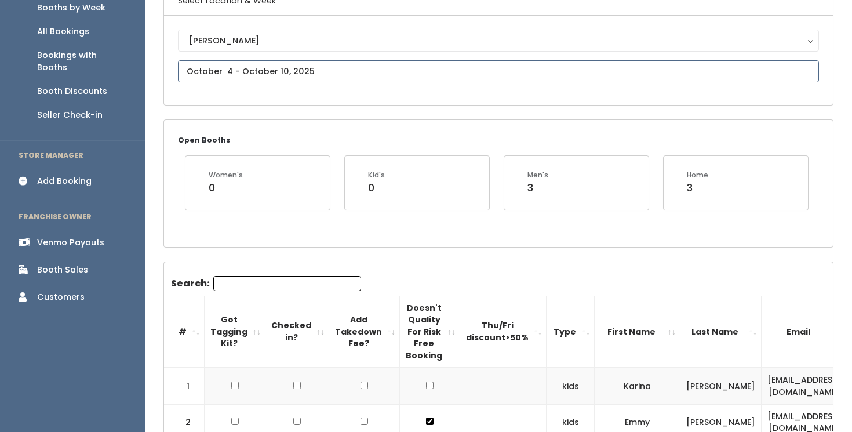
click at [374, 76] on input "text" at bounding box center [498, 71] width 641 height 22
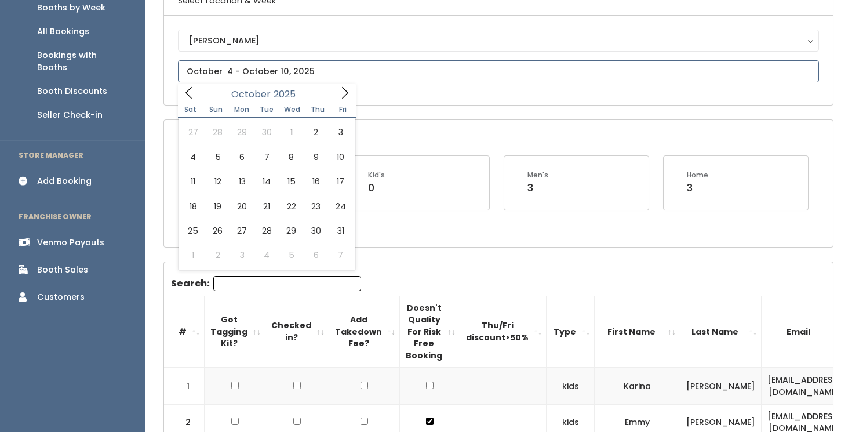
click at [352, 94] on span at bounding box center [345, 92] width 22 height 18
type input "[DATE] to [DATE]"
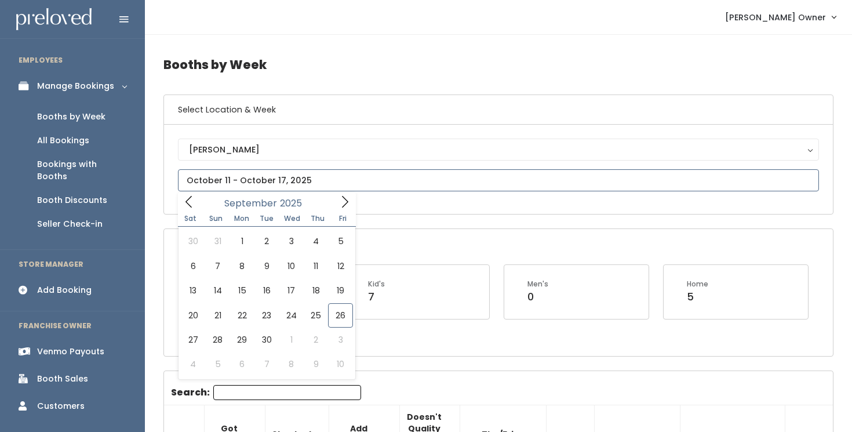
click at [307, 176] on input "text" at bounding box center [498, 180] width 641 height 22
click at [393, 209] on div "[PERSON_NAME] [GEOGRAPHIC_DATA]" at bounding box center [498, 169] width 669 height 89
